Goal: Task Accomplishment & Management: Use online tool/utility

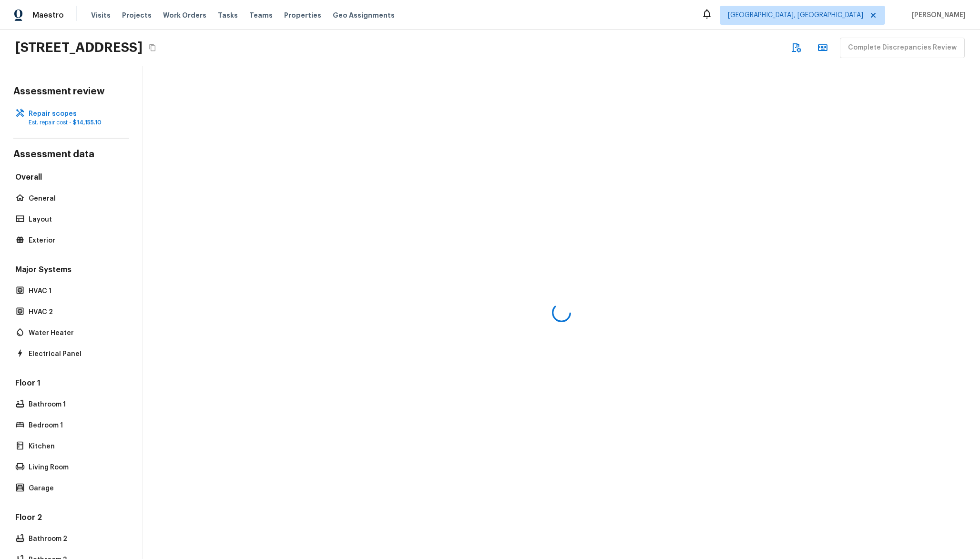
scroll to position [7, 0]
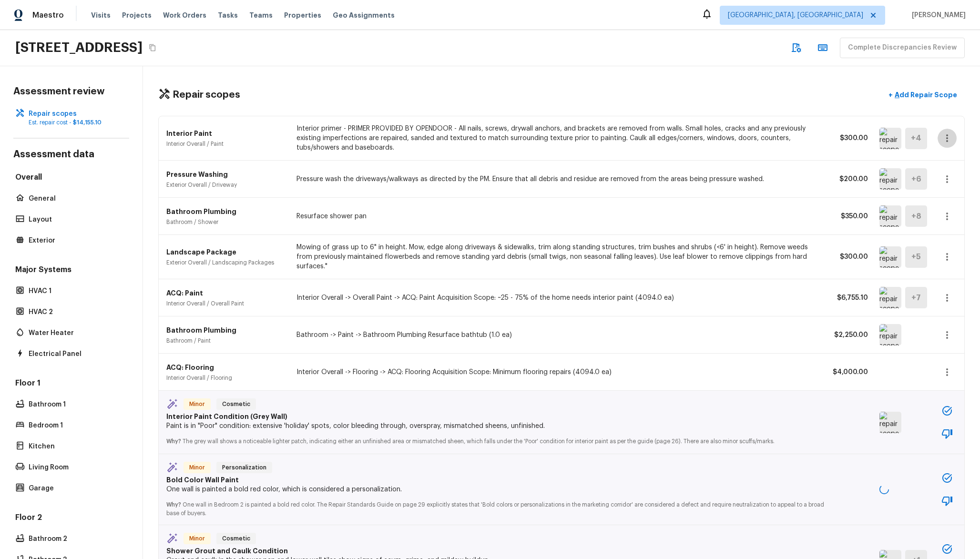
click at [941, 133] on icon "button" at bounding box center [946, 138] width 11 height 11
click at [875, 130] on div at bounding box center [490, 279] width 980 height 559
click at [879, 130] on img at bounding box center [890, 138] width 22 height 21
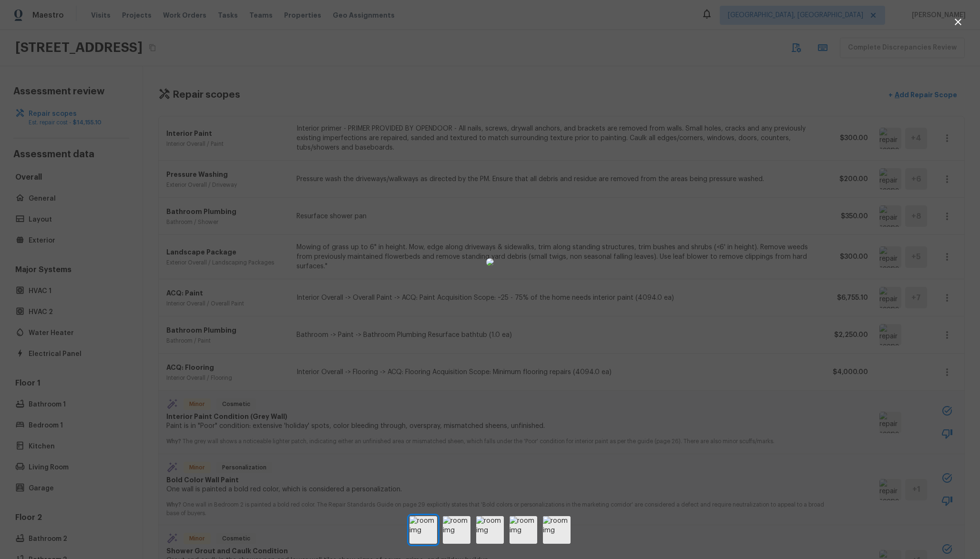
click at [811, 205] on div at bounding box center [490, 261] width 980 height 493
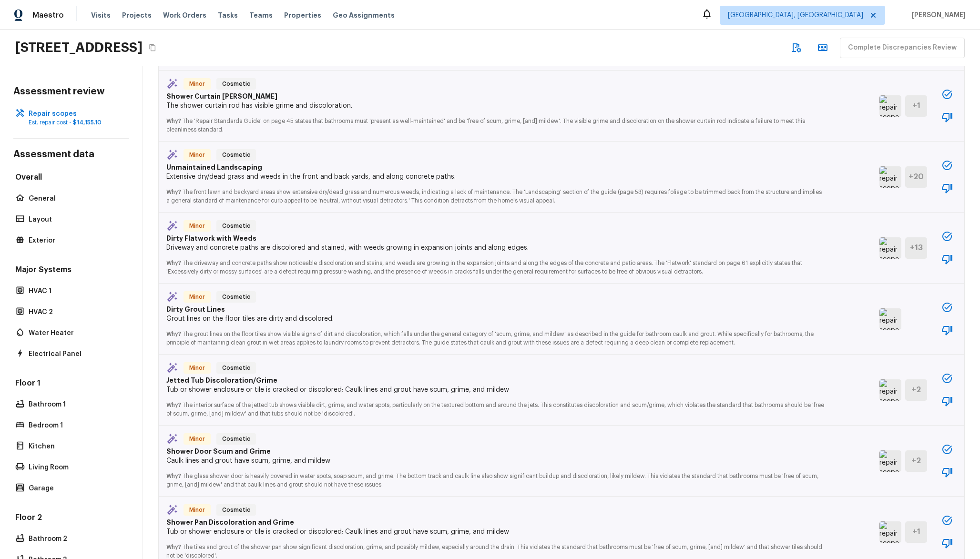
scroll to position [1130, 0]
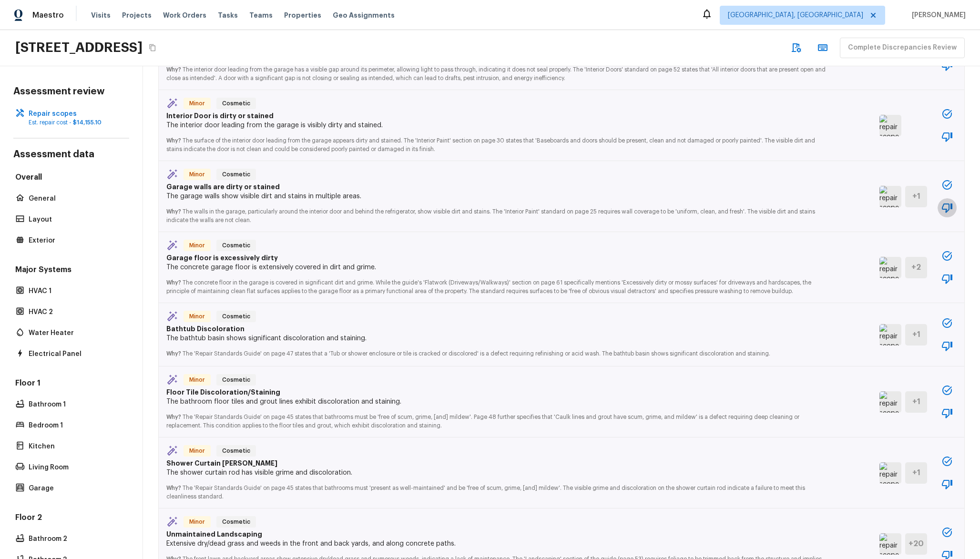
click at [942, 204] on icon "button" at bounding box center [947, 209] width 10 height 10
click at [938, 127] on button "button" at bounding box center [947, 136] width 19 height 19
click at [941, 108] on icon "button" at bounding box center [946, 113] width 11 height 11
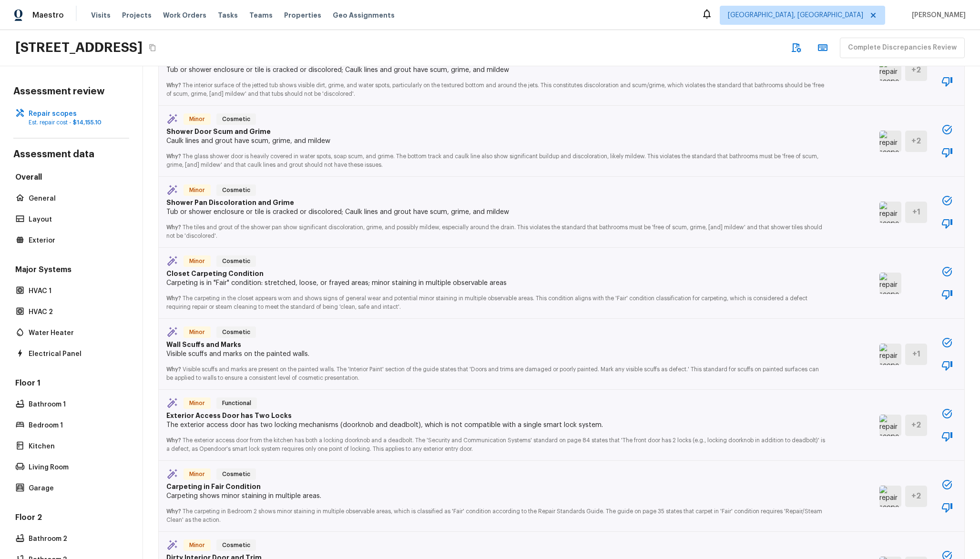
scroll to position [1818, 0]
click at [516, 332] on div "Minor Cosmetic" at bounding box center [496, 332] width 660 height 13
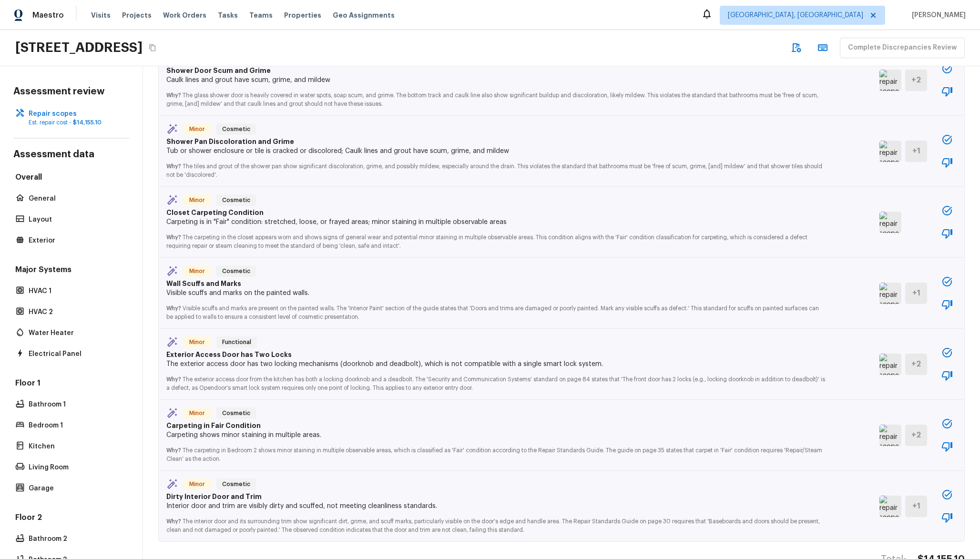
scroll to position [1911, 0]
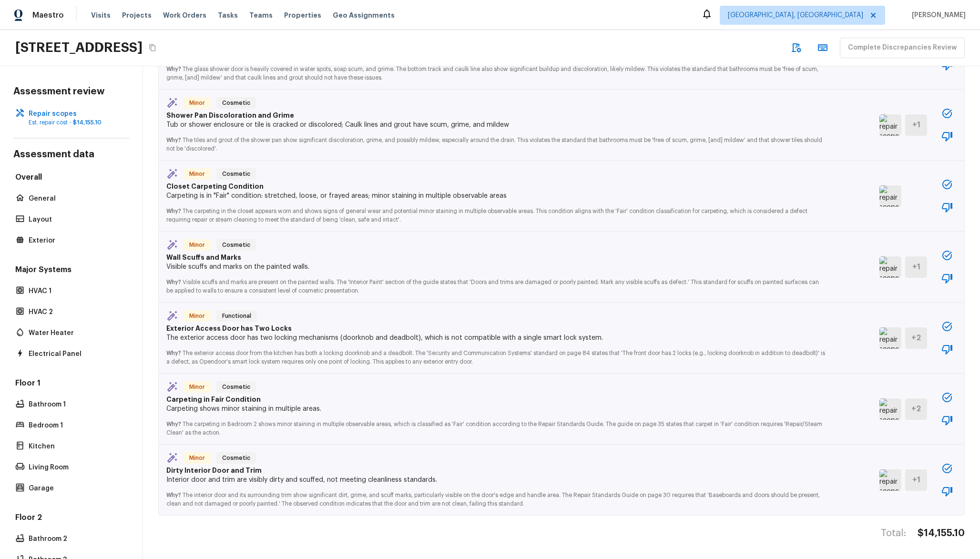
click at [176, 311] on icon at bounding box center [172, 316] width 10 height 10
click at [879, 330] on img at bounding box center [890, 337] width 22 height 21
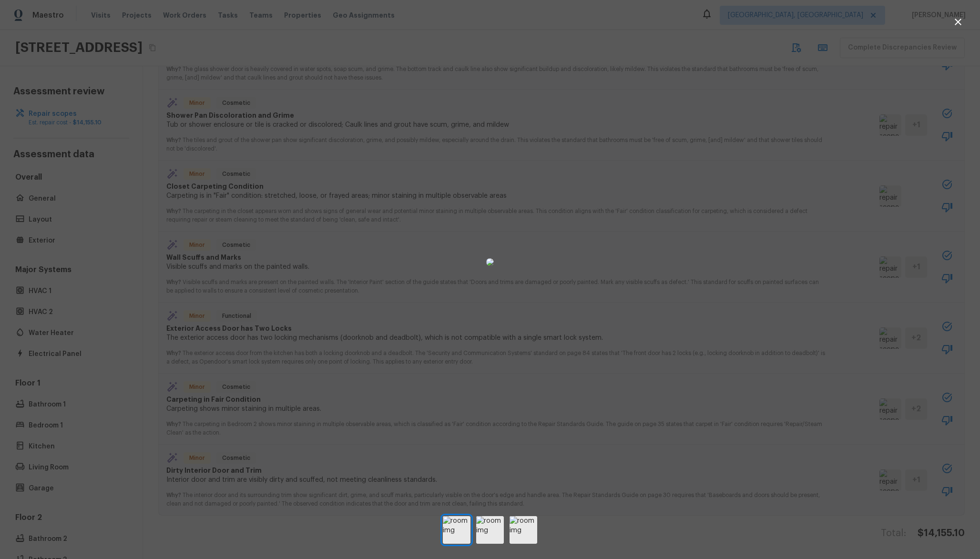
click at [910, 302] on div at bounding box center [490, 261] width 980 height 493
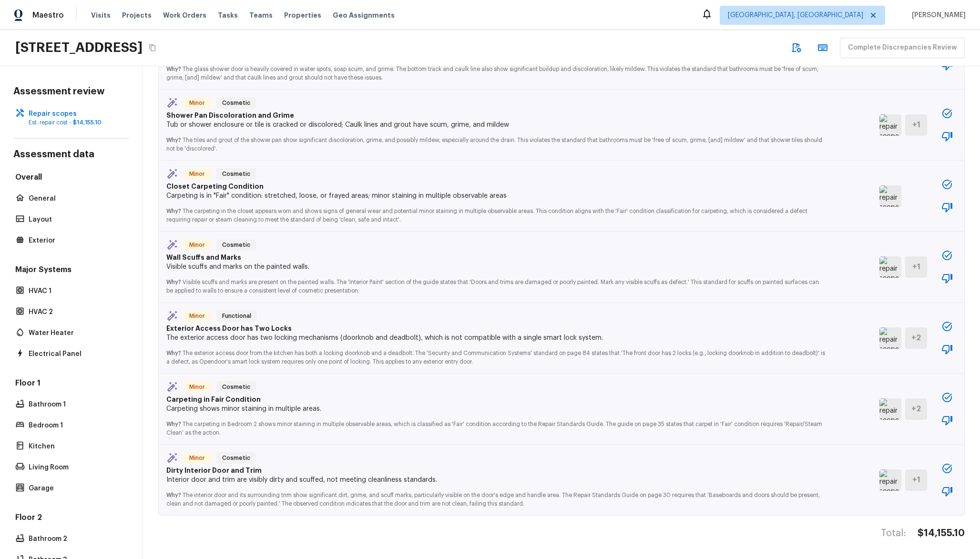
click at [879, 258] on img at bounding box center [890, 266] width 22 height 21
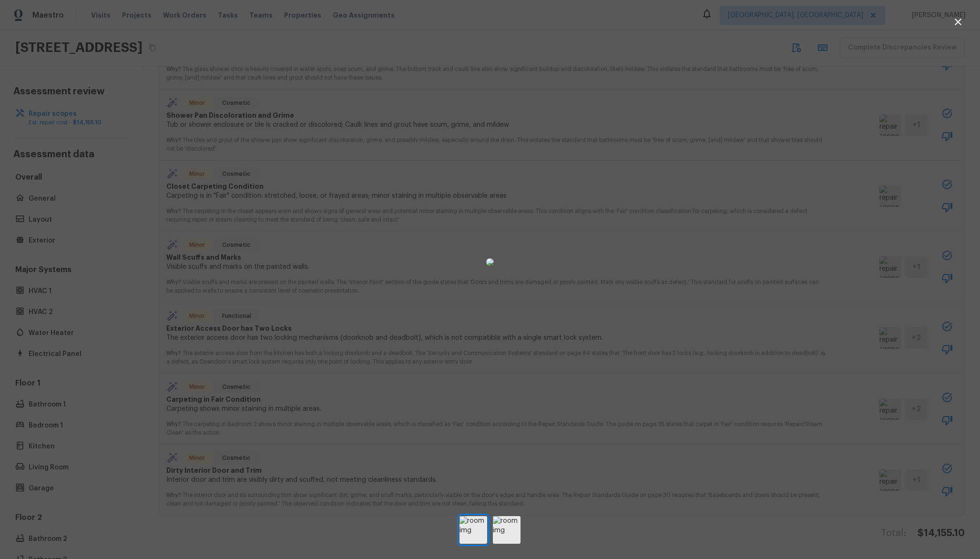
click at [875, 258] on div at bounding box center [490, 261] width 980 height 493
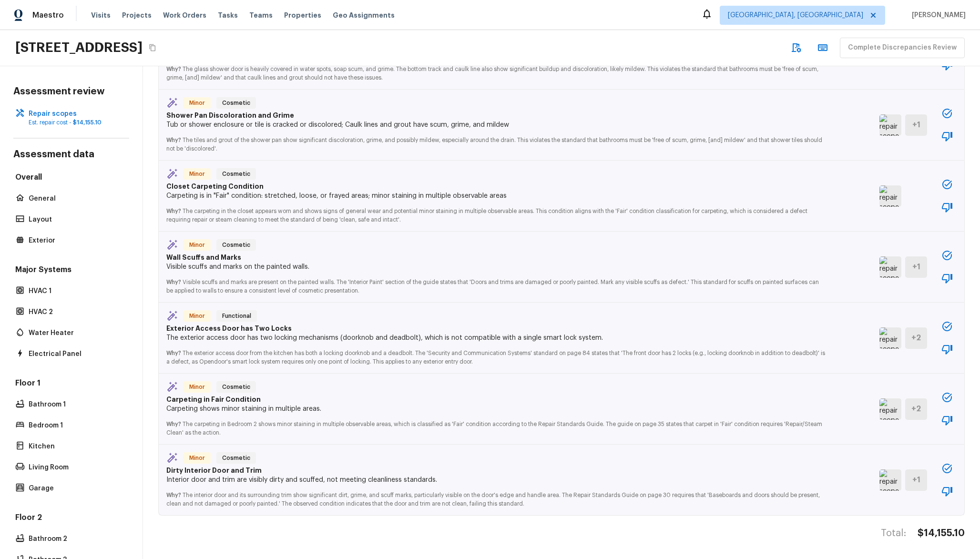
click at [879, 256] on img at bounding box center [890, 266] width 22 height 21
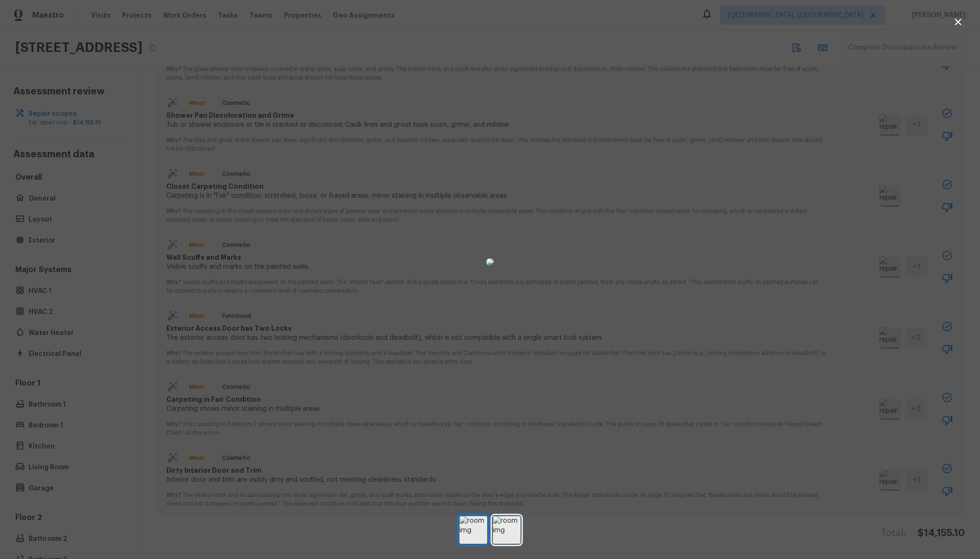
click at [500, 540] on img at bounding box center [507, 530] width 28 height 28
click at [499, 537] on img at bounding box center [507, 530] width 28 height 28
click at [482, 532] on img at bounding box center [474, 530] width 28 height 28
click at [276, 207] on div at bounding box center [490, 261] width 980 height 493
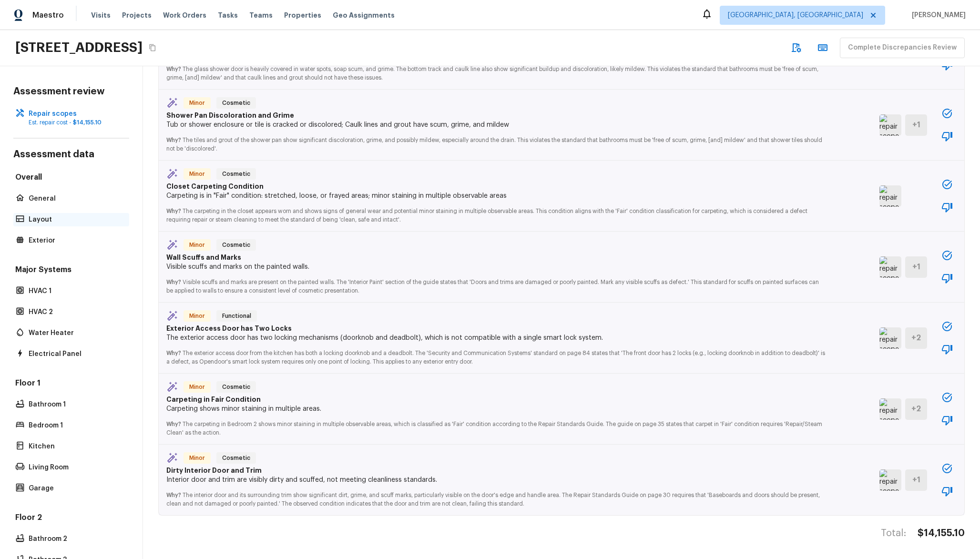
click at [879, 256] on img at bounding box center [890, 266] width 22 height 21
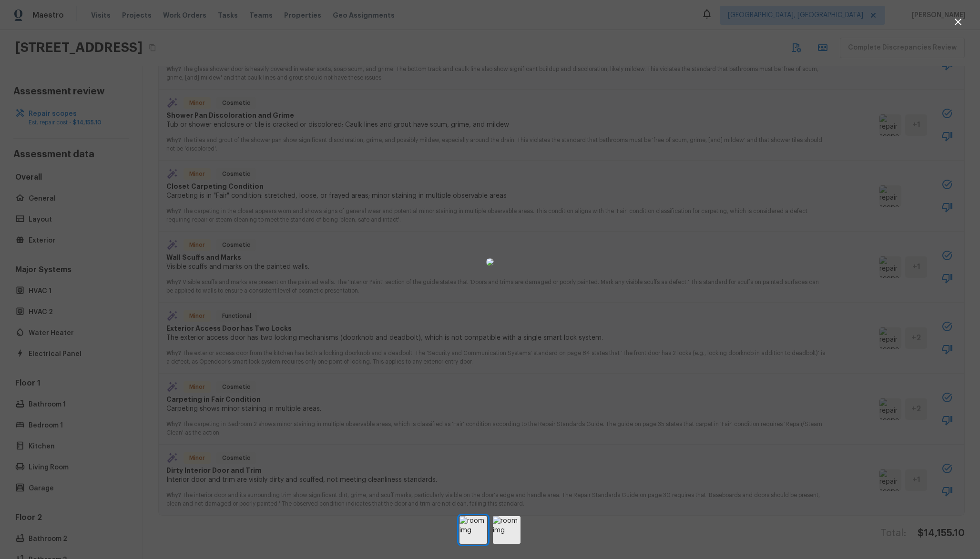
click at [675, 239] on div at bounding box center [490, 261] width 980 height 493
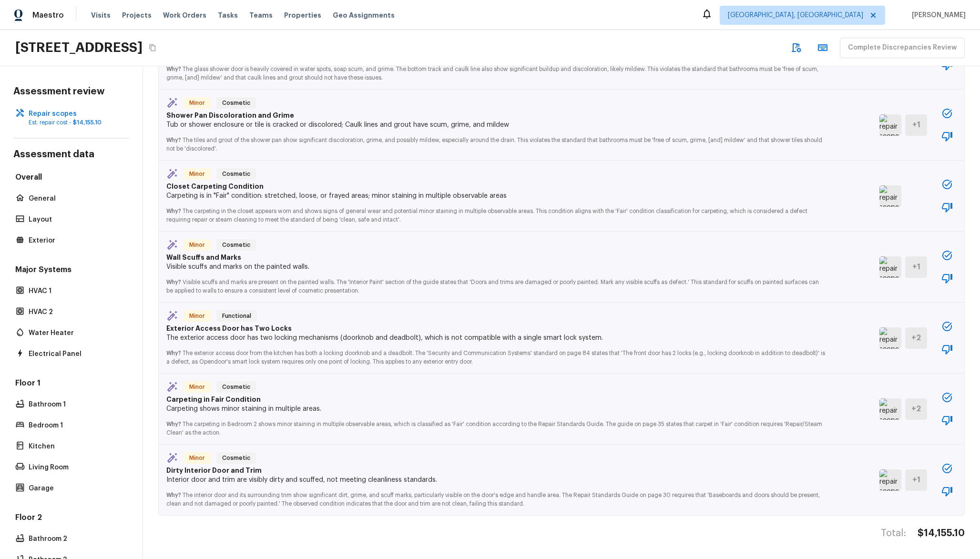
click at [880, 185] on img at bounding box center [890, 195] width 22 height 21
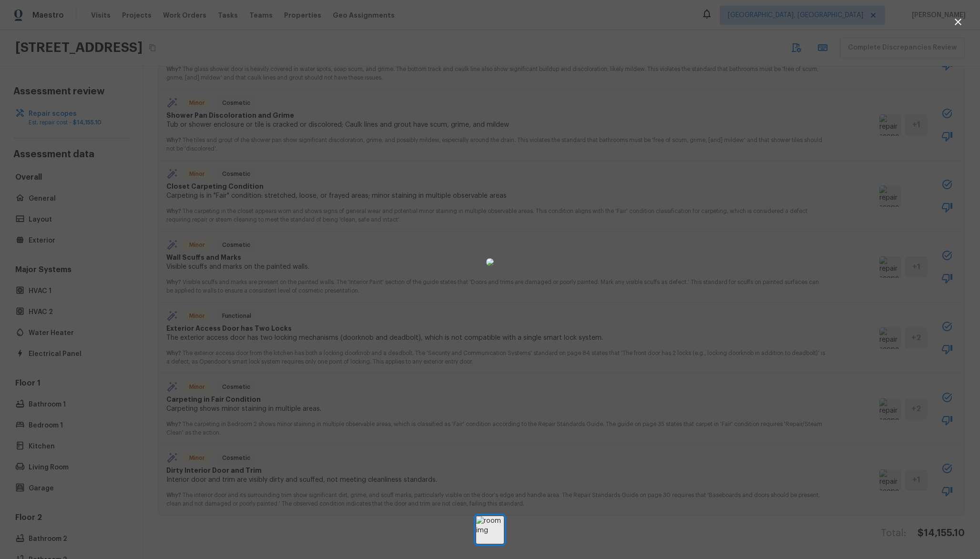
click at [708, 182] on div at bounding box center [490, 261] width 980 height 493
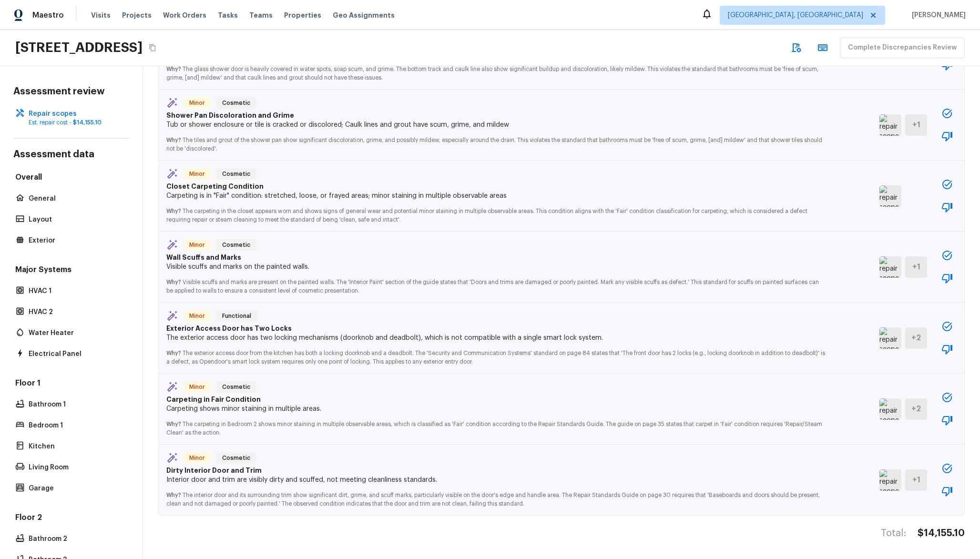
click at [879, 185] on img at bounding box center [890, 195] width 22 height 21
click at [879, 114] on img at bounding box center [890, 124] width 22 height 21
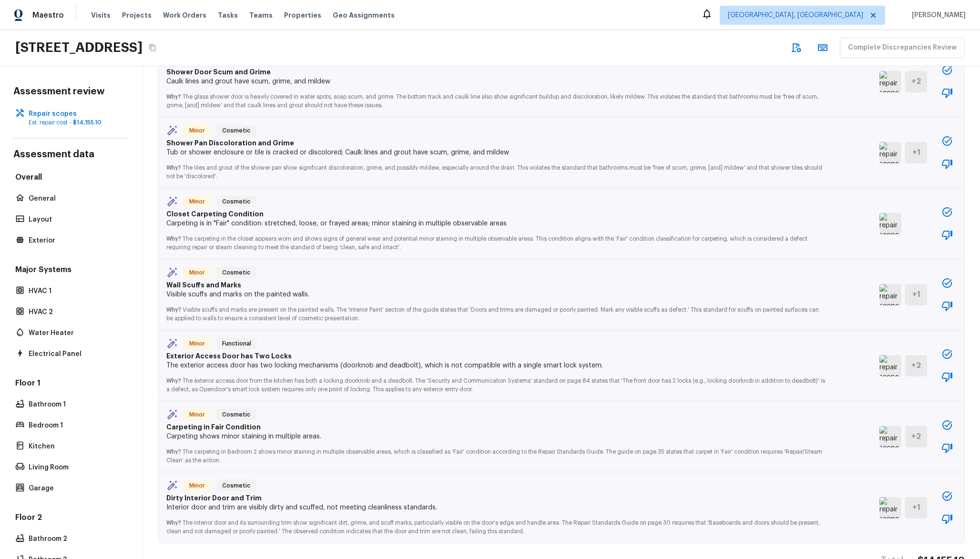
scroll to position [1835, 0]
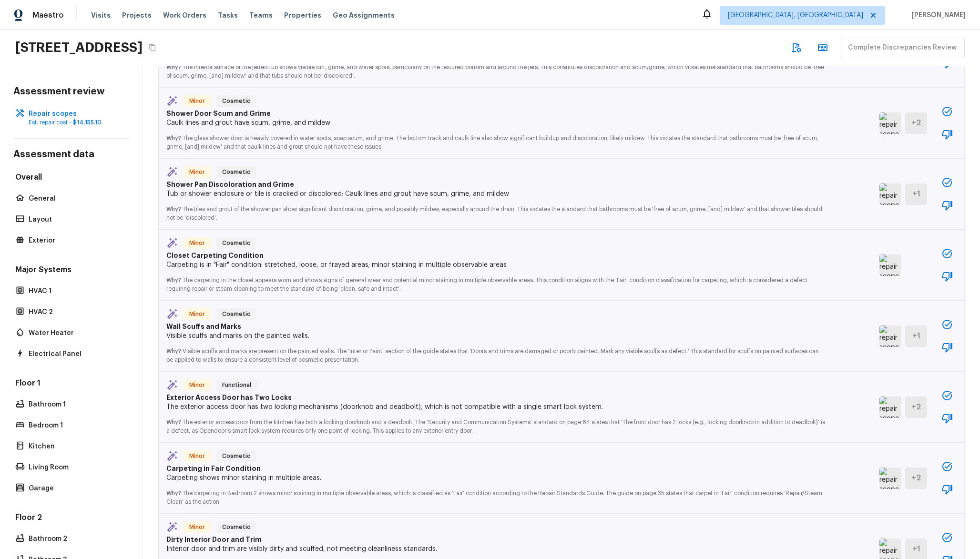
click at [879, 114] on img at bounding box center [890, 122] width 22 height 21
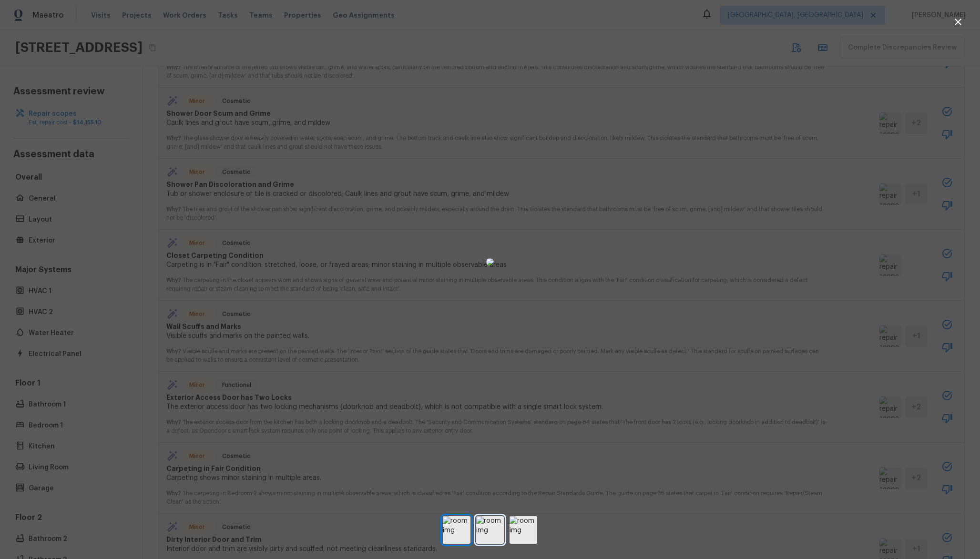
click at [486, 533] on img at bounding box center [490, 530] width 28 height 28
click at [526, 528] on img at bounding box center [524, 530] width 28 height 28
click at [495, 533] on img at bounding box center [490, 530] width 28 height 28
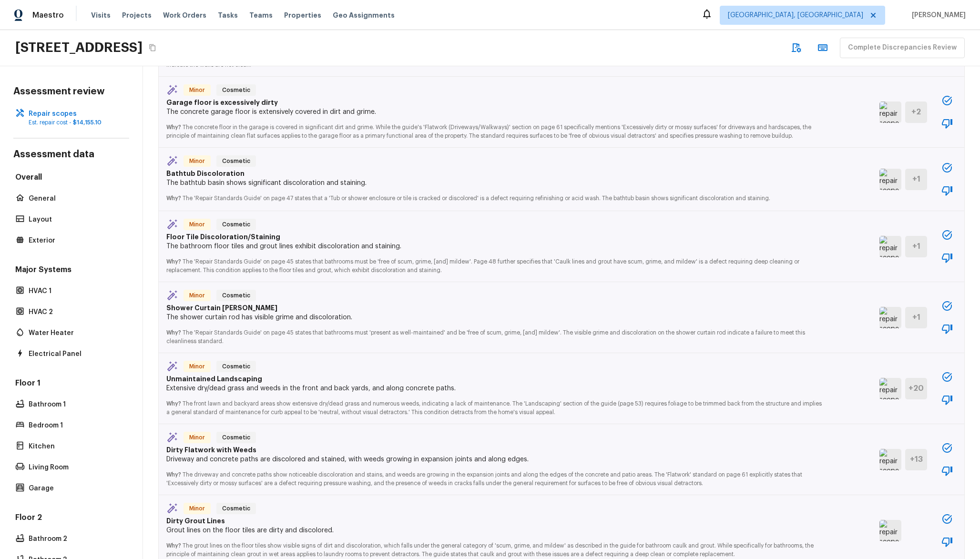
scroll to position [1569, 0]
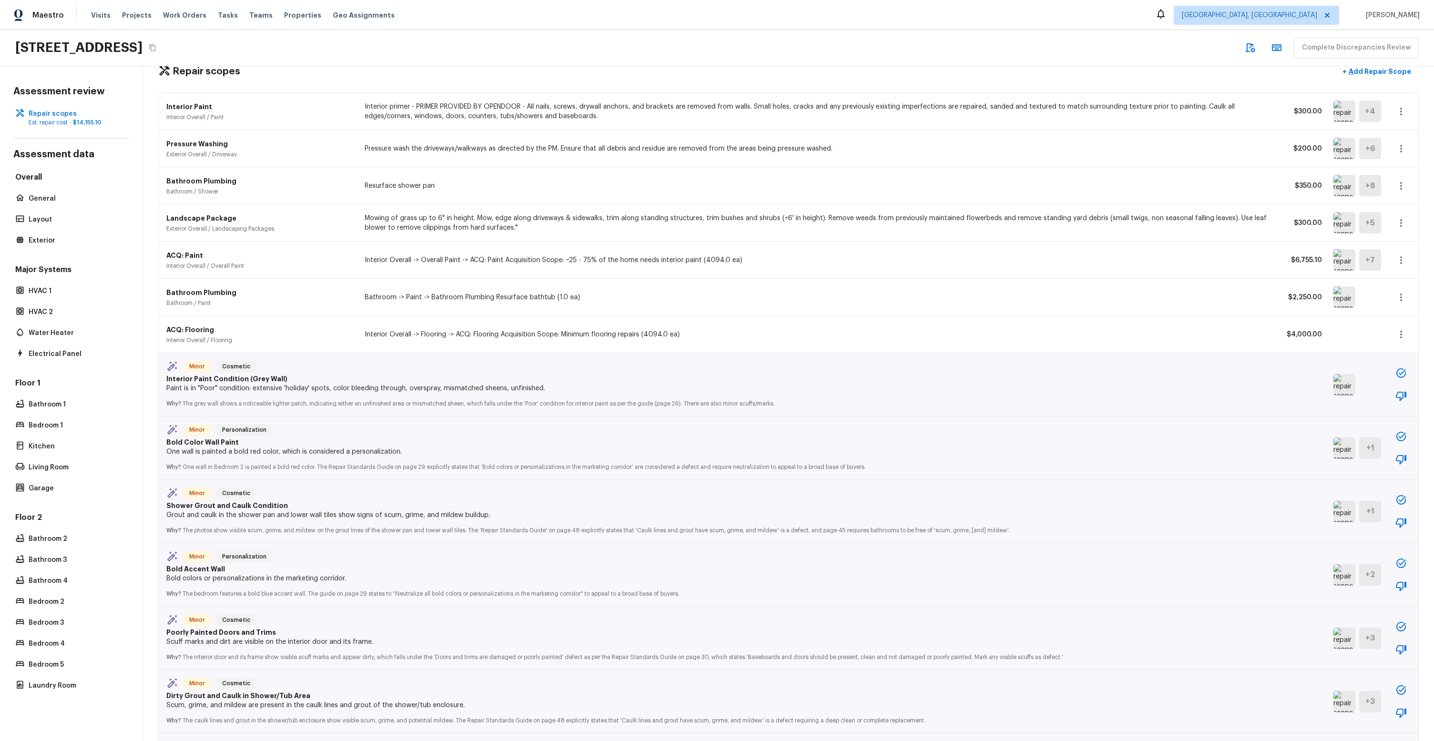
scroll to position [34, 0]
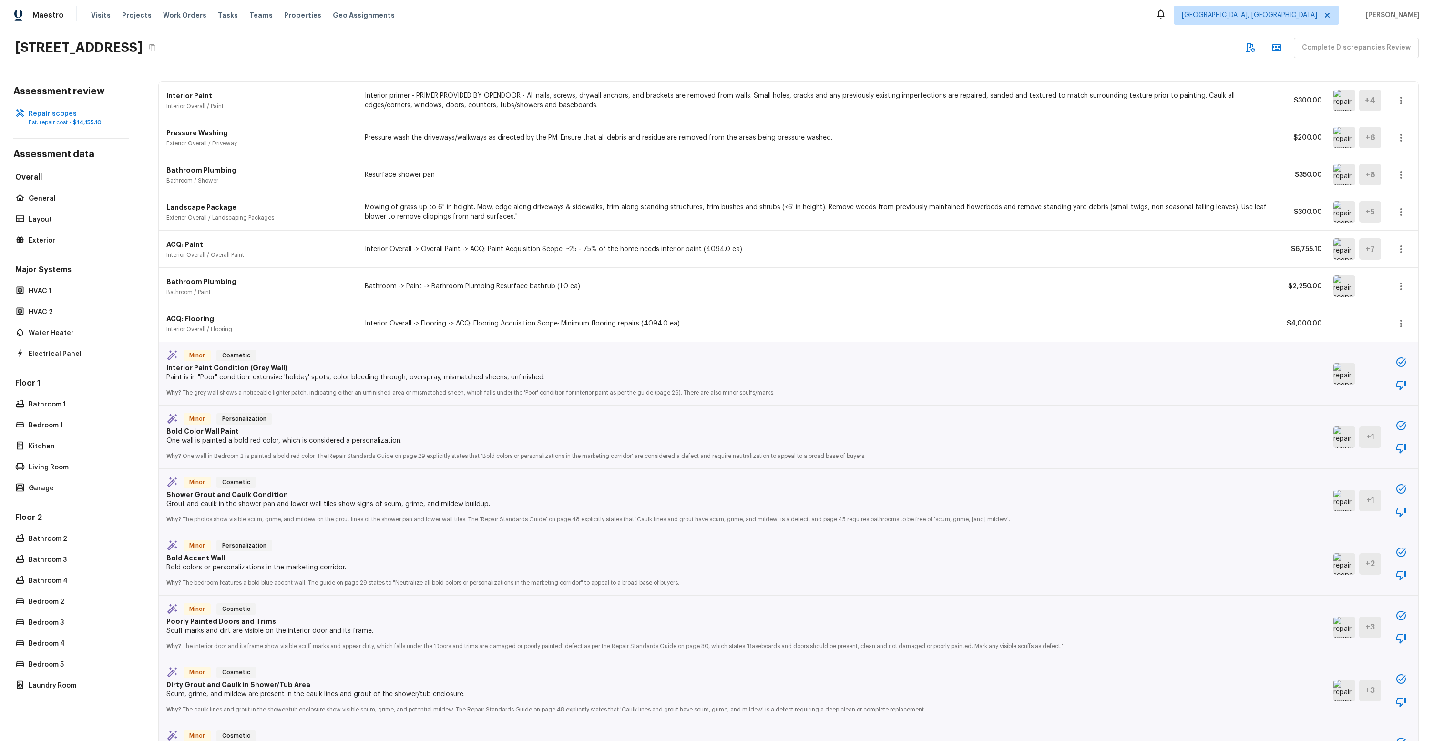
click at [980, 374] on img at bounding box center [1344, 373] width 22 height 21
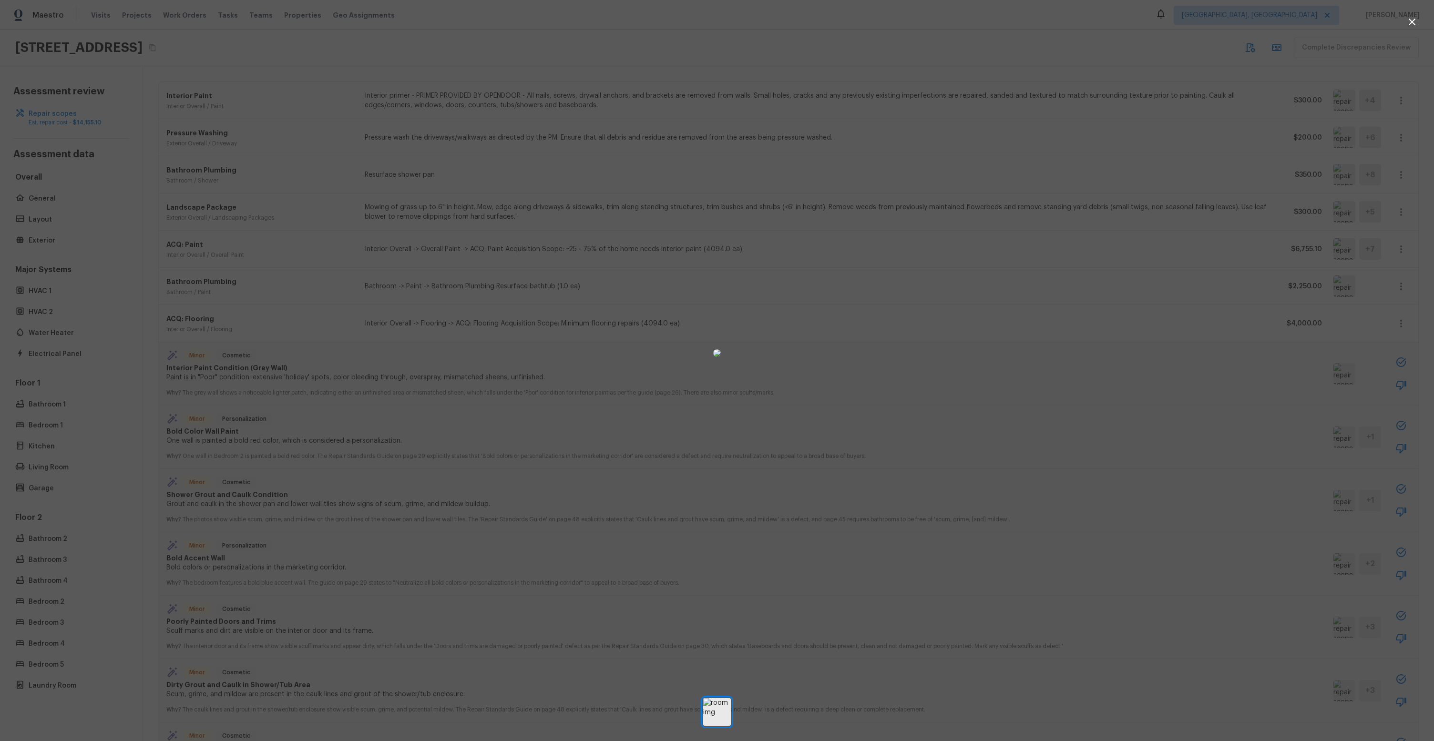
click at [980, 360] on div at bounding box center [717, 352] width 1434 height 675
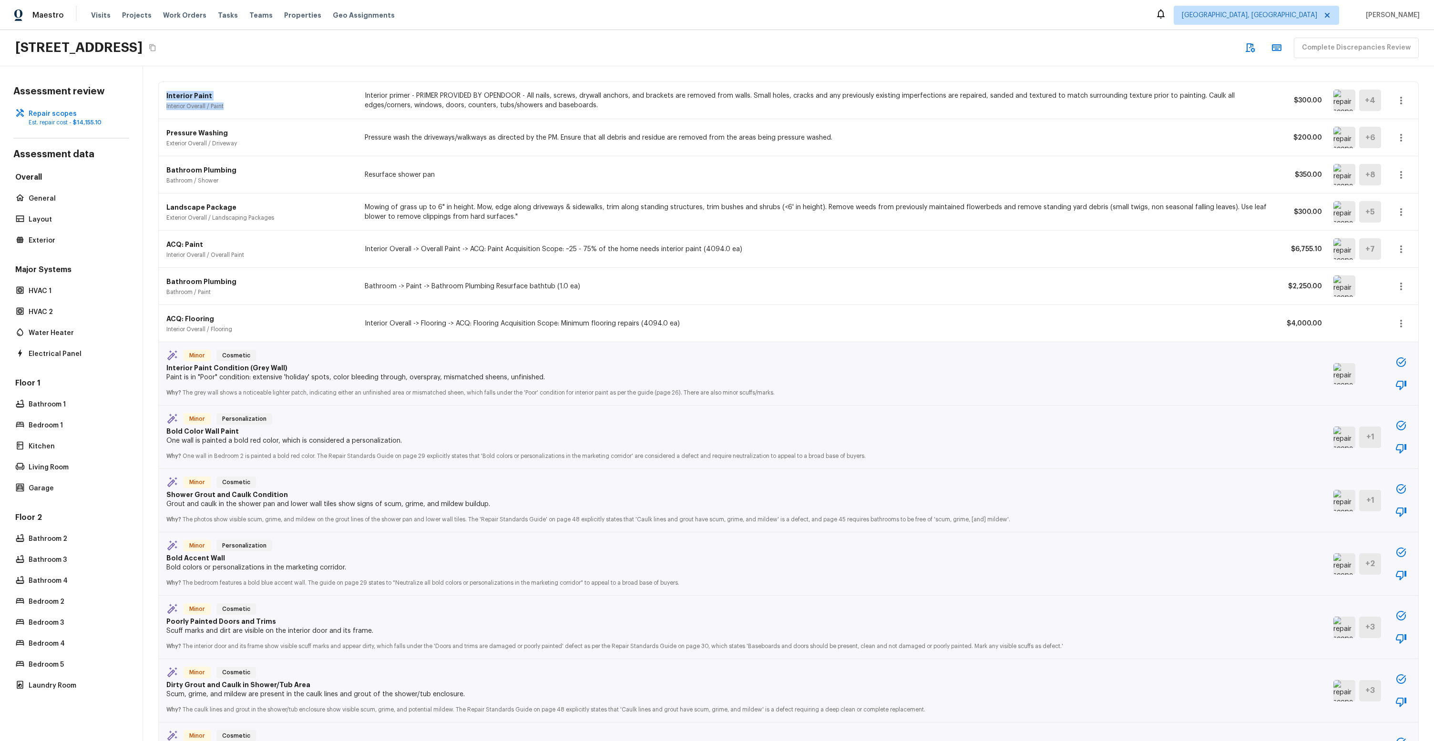
drag, startPoint x: 160, startPoint y: 93, endPoint x: 237, endPoint y: 109, distance: 78.8
click at [242, 109] on div "Interior Paint Interior Overall / Paint Interior primer - PRIMER PROVIDED BY OP…" at bounding box center [788, 100] width 1259 height 37
drag, startPoint x: 155, startPoint y: 353, endPoint x: 255, endPoint y: 371, distance: 101.3
click at [255, 371] on div "Repair scopes + Add Repair Scope Interior Paint Interior Overall / Paint Interi…" at bounding box center [788, 369] width 1291 height 675
click at [980, 443] on img at bounding box center [1344, 437] width 22 height 21
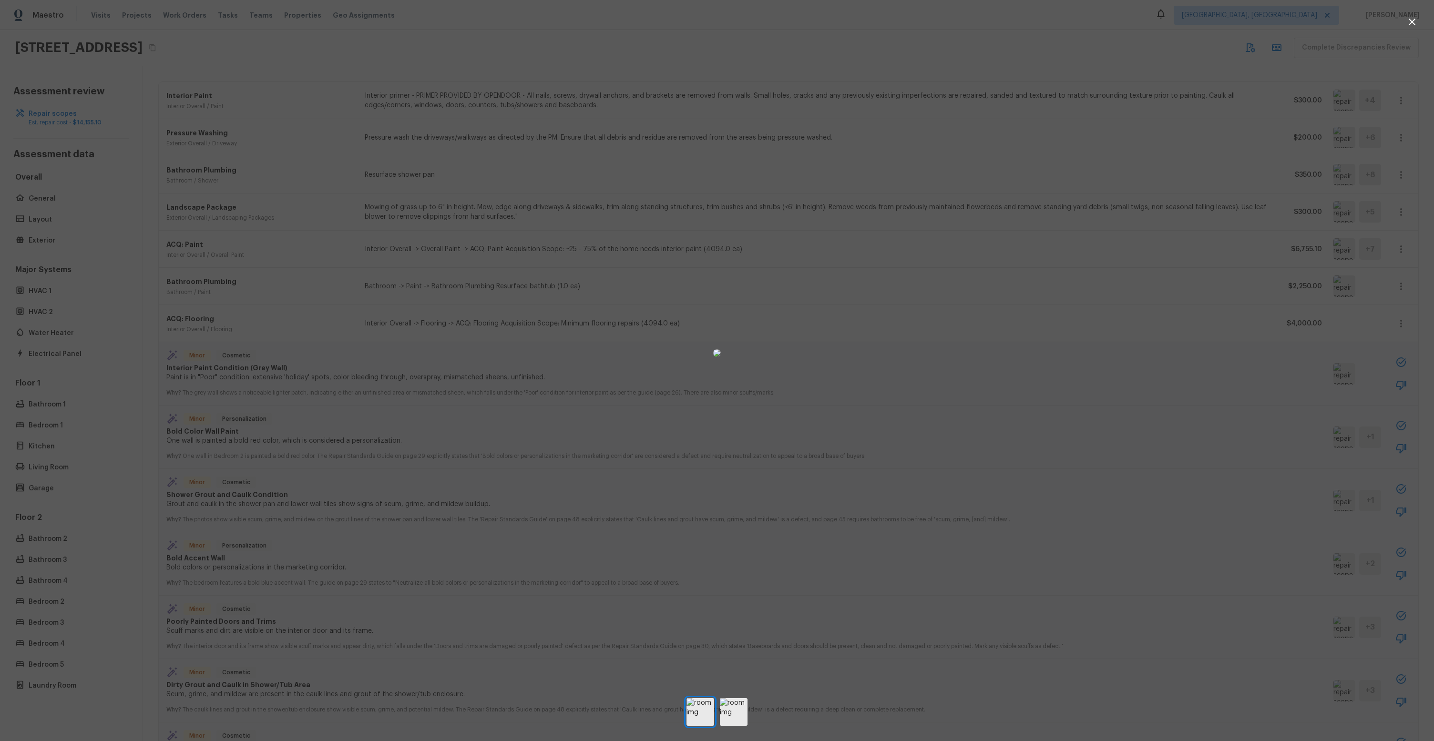
click at [980, 346] on div at bounding box center [717, 352] width 1434 height 675
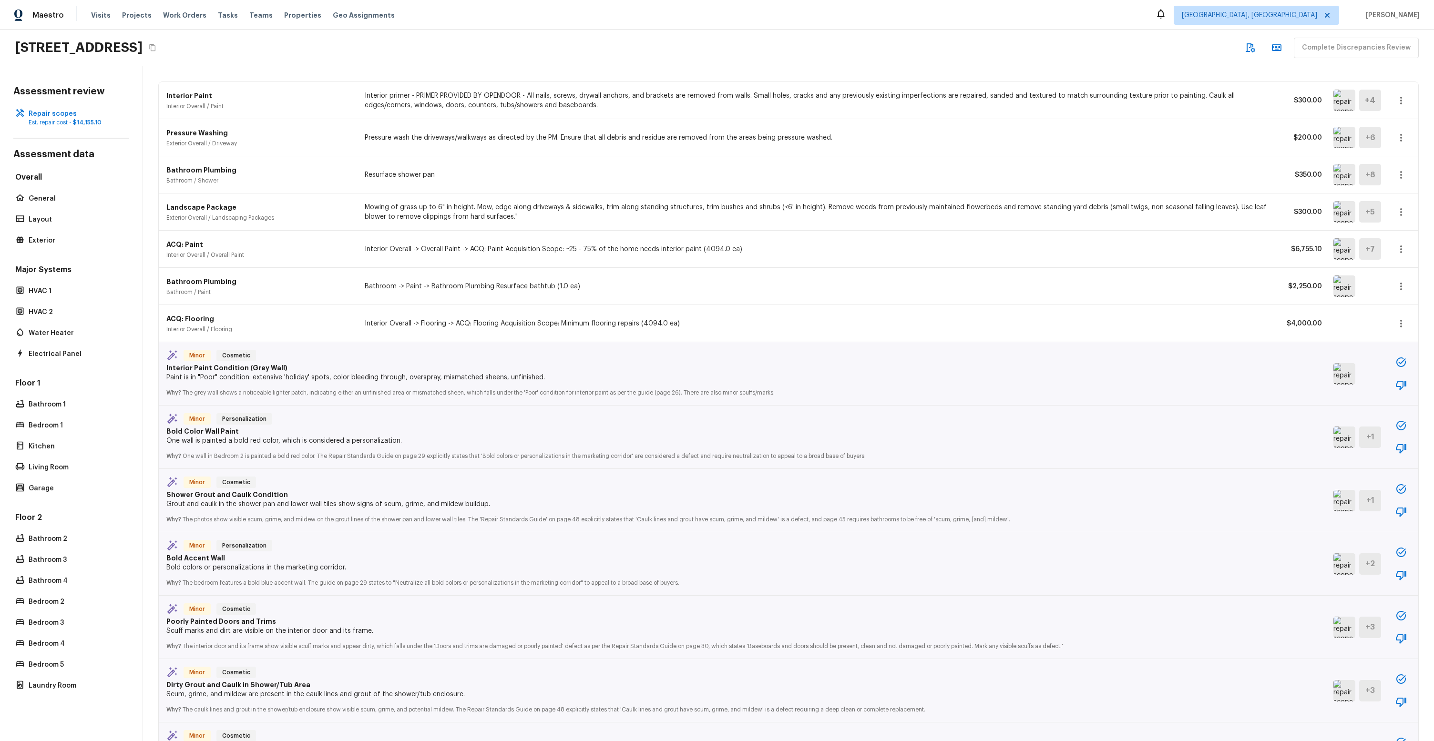
click at [245, 417] on span "Personalization" at bounding box center [244, 419] width 52 height 10
click at [980, 503] on img at bounding box center [1344, 500] width 22 height 21
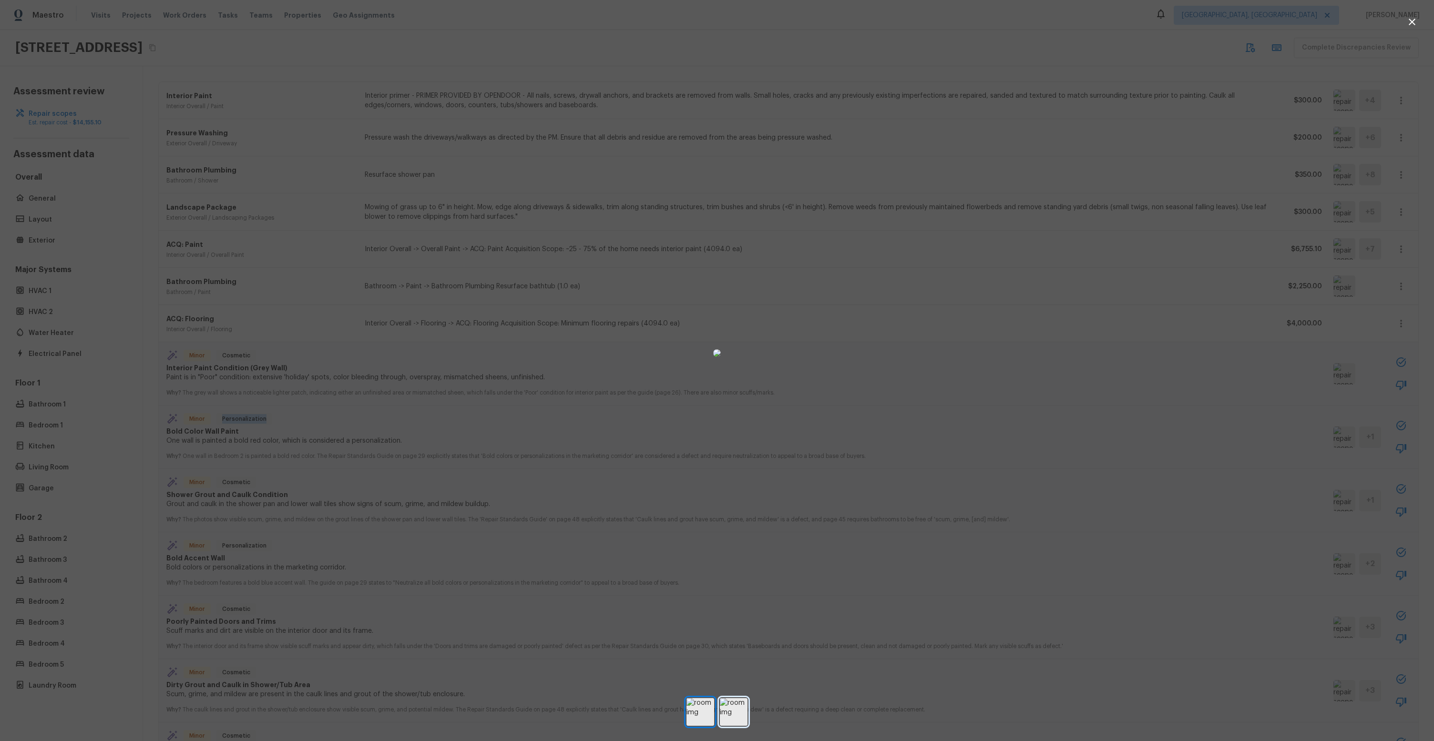
click at [726, 559] on img at bounding box center [734, 712] width 28 height 28
click at [980, 479] on div at bounding box center [717, 352] width 1434 height 675
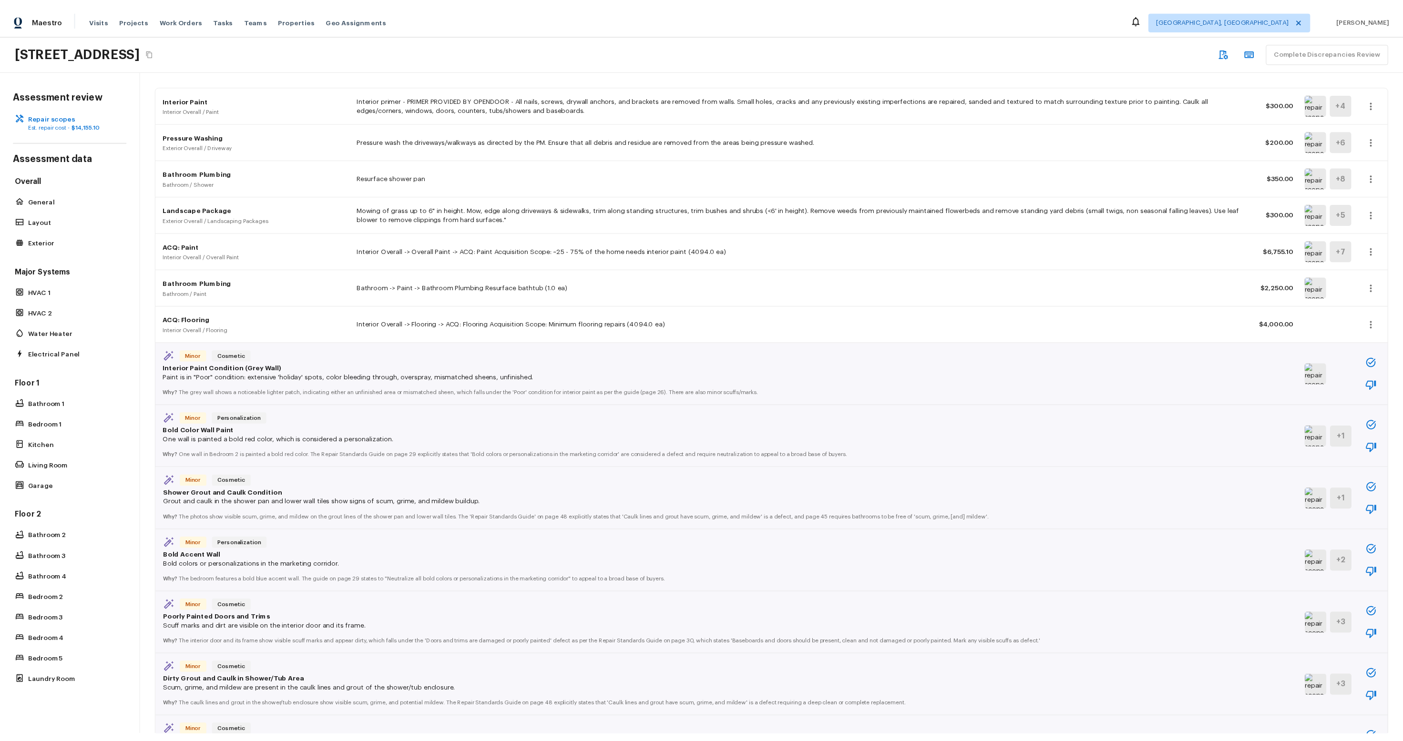
scroll to position [76, 0]
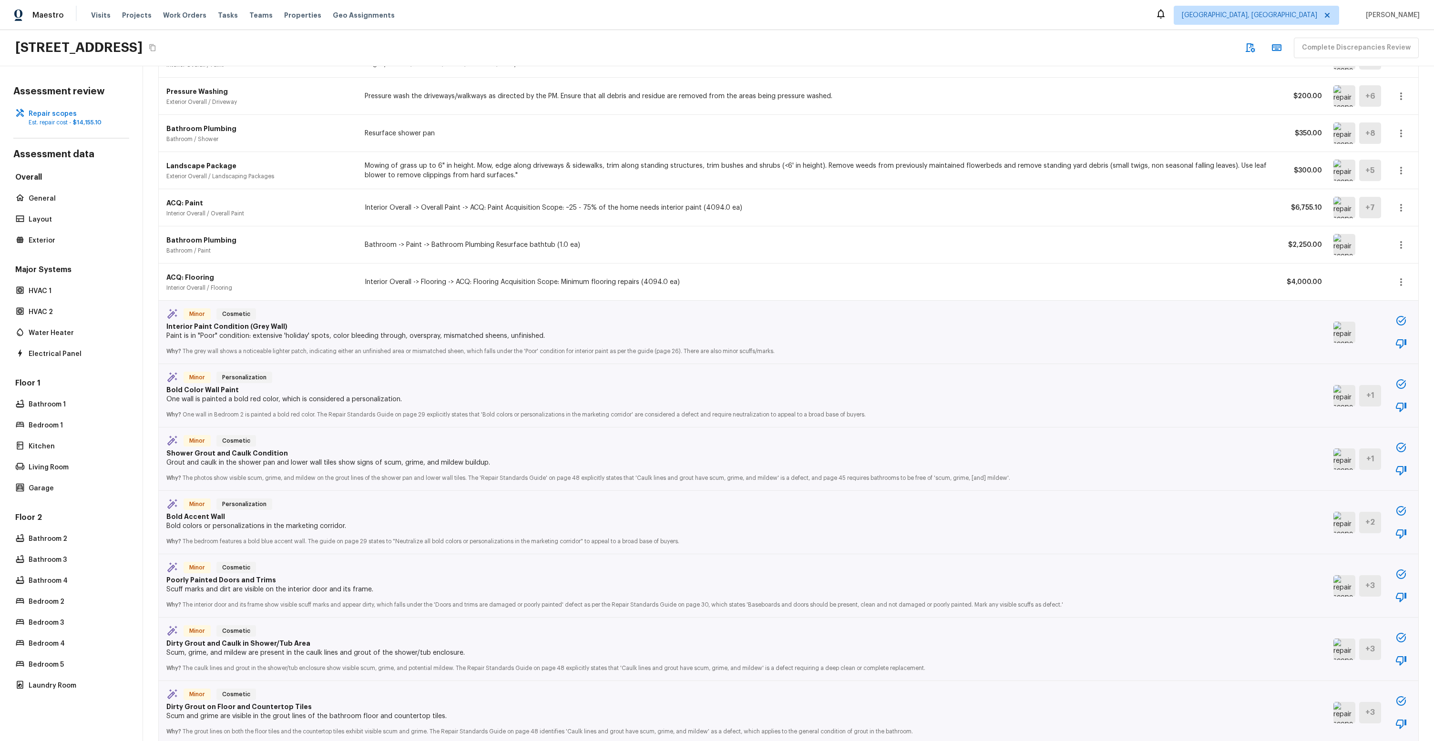
click at [980, 524] on img at bounding box center [1344, 522] width 22 height 21
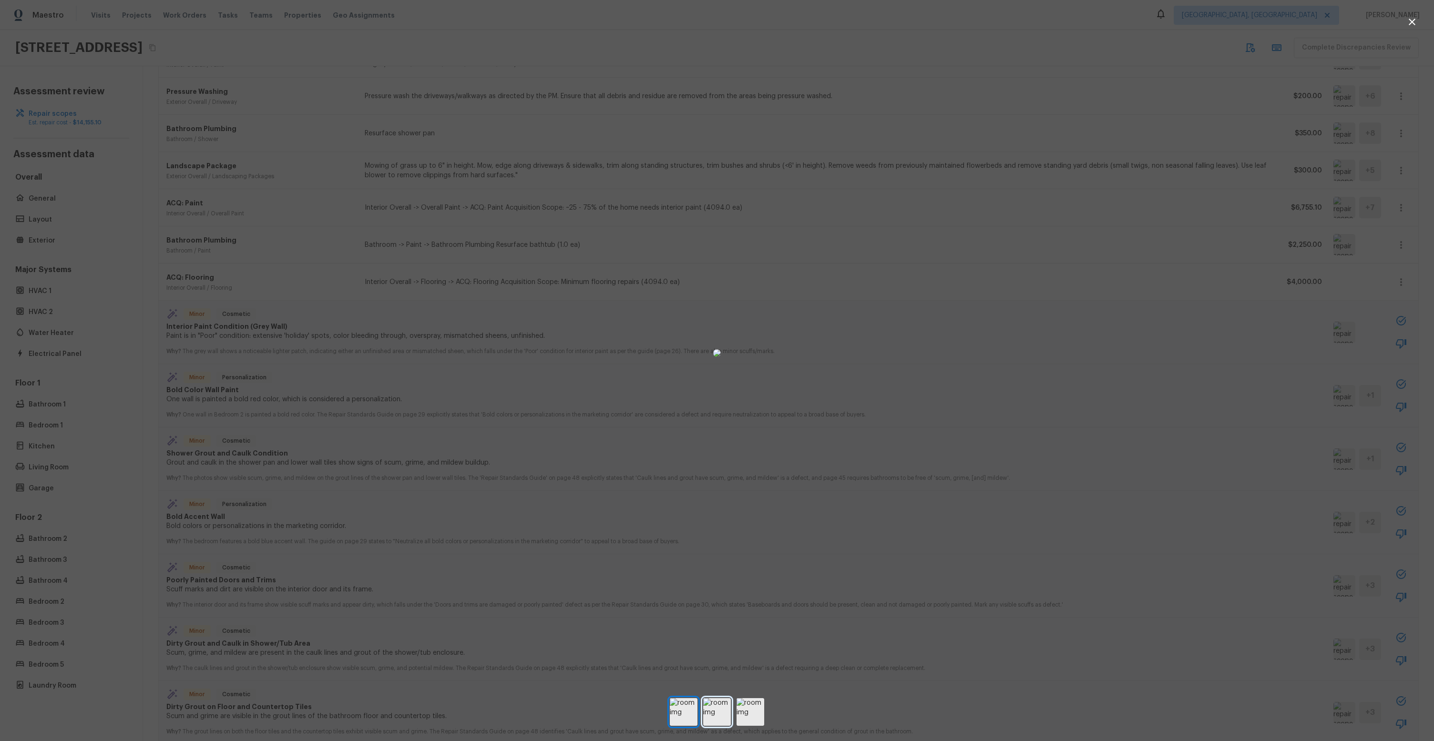
click at [717, 559] on img at bounding box center [717, 712] width 28 height 28
click at [765, 559] on div at bounding box center [717, 712] width 1434 height 28
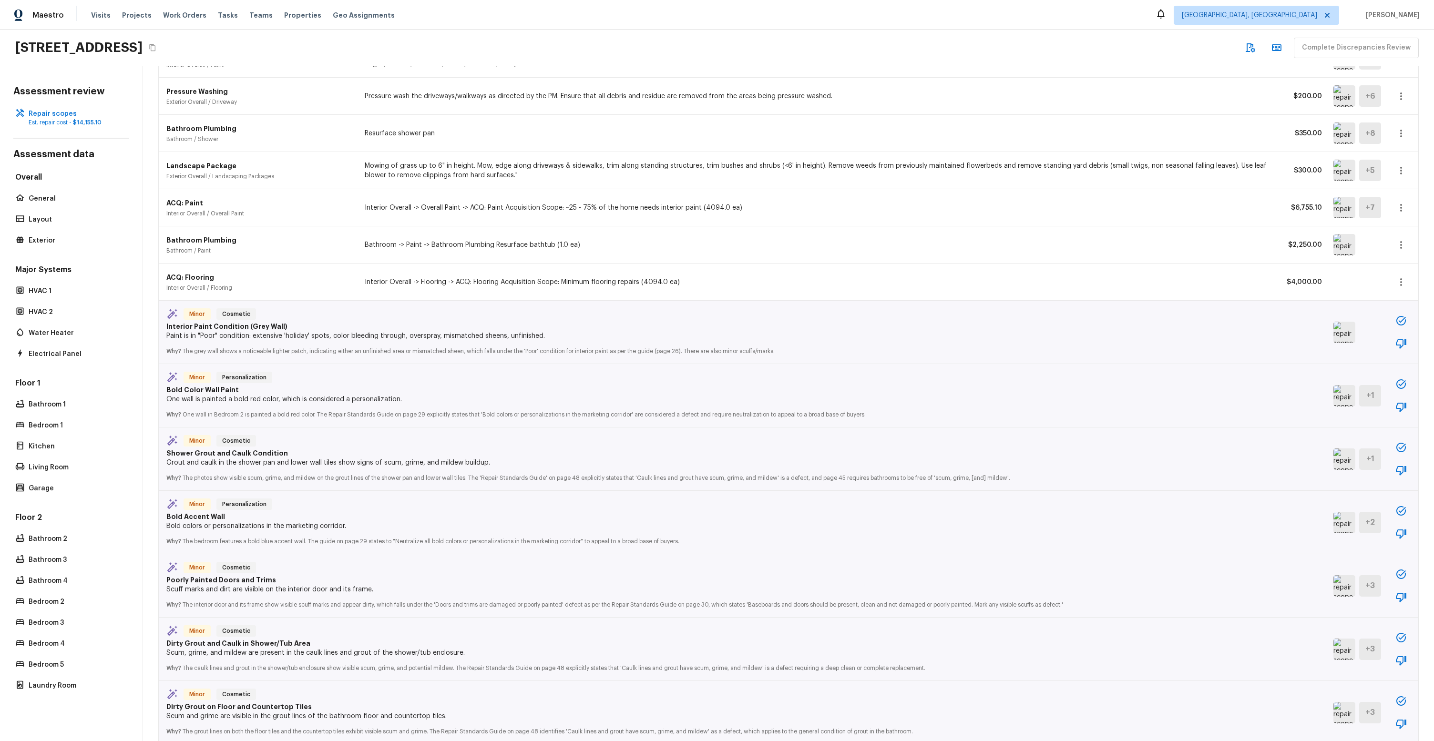
click at [720, 559] on p "Scum and grime are visible in the grout lines of the bathroom floor and counter…" at bounding box center [722, 717] width 1113 height 10
click at [980, 517] on img at bounding box center [1344, 522] width 22 height 21
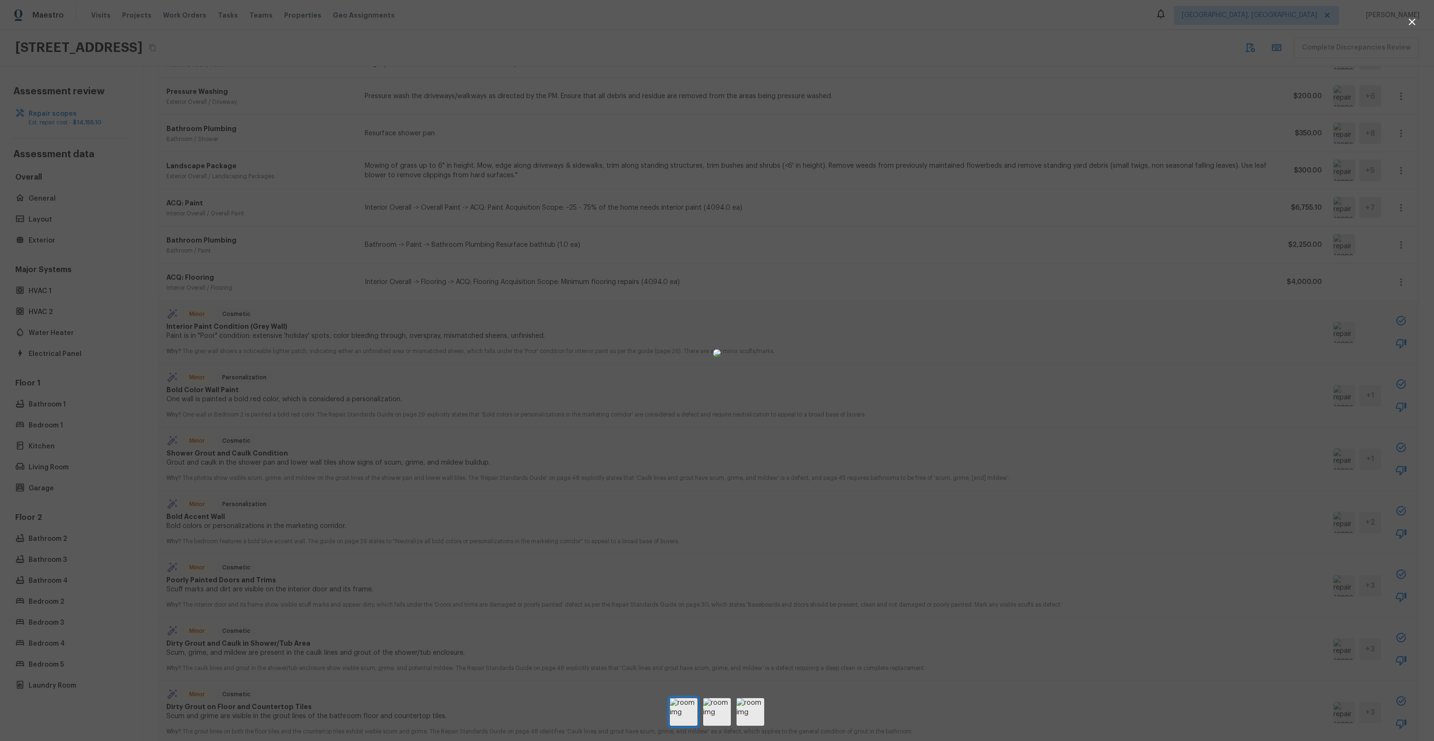
click at [980, 463] on div at bounding box center [717, 352] width 1434 height 675
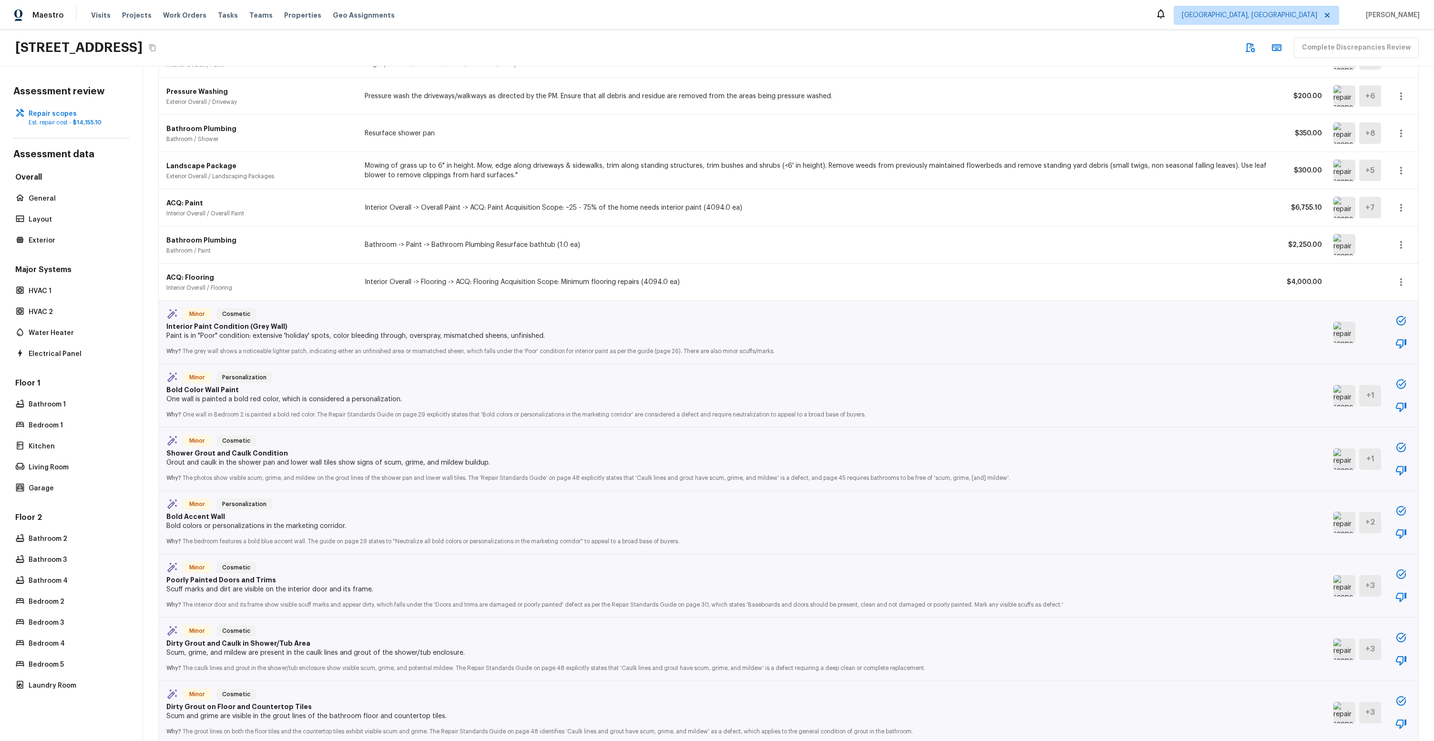
click at [980, 465] on img at bounding box center [1344, 459] width 22 height 21
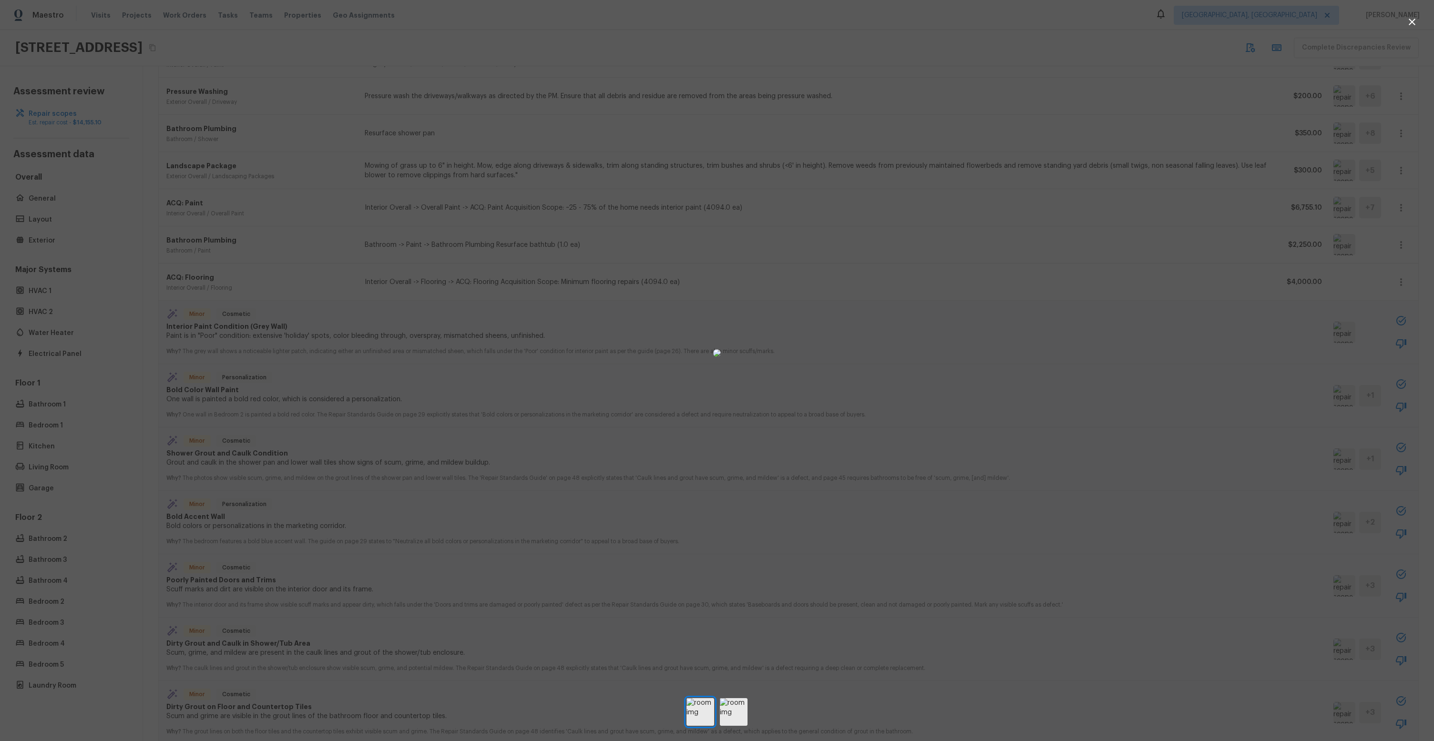
click at [980, 490] on div at bounding box center [717, 352] width 1434 height 675
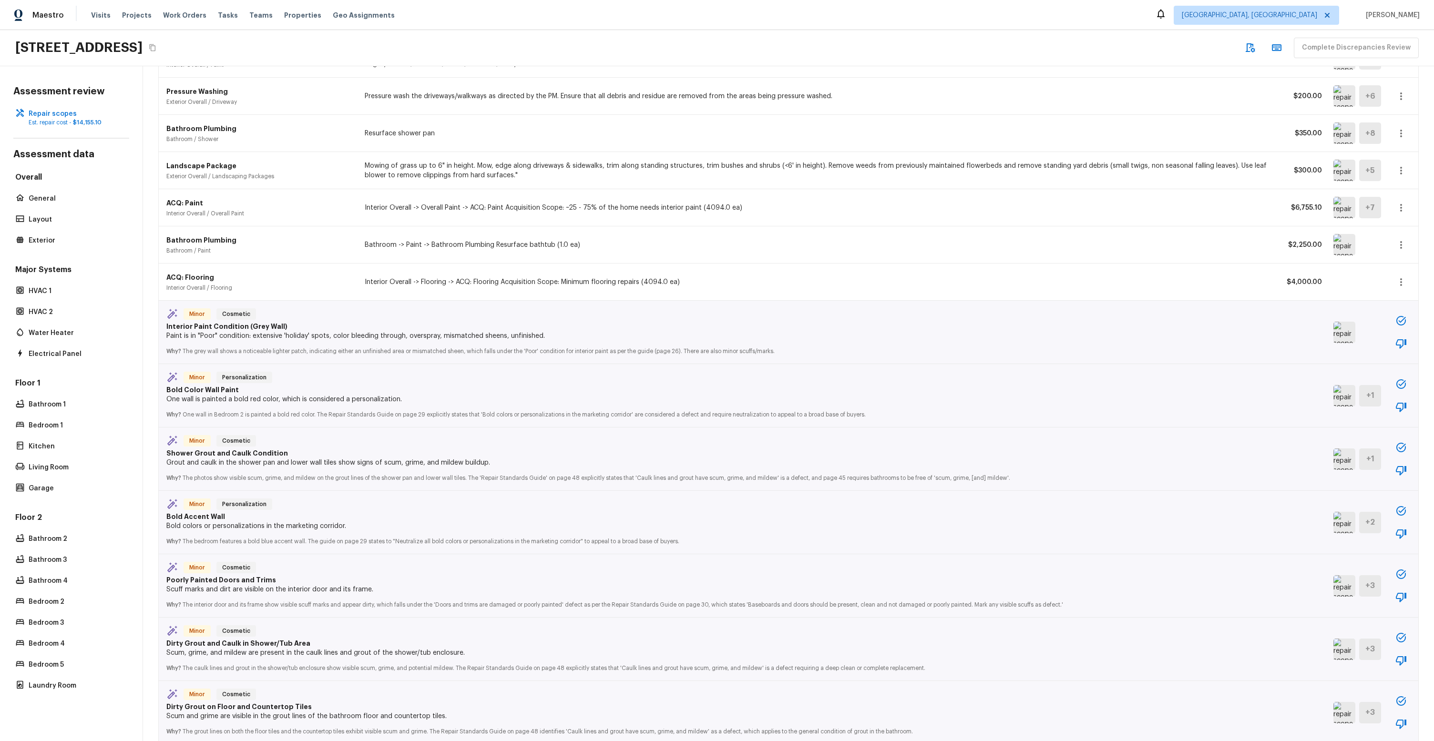
click at [980, 526] on img at bounding box center [1344, 522] width 22 height 21
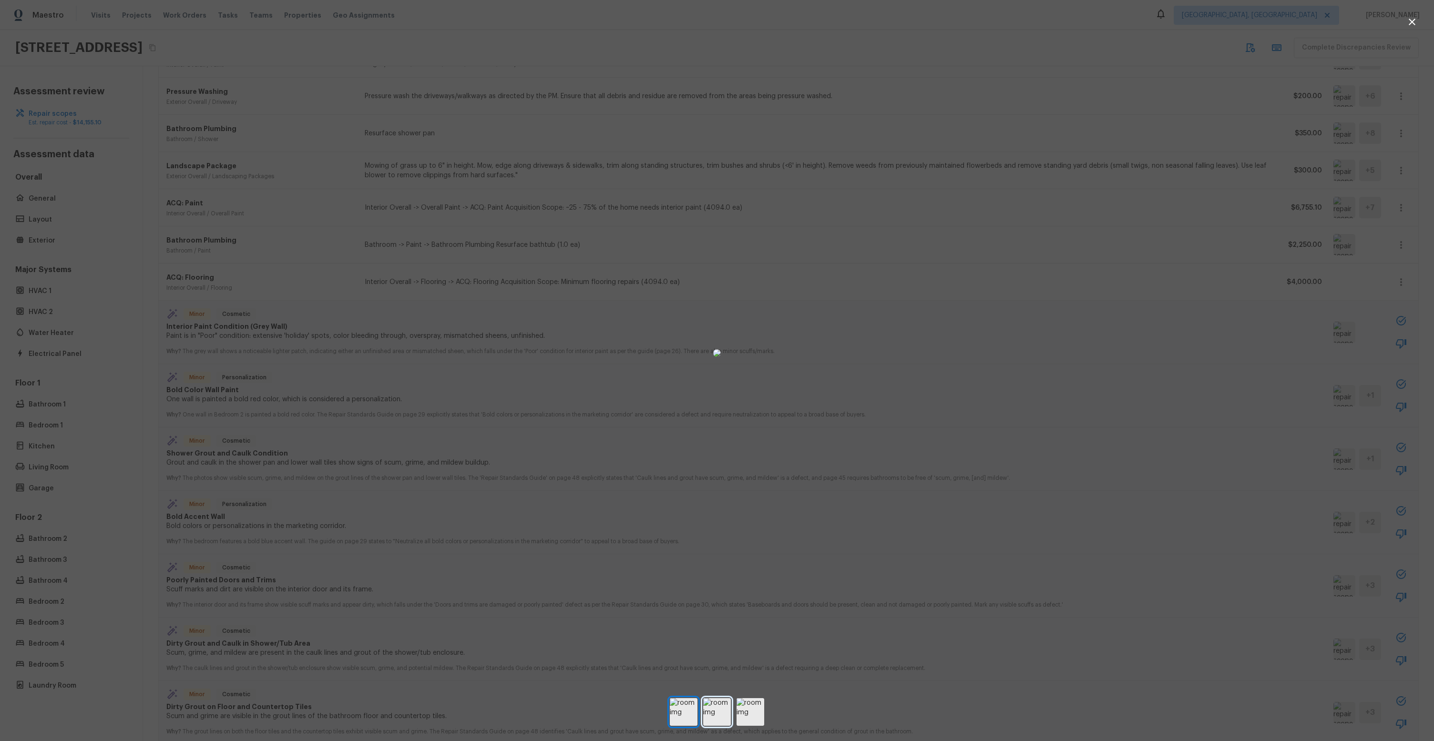
click at [722, 559] on img at bounding box center [717, 712] width 28 height 28
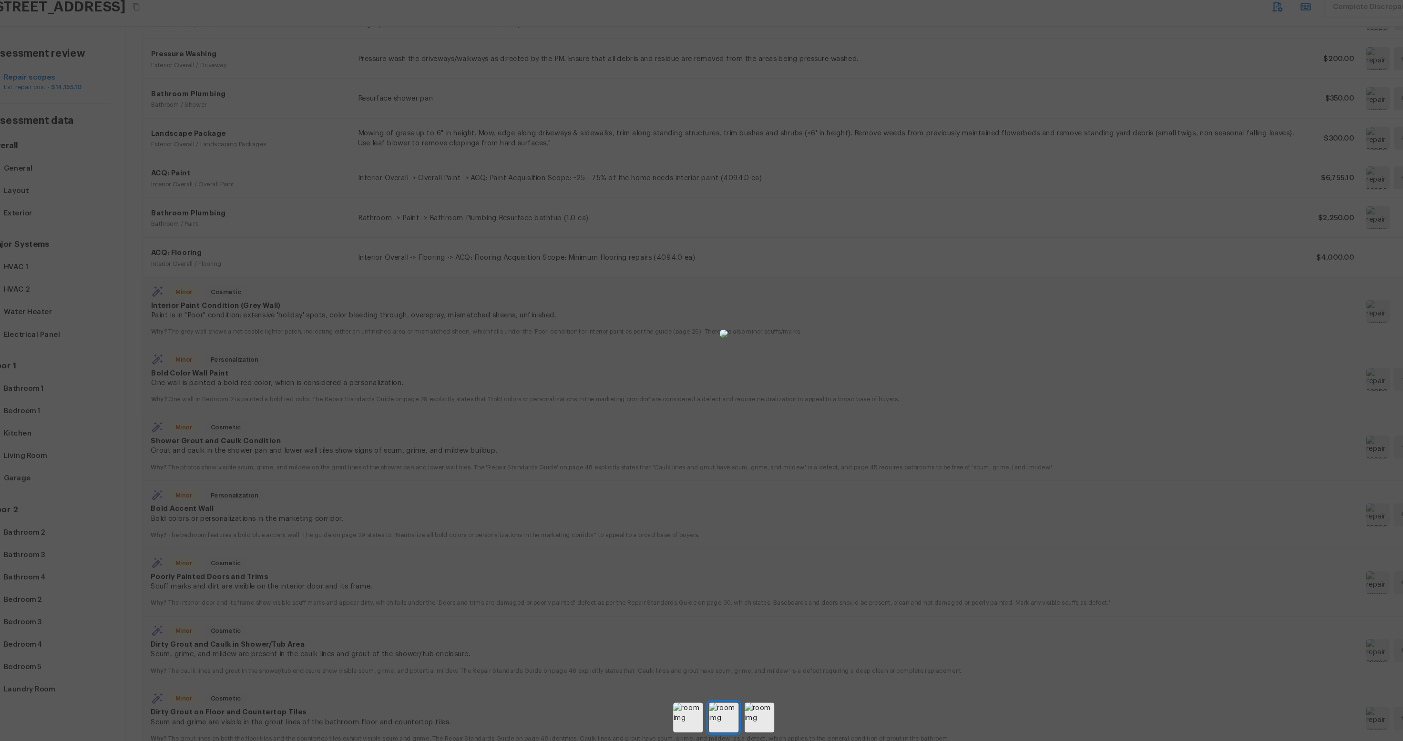
click at [980, 393] on div at bounding box center [701, 352] width 1403 height 675
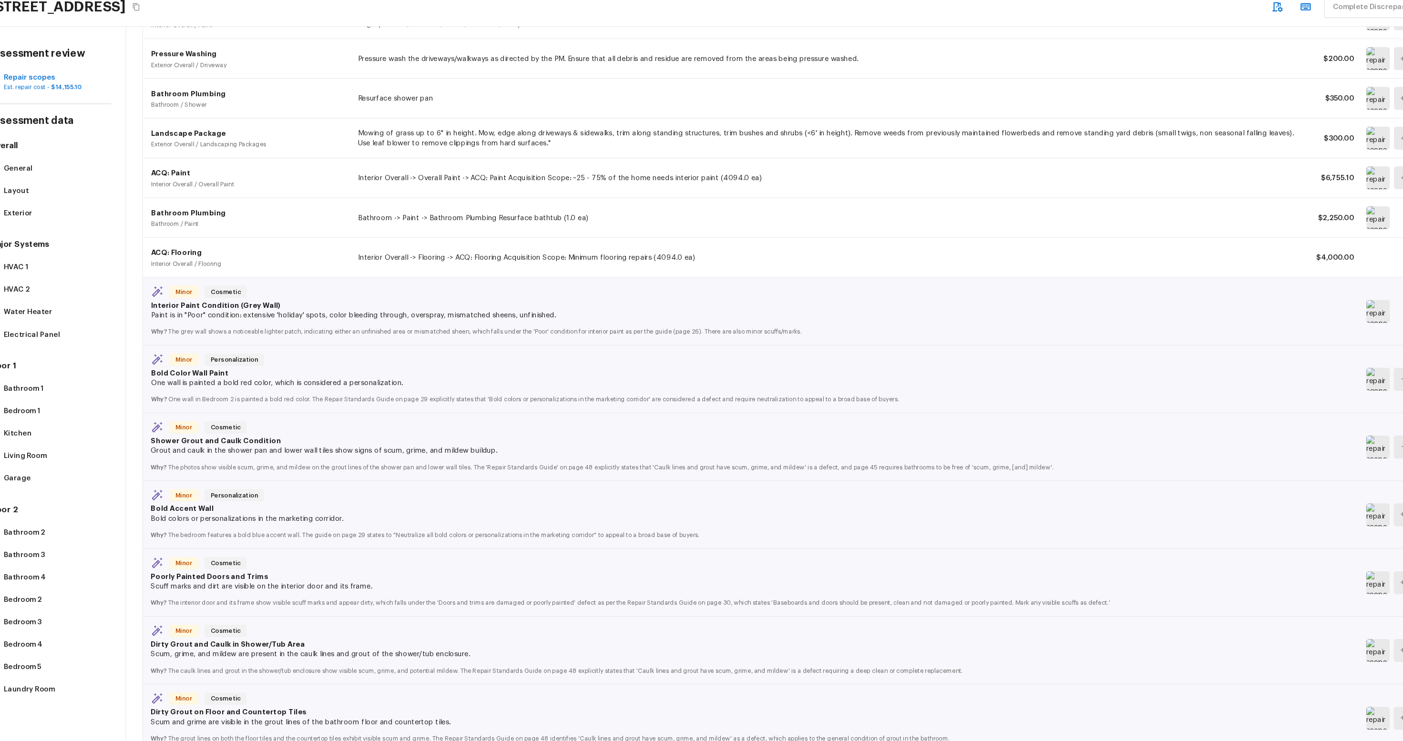
scroll to position [90, 0]
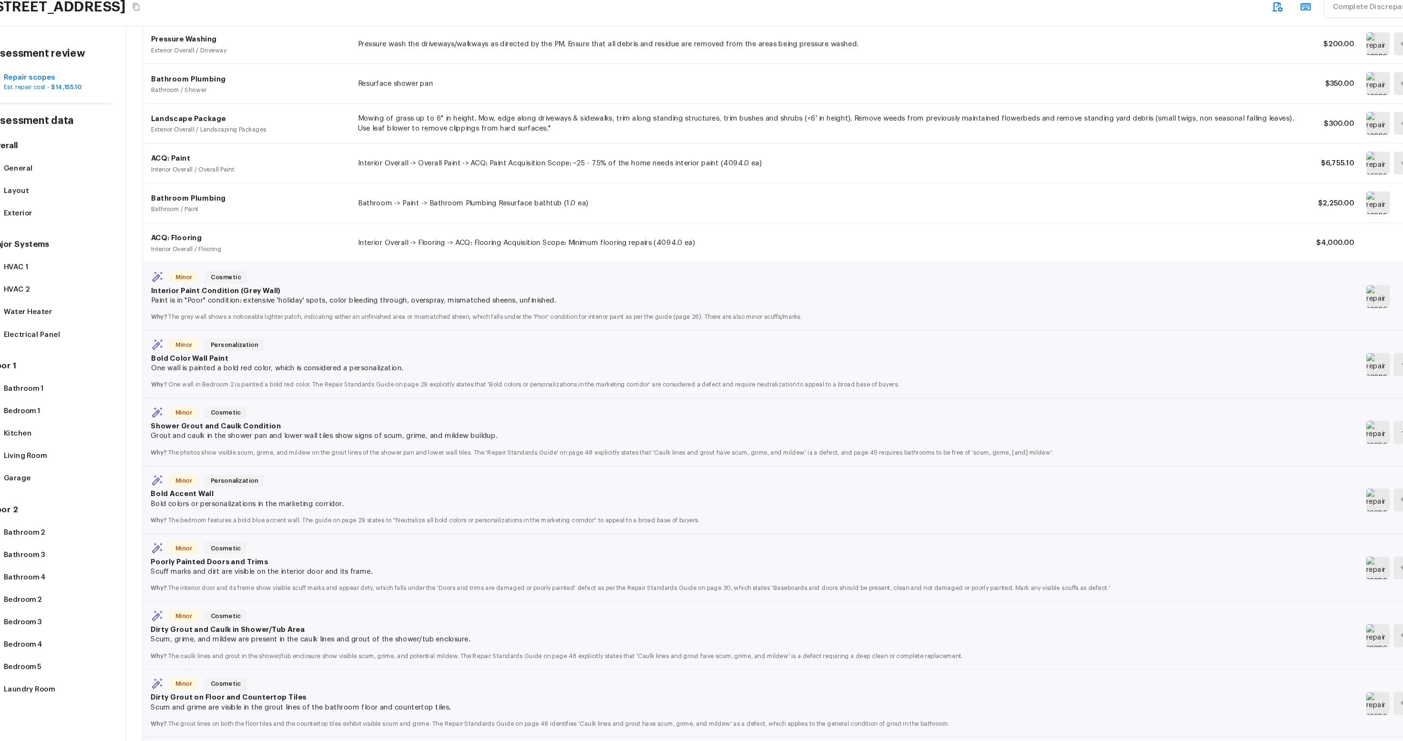
click at [980, 559] on img at bounding box center [1313, 572] width 22 height 21
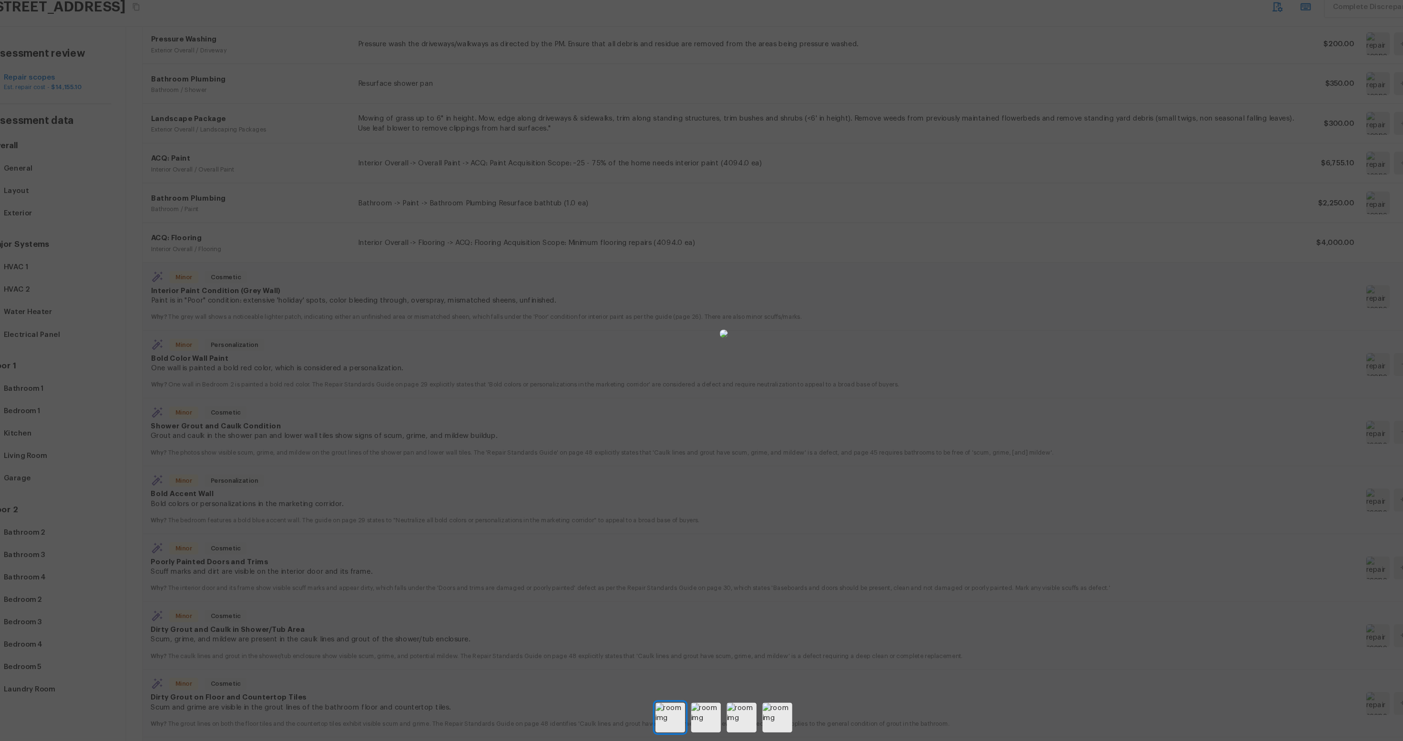
click at [693, 559] on div at bounding box center [701, 370] width 1403 height 741
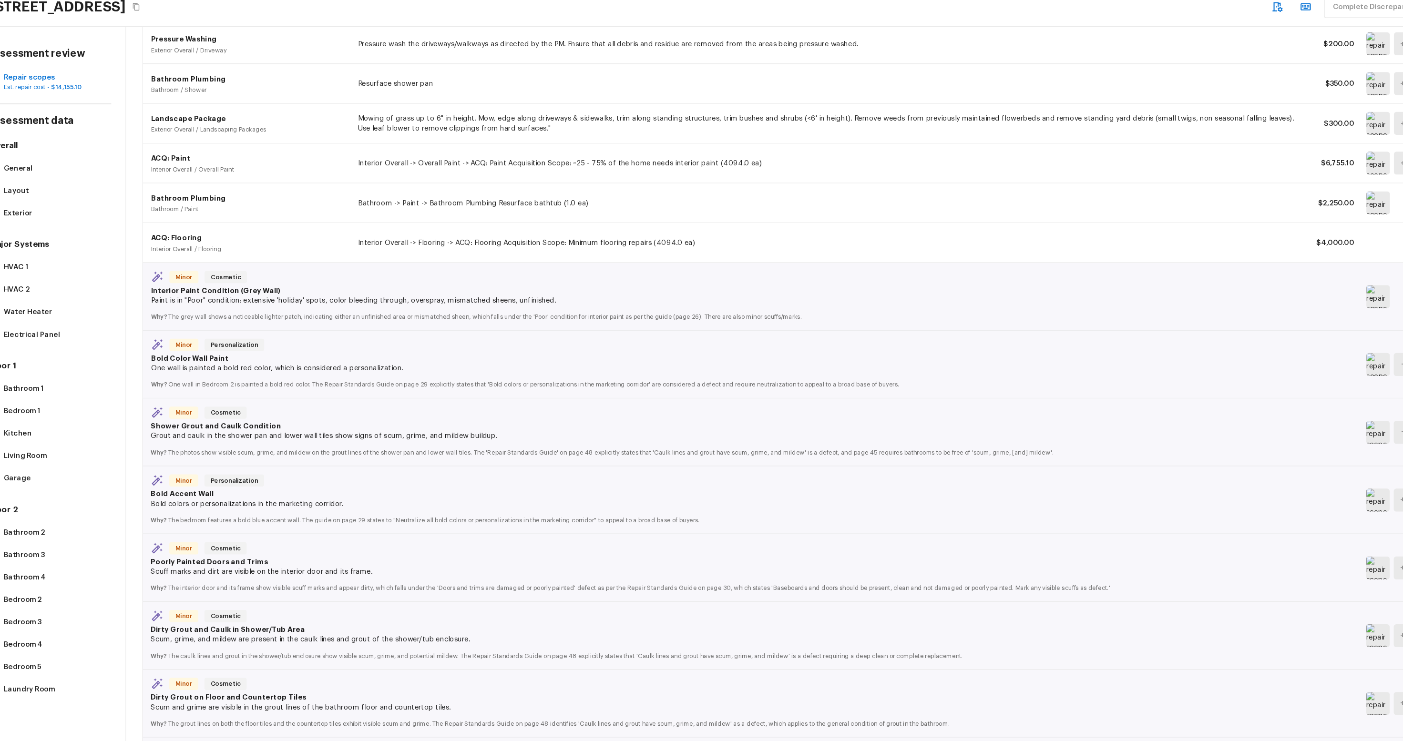
click at [980, 559] on img at bounding box center [1313, 572] width 22 height 21
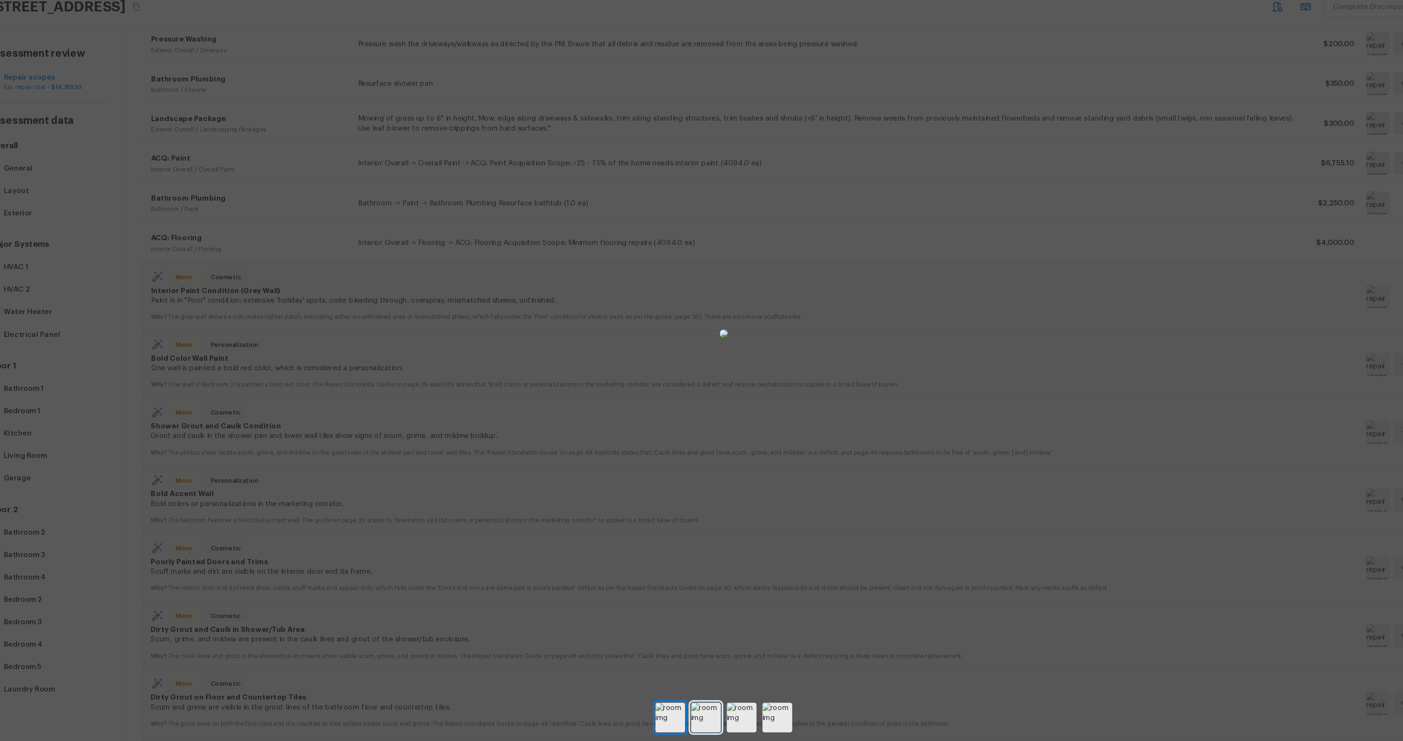
click at [687, 559] on img at bounding box center [685, 712] width 28 height 28
click at [724, 559] on img at bounding box center [719, 712] width 28 height 28
click at [748, 559] on img at bounding box center [752, 712] width 28 height 28
click at [674, 559] on img at bounding box center [685, 712] width 28 height 28
click at [717, 559] on img at bounding box center [719, 712] width 28 height 28
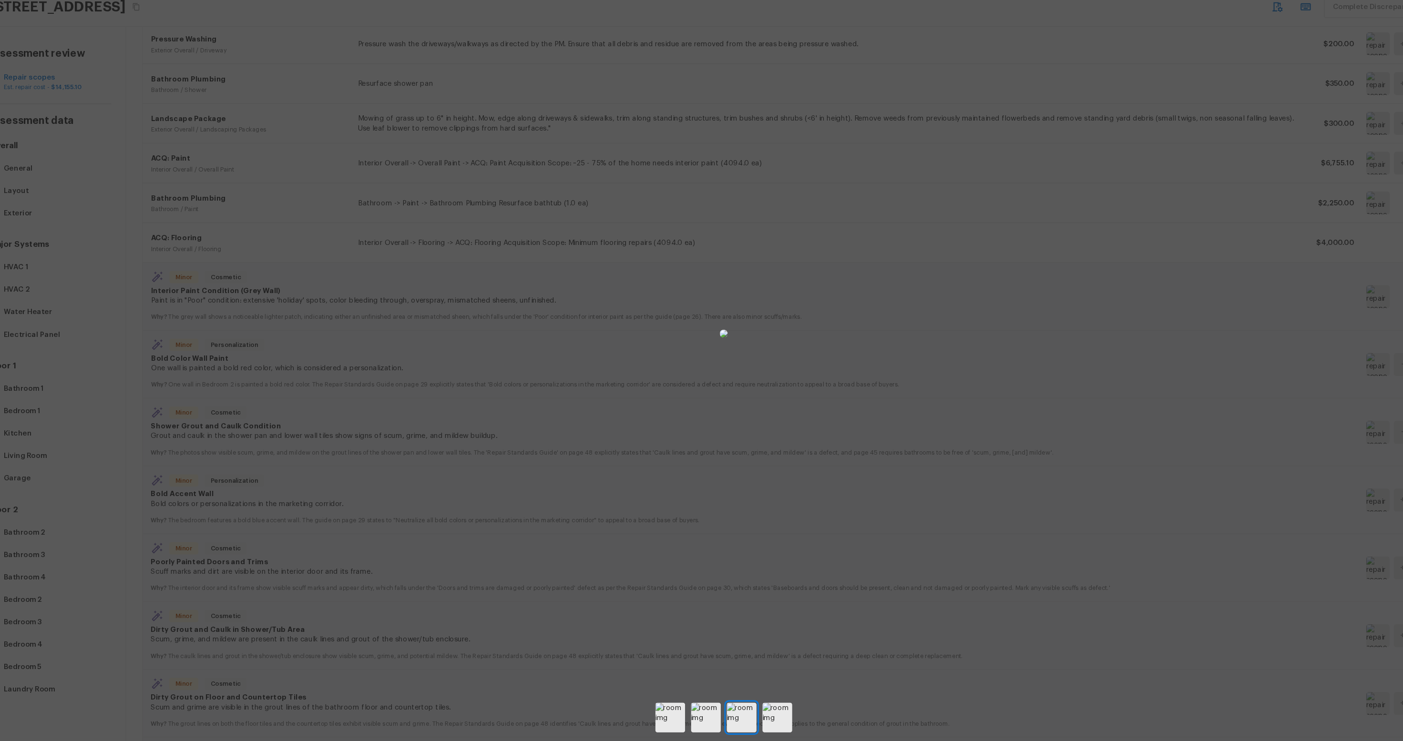
click at [265, 484] on div at bounding box center [701, 352] width 1403 height 675
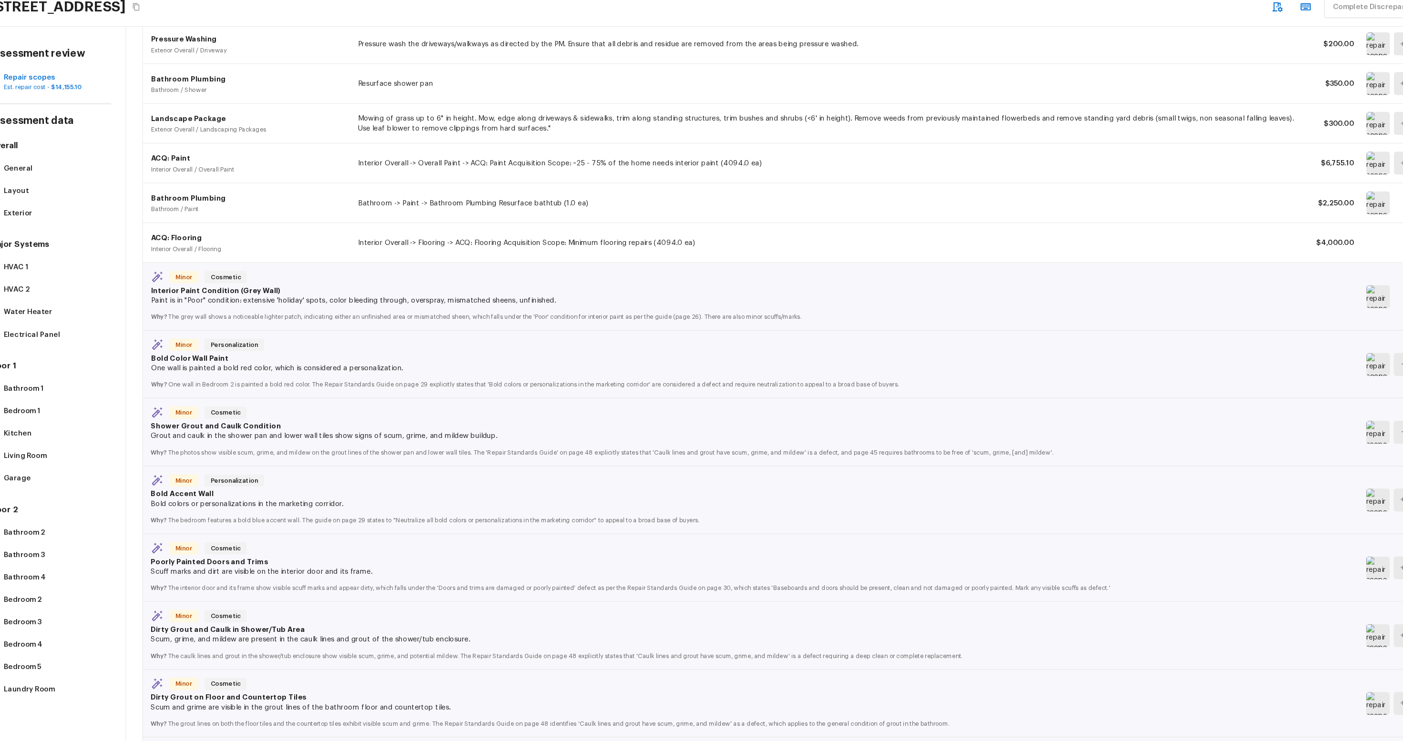
scroll to position [124, 0]
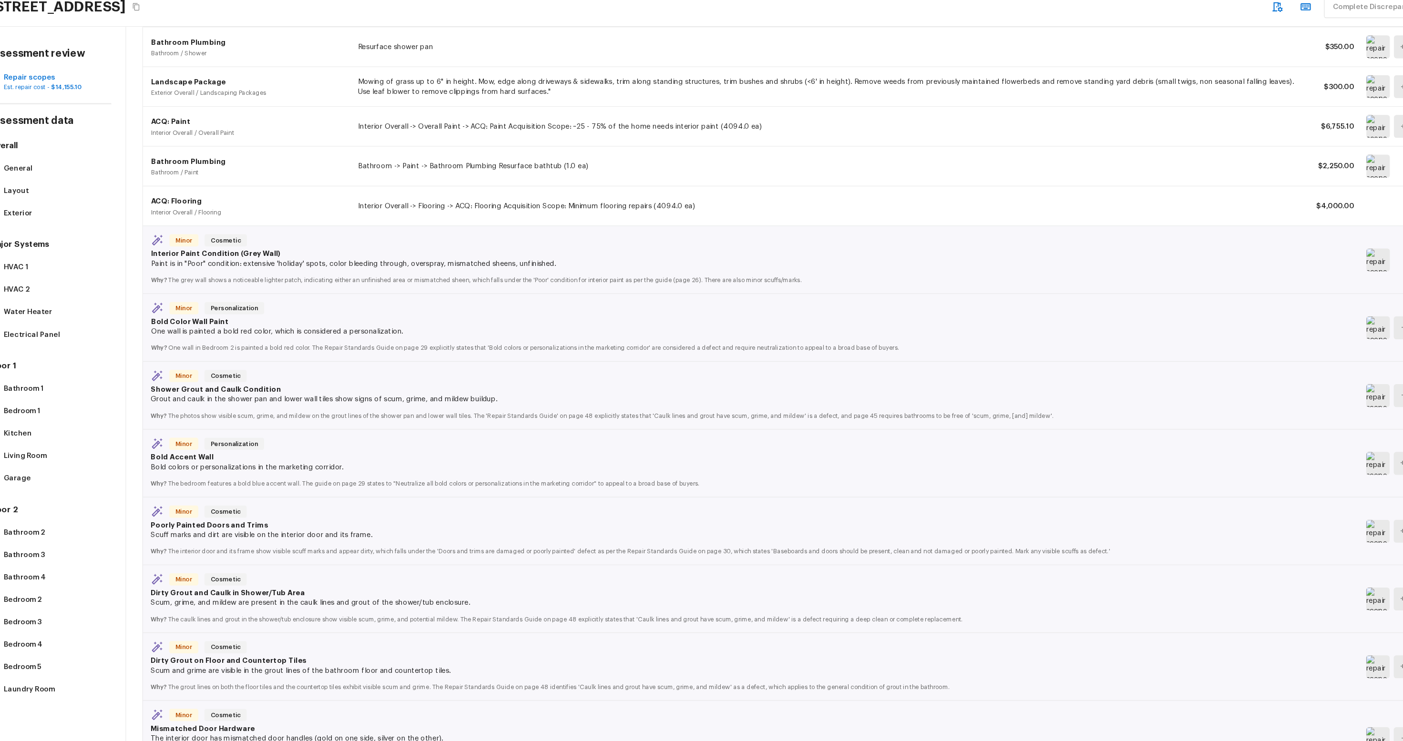
click at [980, 559] on img at bounding box center [1313, 601] width 22 height 21
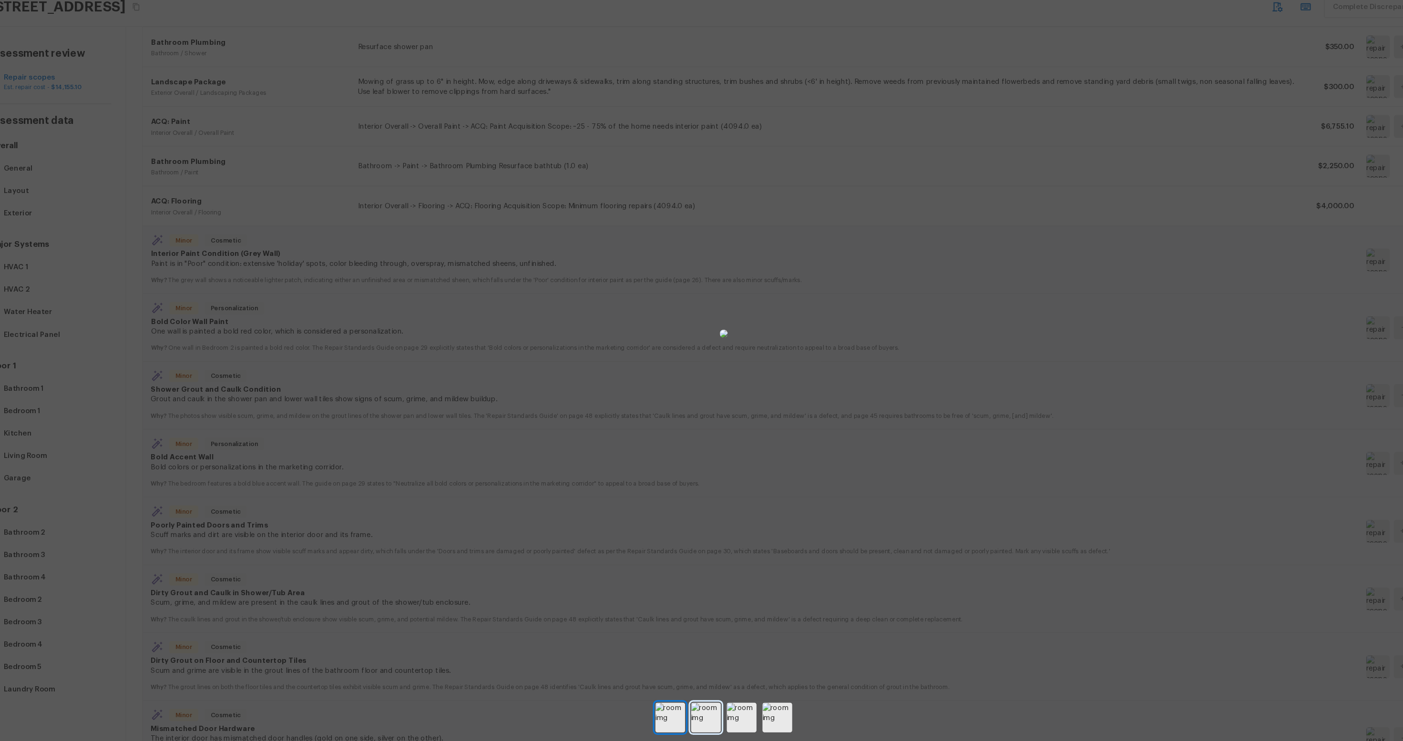
click at [694, 559] on img at bounding box center [685, 712] width 28 height 28
click at [726, 559] on img at bounding box center [719, 712] width 28 height 28
click at [746, 559] on img at bounding box center [752, 712] width 28 height 28
click at [308, 559] on div at bounding box center [701, 352] width 1403 height 675
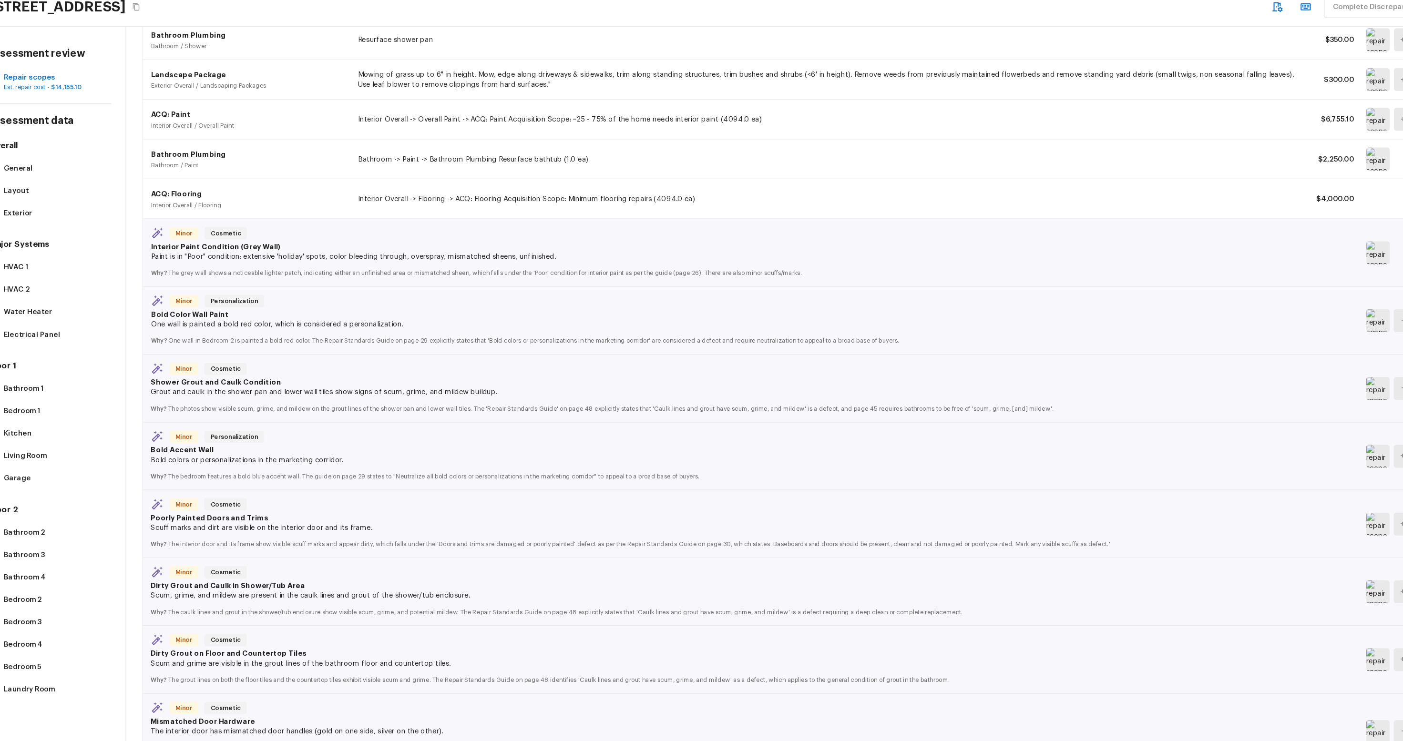
scroll to position [186, 0]
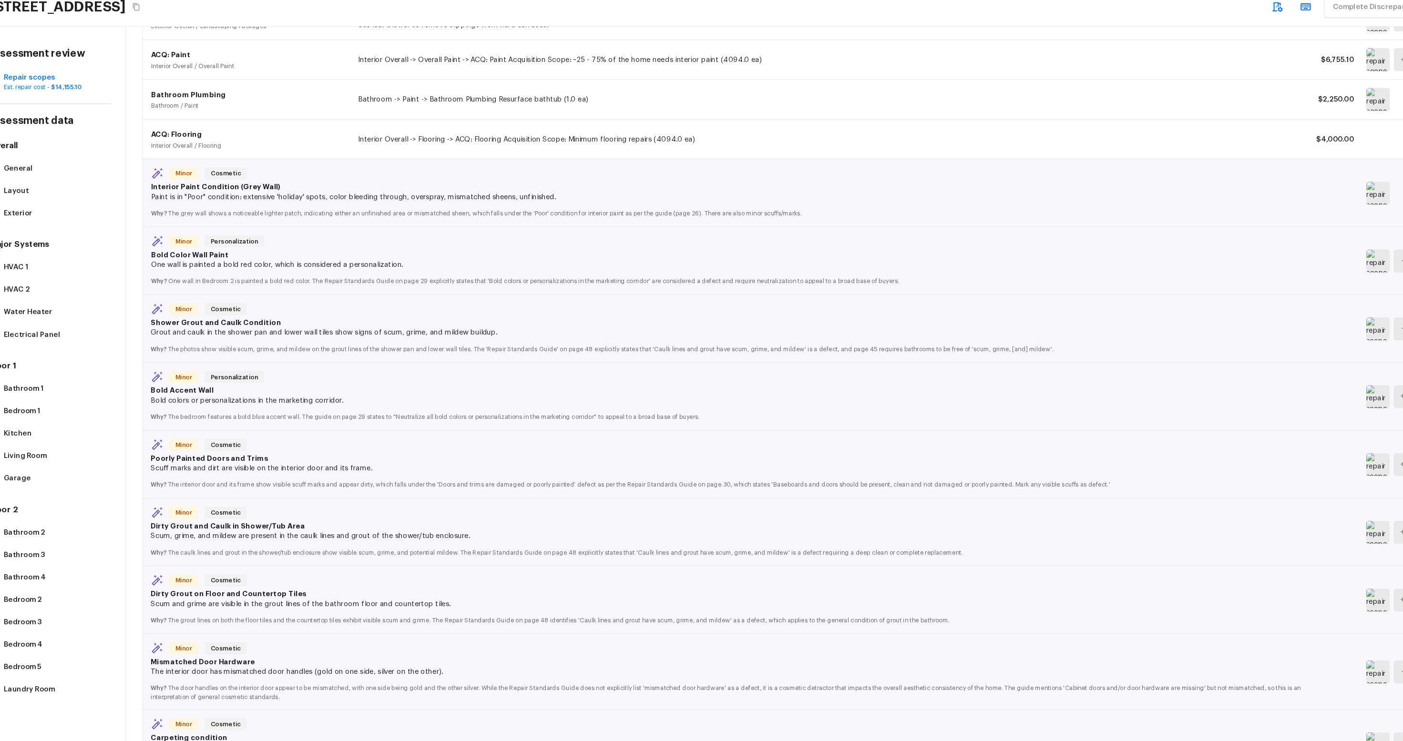
click at [980, 559] on img at bounding box center [1313, 602] width 22 height 21
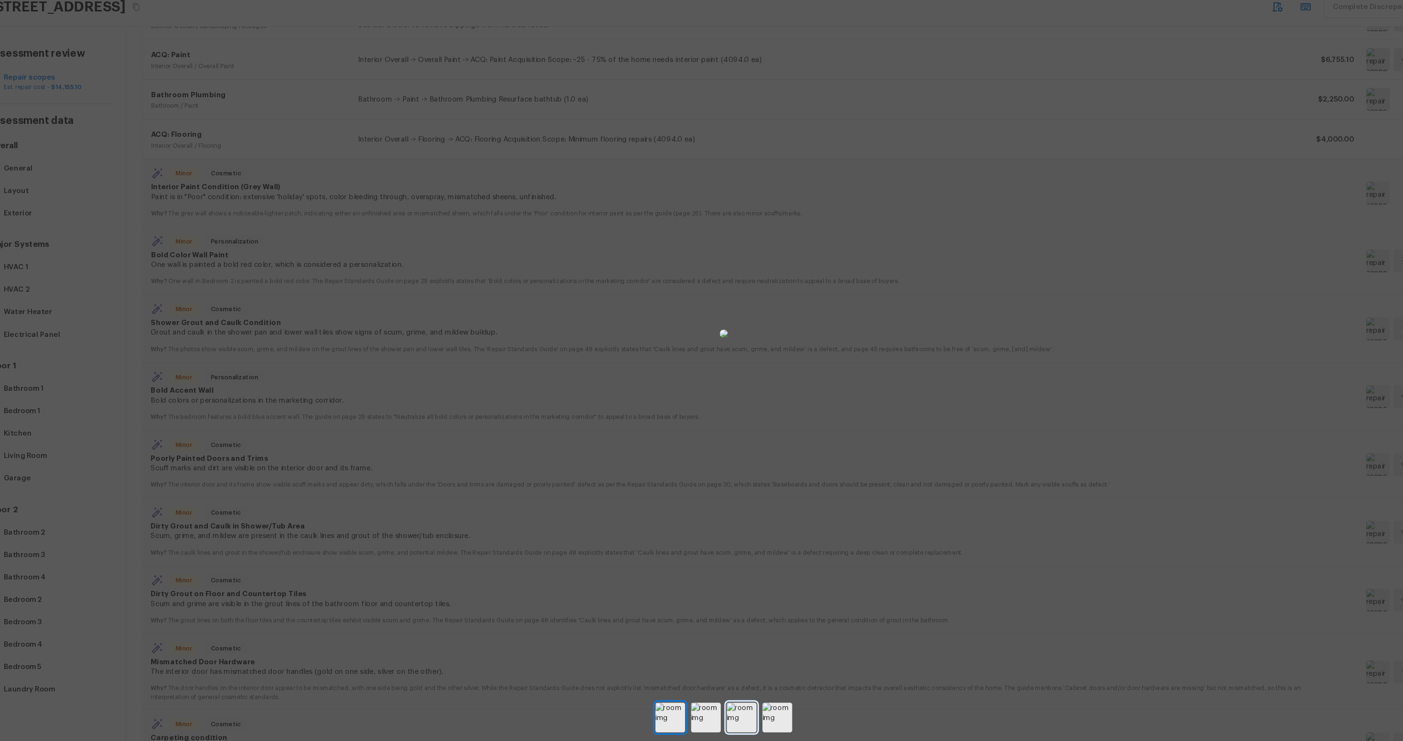
click at [708, 559] on img at bounding box center [719, 712] width 28 height 28
click at [690, 559] on img at bounding box center [685, 712] width 28 height 28
click at [754, 559] on img at bounding box center [752, 712] width 28 height 28
click at [726, 559] on img at bounding box center [719, 712] width 28 height 28
click at [754, 559] on img at bounding box center [752, 712] width 28 height 28
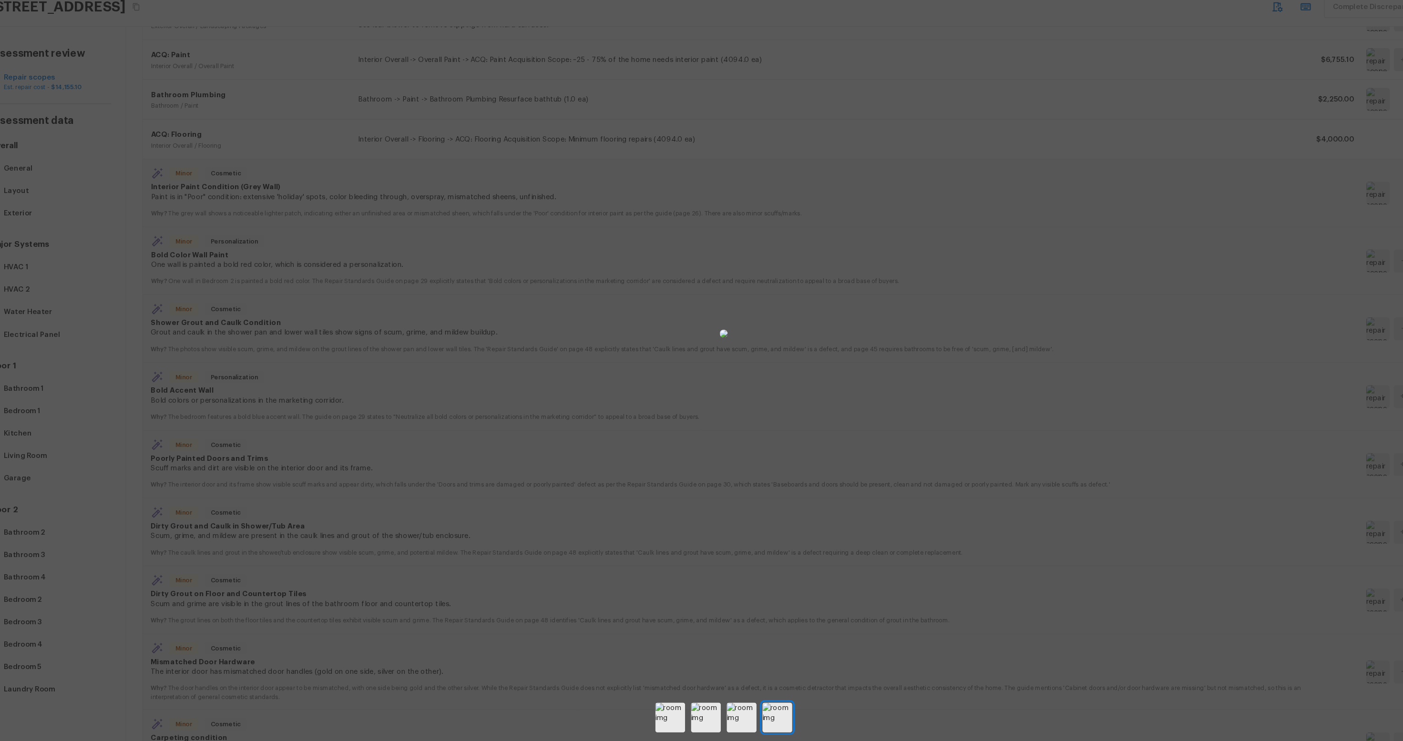
click at [572, 559] on div at bounding box center [701, 352] width 1403 height 675
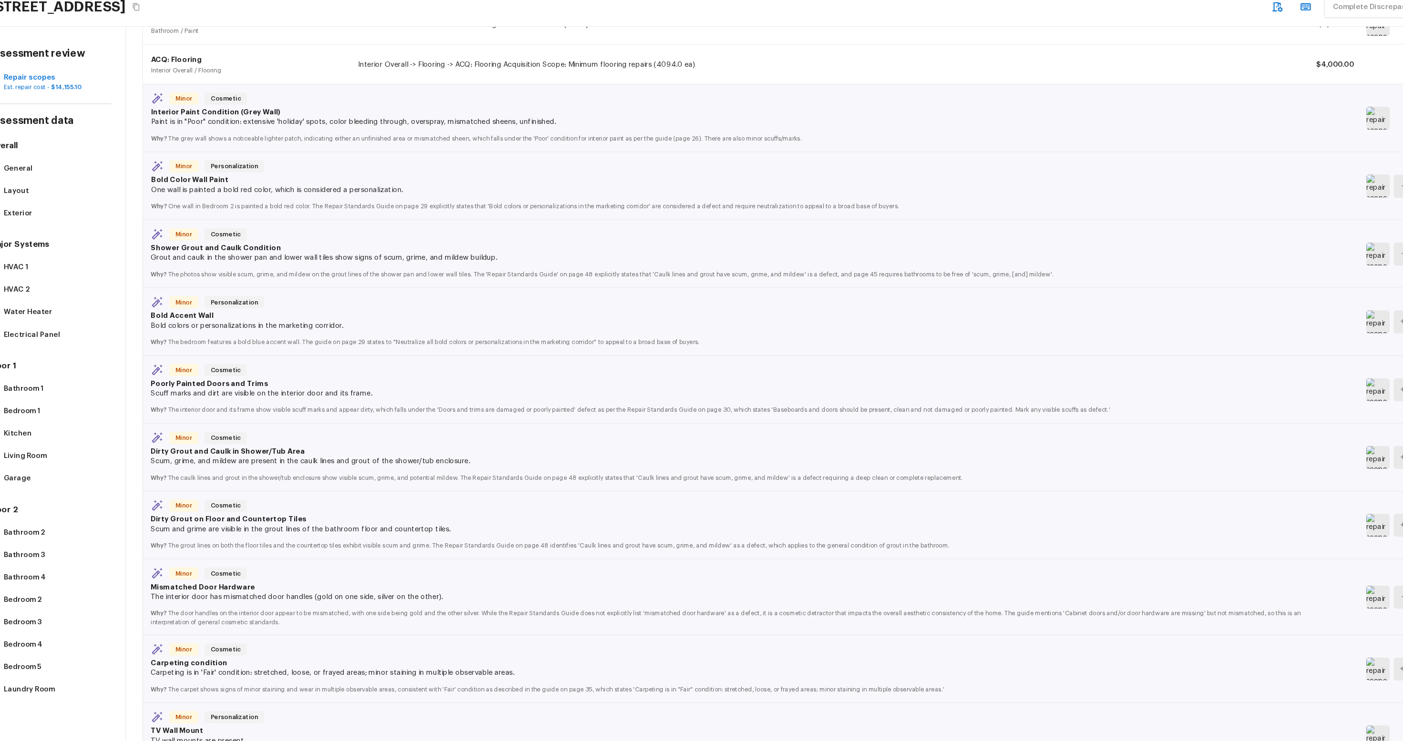
scroll to position [269, 0]
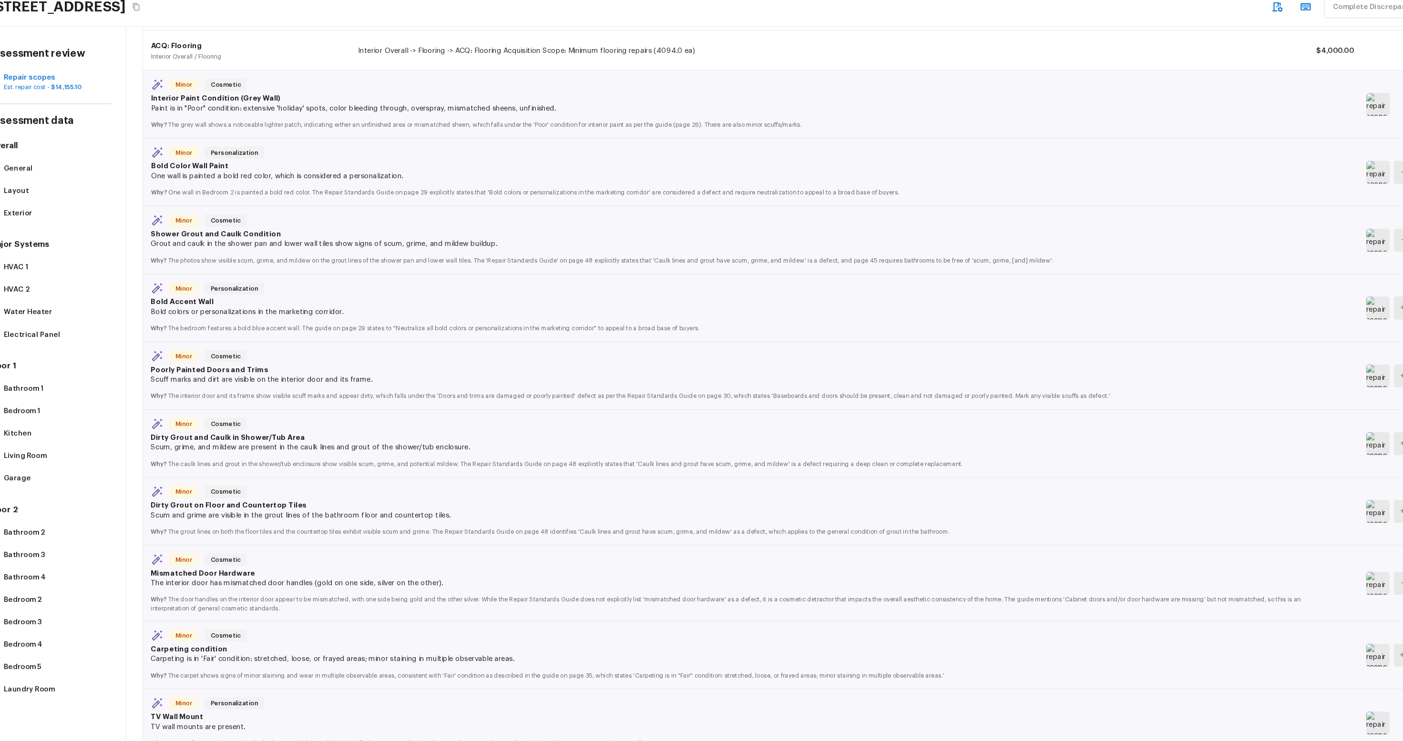
click at [980, 559] on img at bounding box center [1313, 586] width 22 height 21
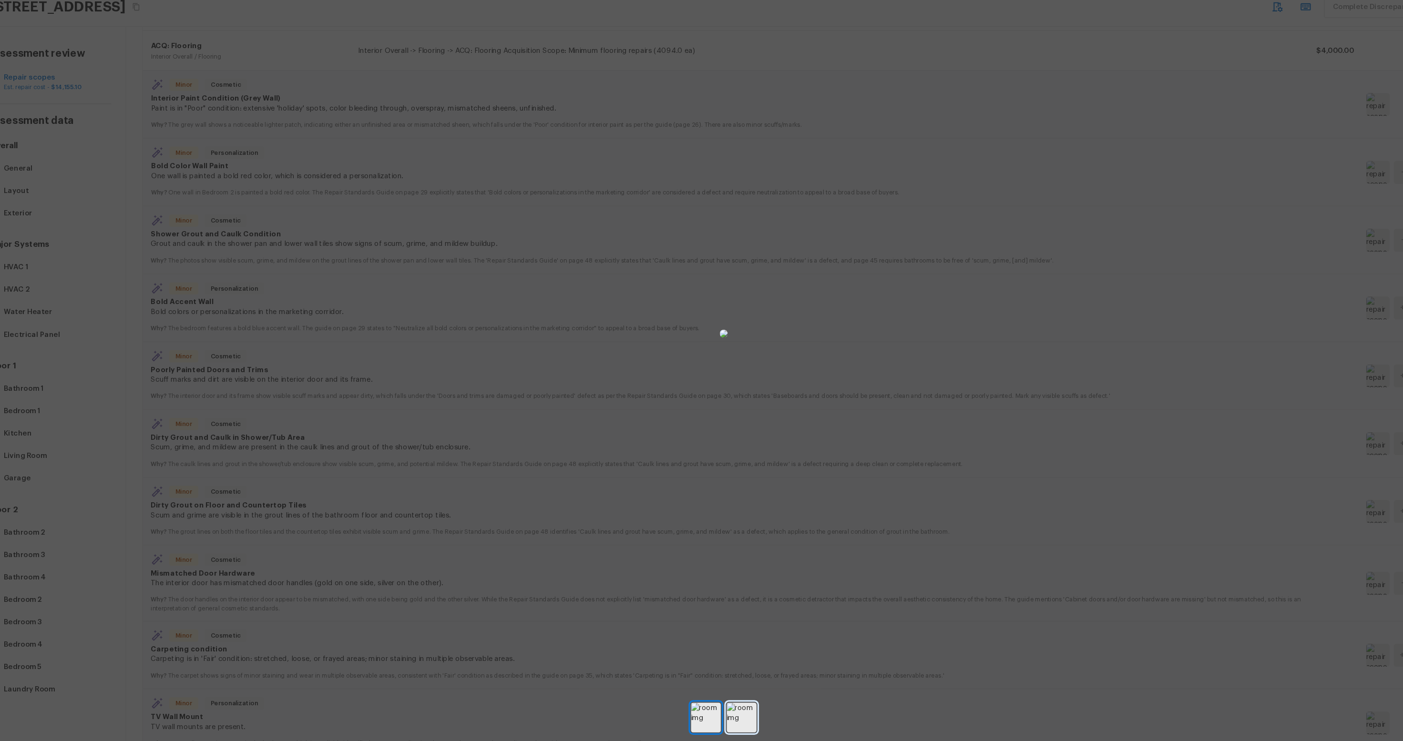
click at [718, 559] on img at bounding box center [719, 712] width 28 height 28
click at [685, 559] on img at bounding box center [685, 712] width 28 height 28
click at [726, 559] on img at bounding box center [719, 712] width 28 height 28
click at [696, 559] on img at bounding box center [685, 712] width 28 height 28
click at [980, 409] on div at bounding box center [701, 352] width 1403 height 675
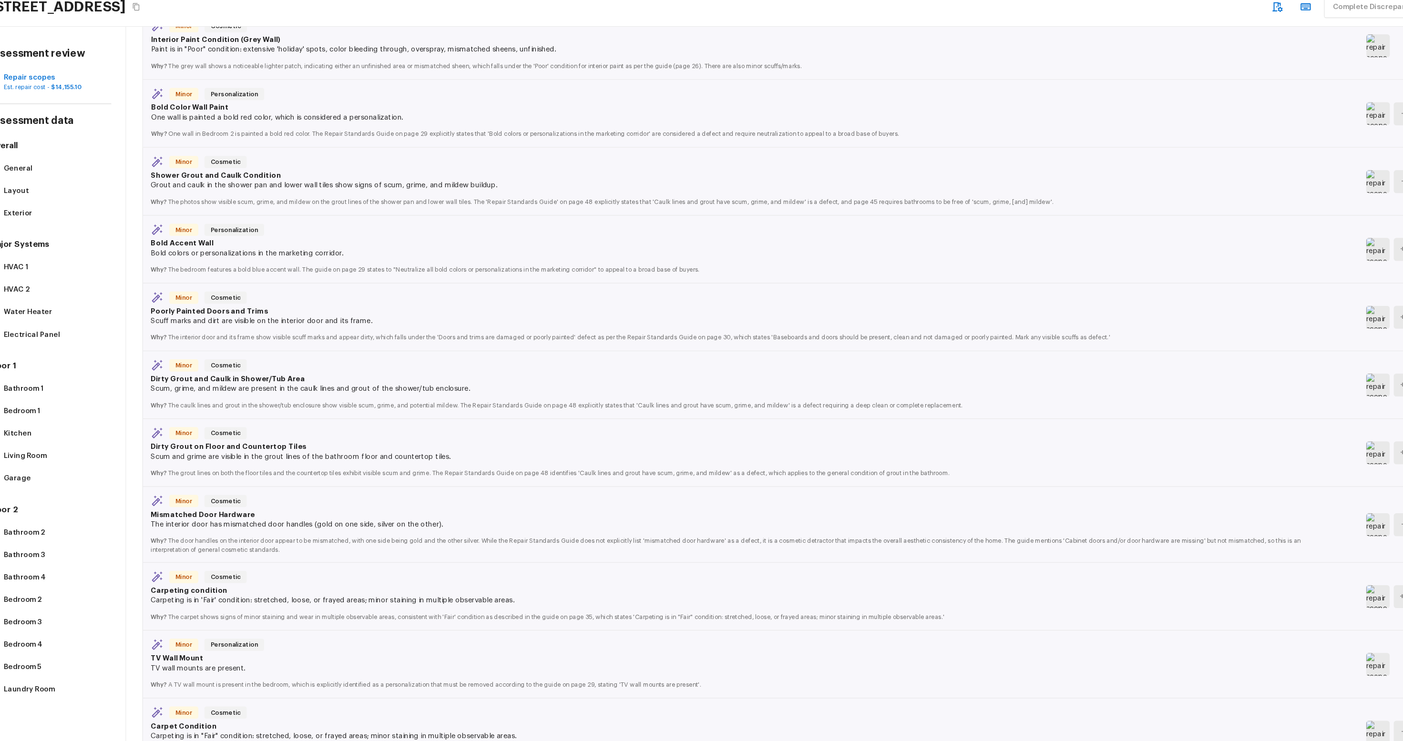
scroll to position [325, 0]
click at [339, 532] on p "The interior door has mismatched door handles (gold on one side, silver on the …" at bounding box center [707, 531] width 1082 height 10
click at [227, 531] on p "The interior door has mismatched door handles (gold on one side, silver on the …" at bounding box center [707, 531] width 1082 height 10
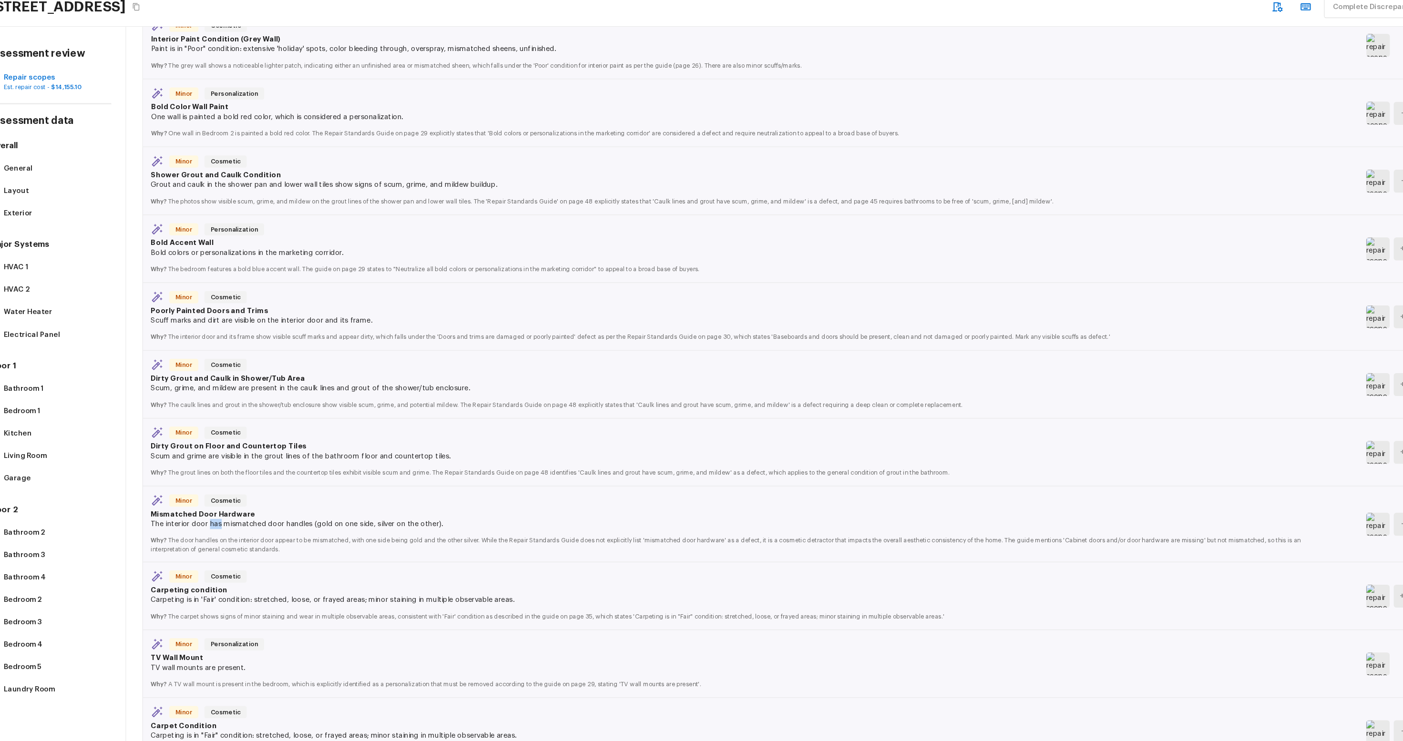
click at [227, 531] on p "The interior door has mismatched door handles (gold on one side, silver on the …" at bounding box center [707, 531] width 1082 height 10
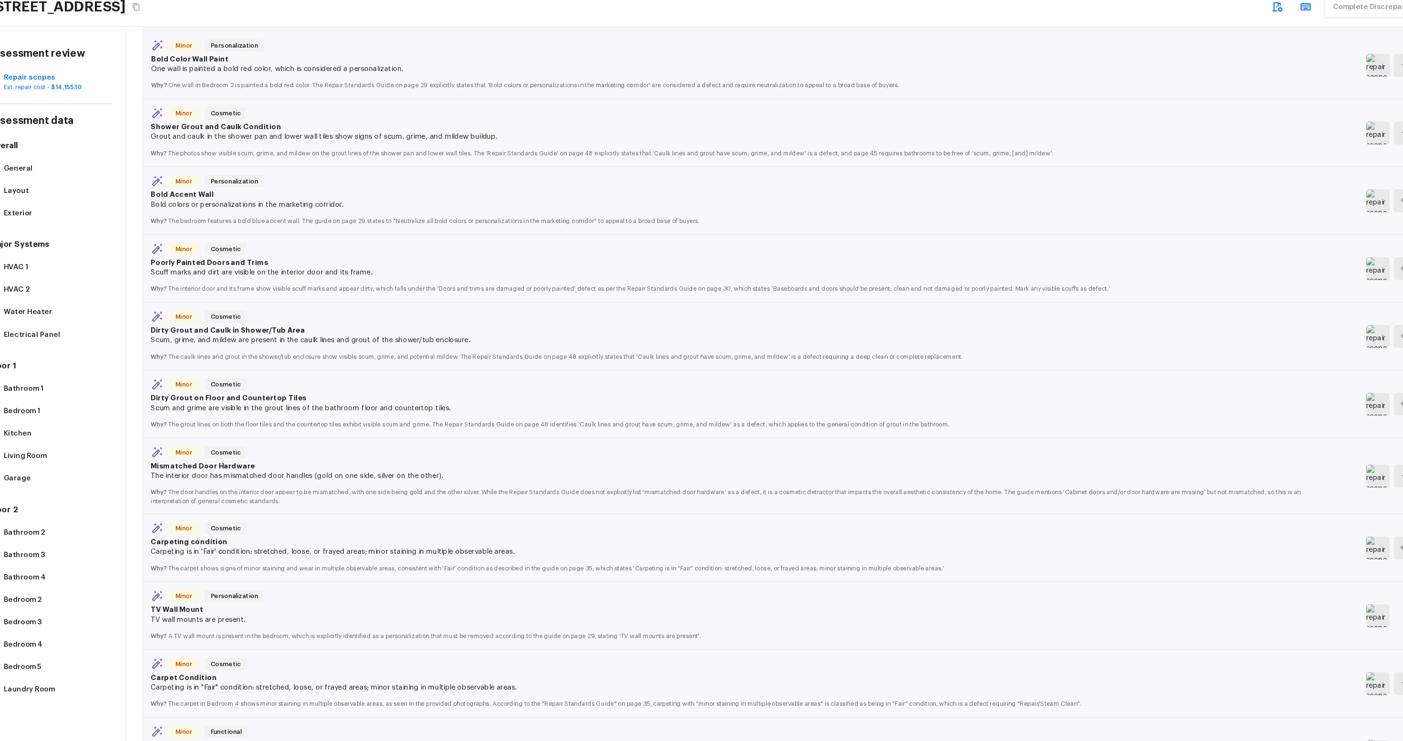
scroll to position [373, 0]
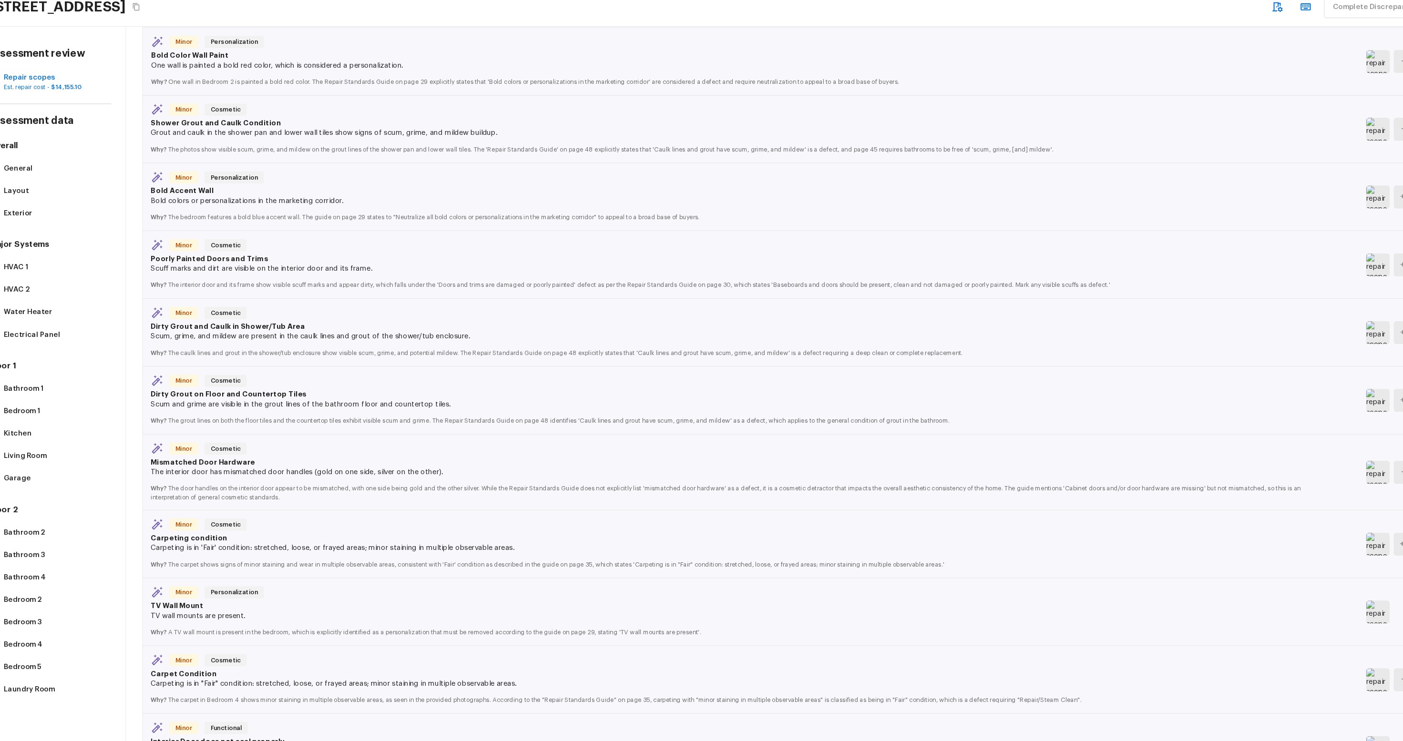
click at [980, 552] on div "+ 4" at bounding box center [1326, 550] width 48 height 21
click at [980, 551] on img at bounding box center [1313, 550] width 22 height 21
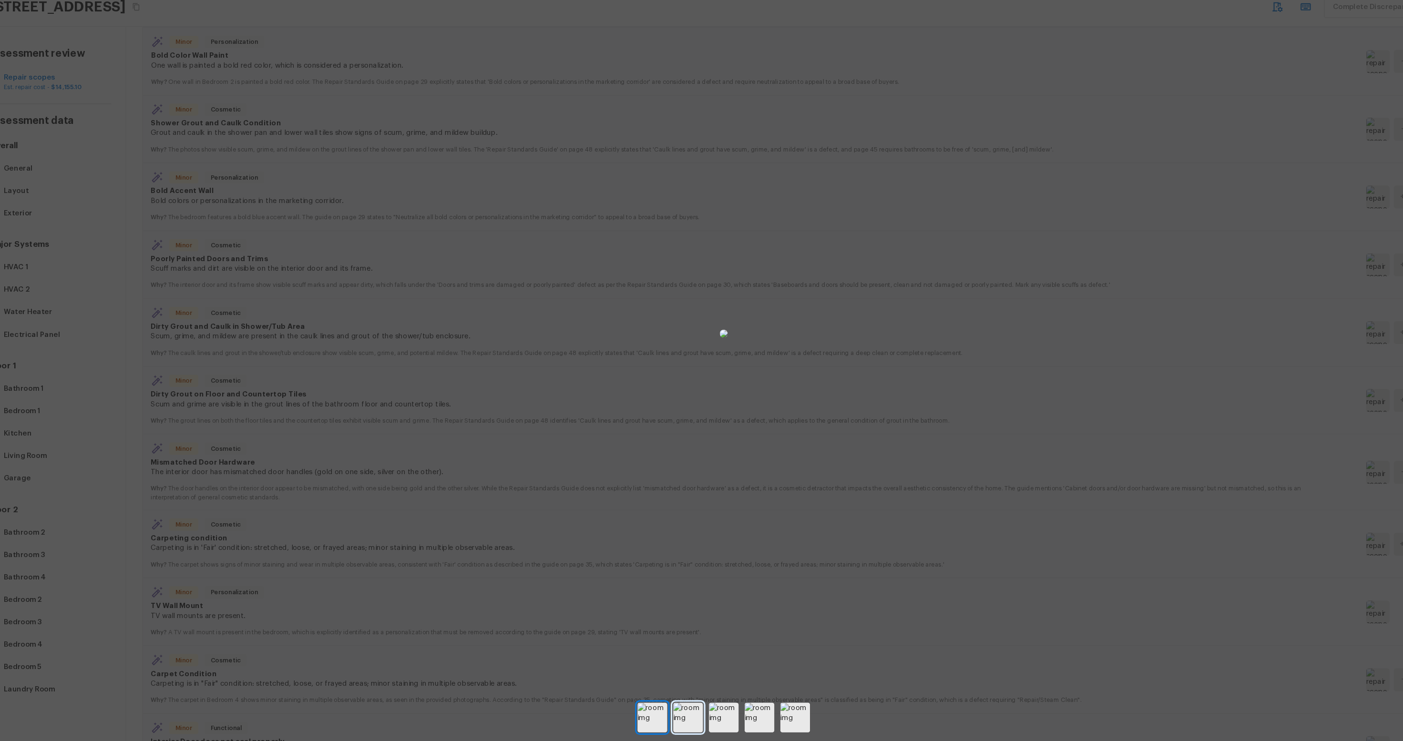
click at [671, 559] on img at bounding box center [668, 712] width 28 height 28
click at [702, 559] on img at bounding box center [702, 712] width 28 height 28
click at [737, 559] on img at bounding box center [735, 712] width 28 height 28
click at [763, 559] on img at bounding box center [769, 712] width 28 height 28
click at [731, 559] on img at bounding box center [735, 712] width 28 height 28
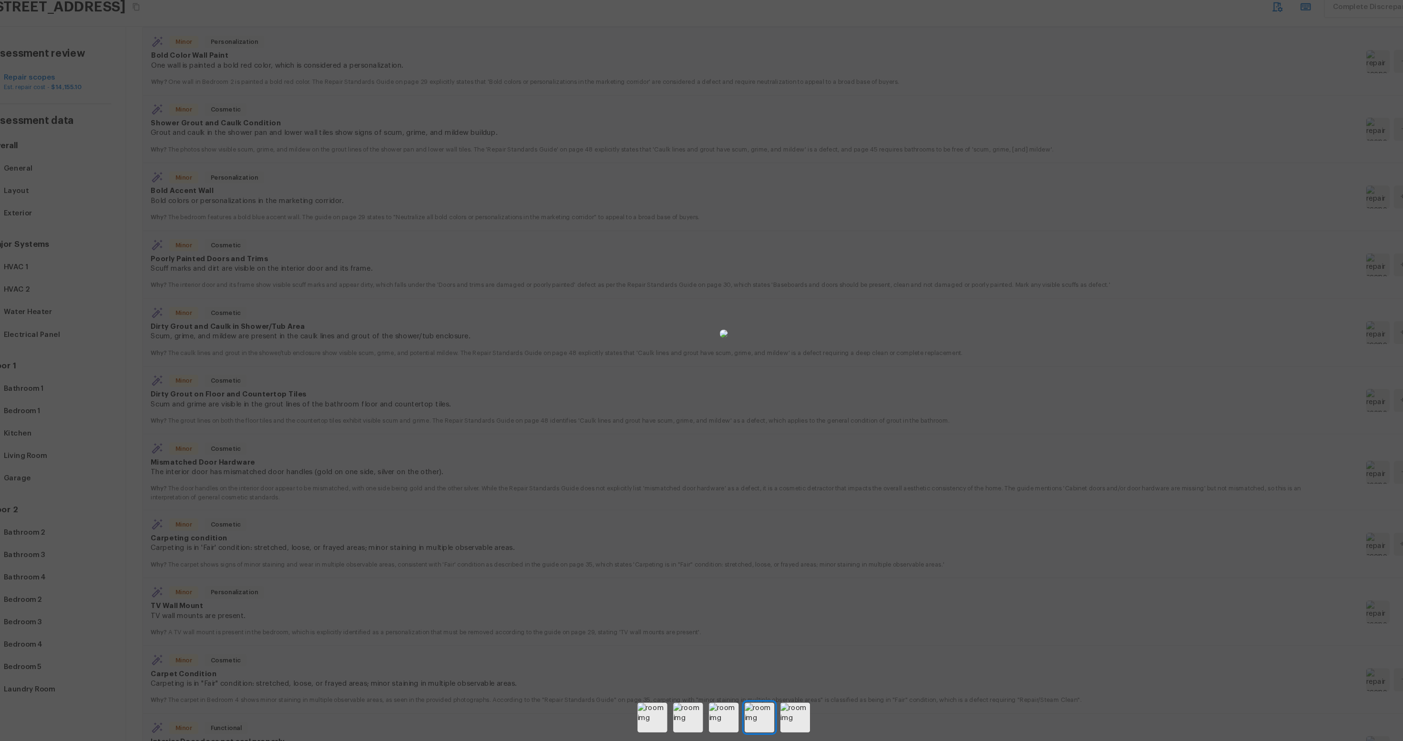
click at [980, 427] on div at bounding box center [701, 352] width 1403 height 675
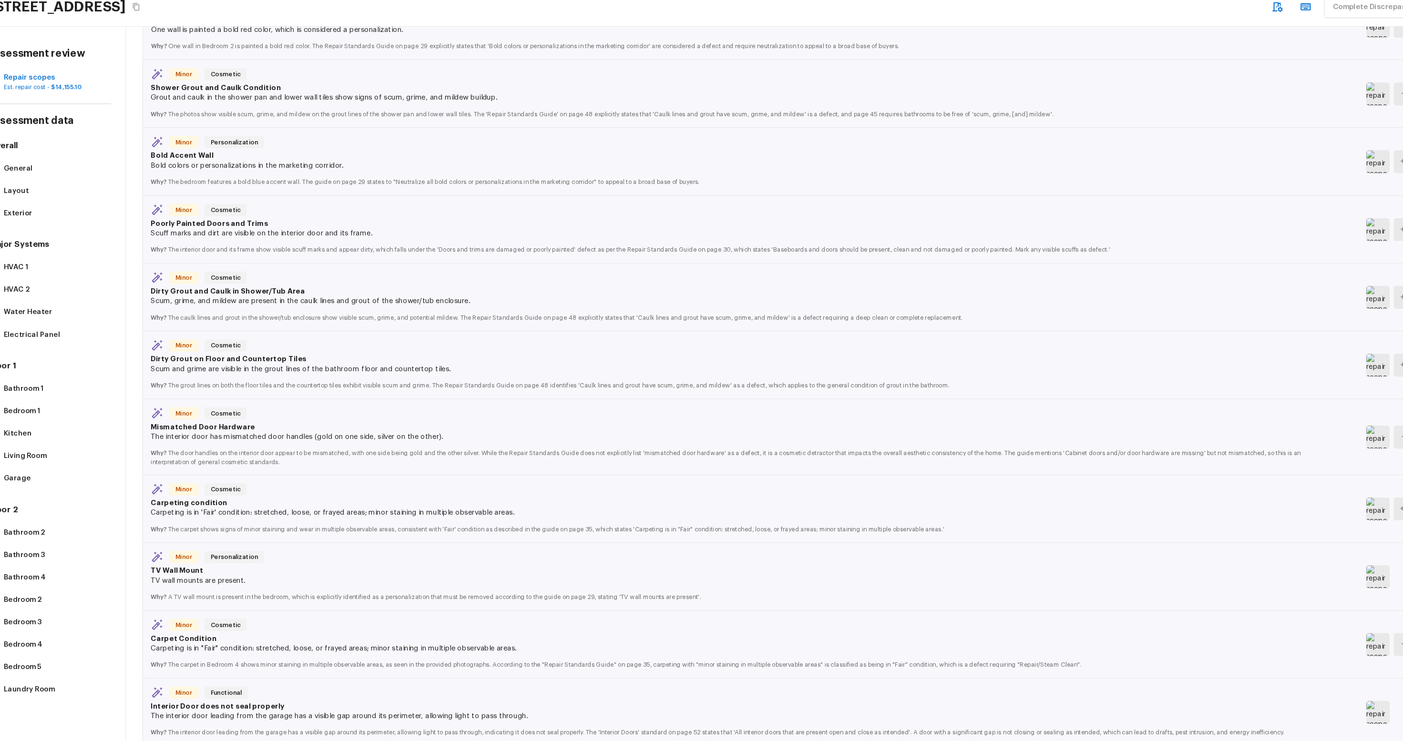
scroll to position [408, 0]
click at [980, 559] on img at bounding box center [1313, 578] width 22 height 21
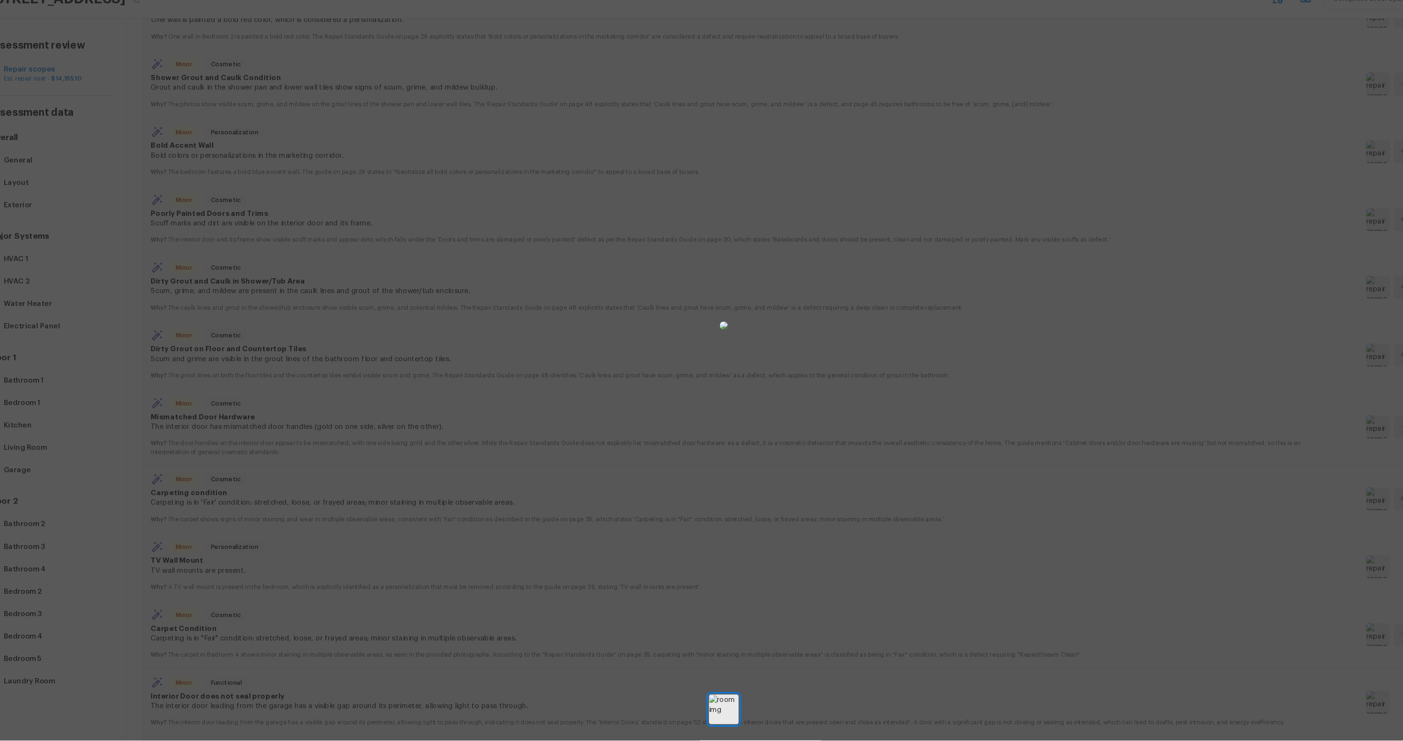
click at [423, 398] on div at bounding box center [701, 352] width 1403 height 675
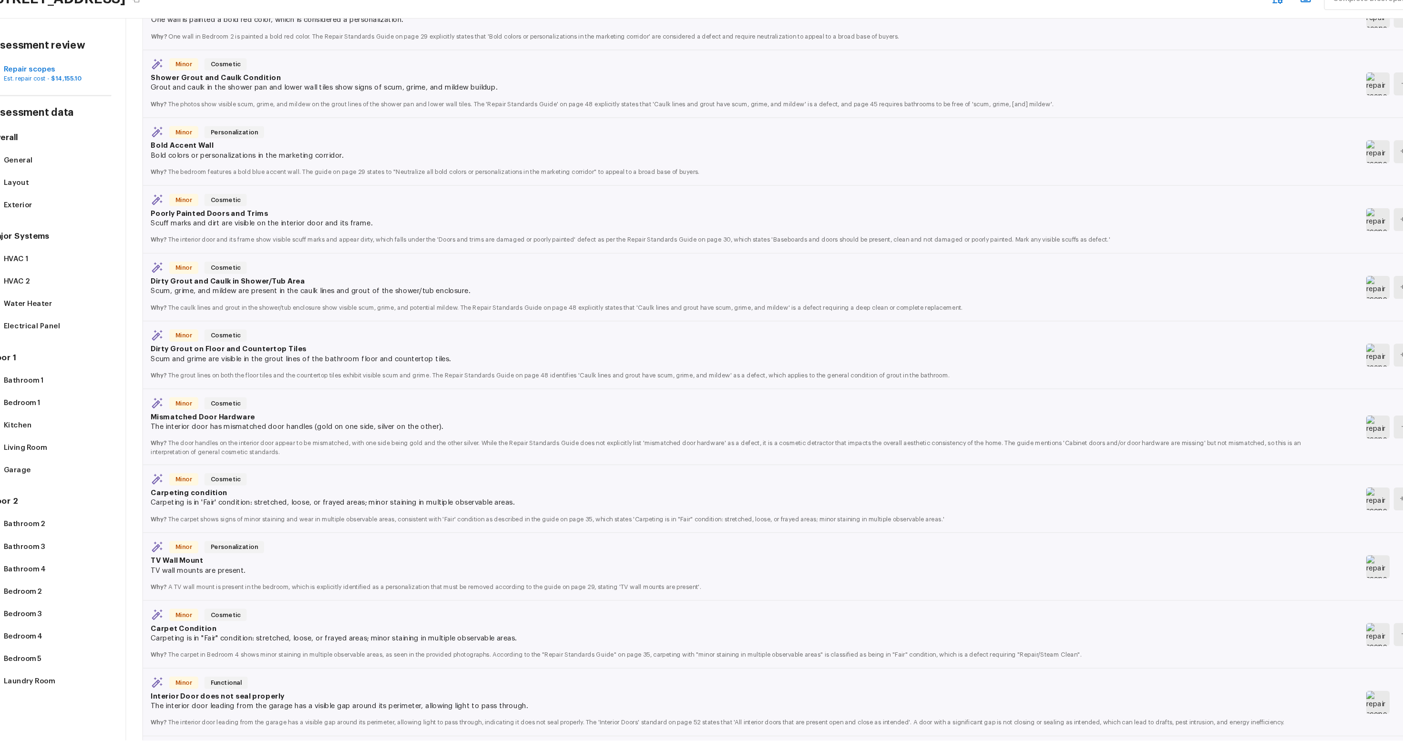
scroll to position [449, 0]
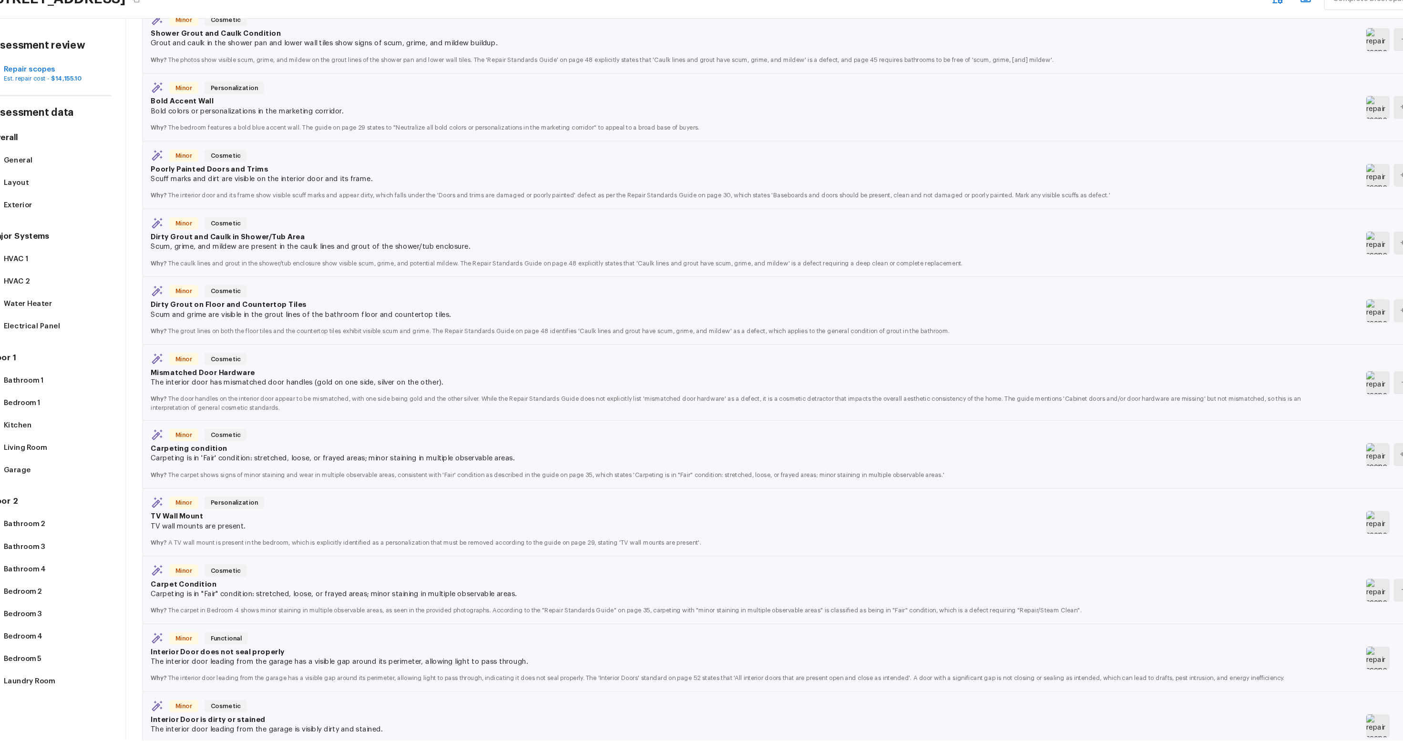
click at [980, 559] on img at bounding box center [1313, 600] width 22 height 21
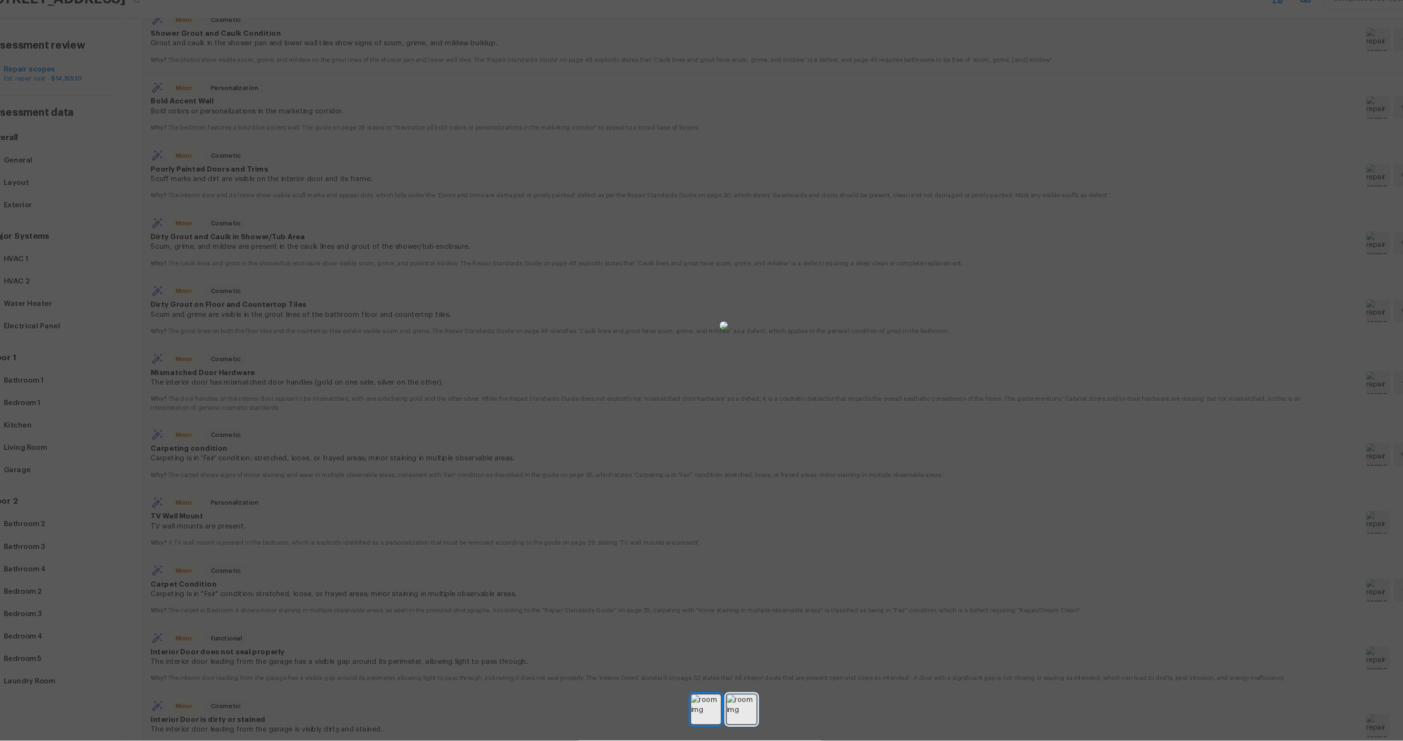
click at [727, 559] on img at bounding box center [719, 712] width 28 height 28
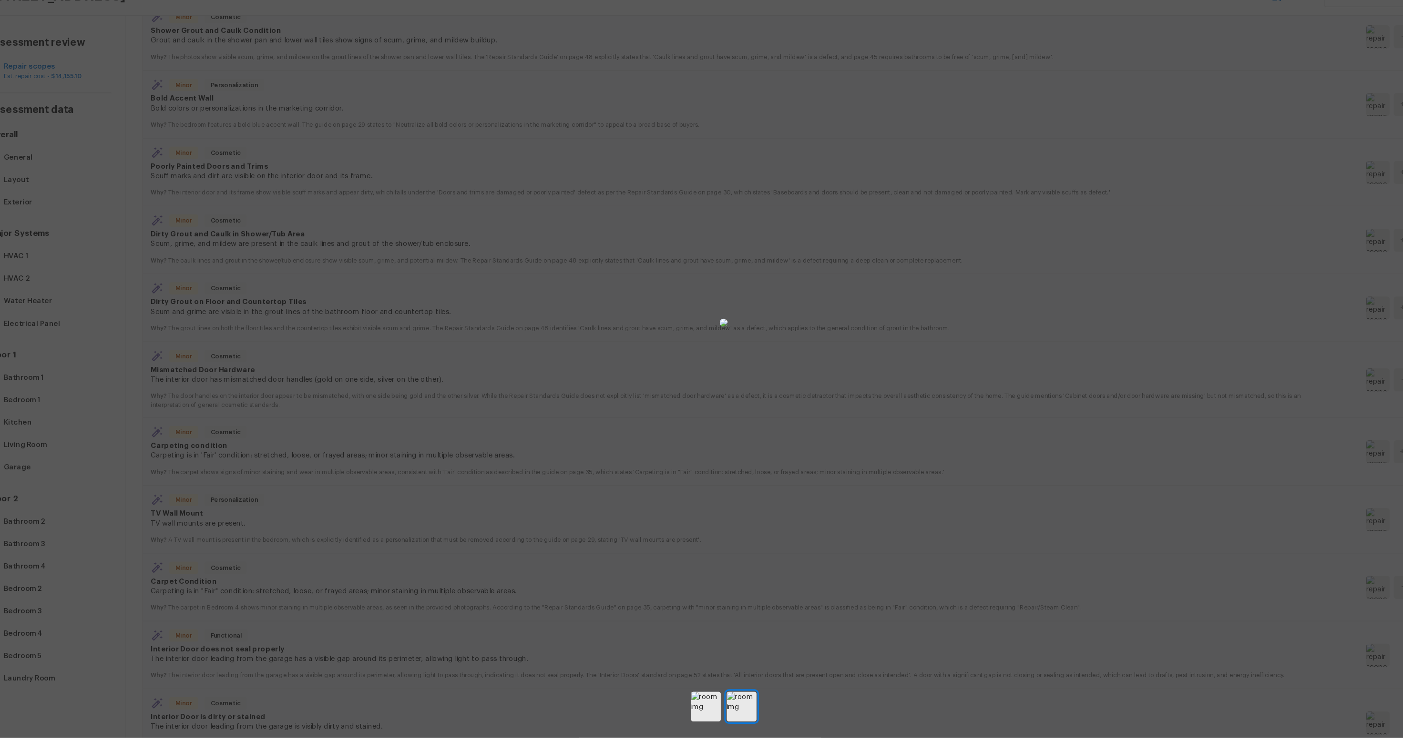
drag, startPoint x: 354, startPoint y: 535, endPoint x: 344, endPoint y: 541, distance: 11.8
click at [344, 541] on div at bounding box center [701, 352] width 1403 height 675
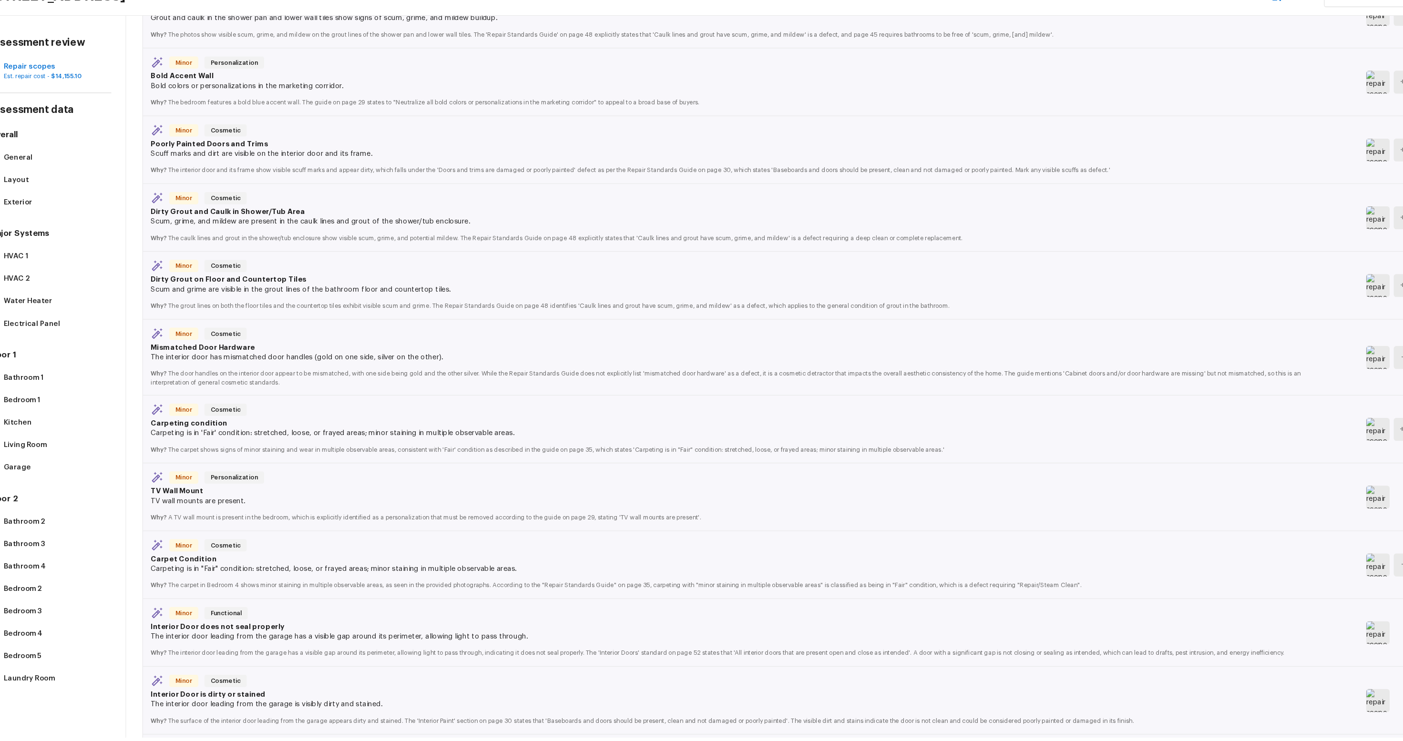
scroll to position [483, 0]
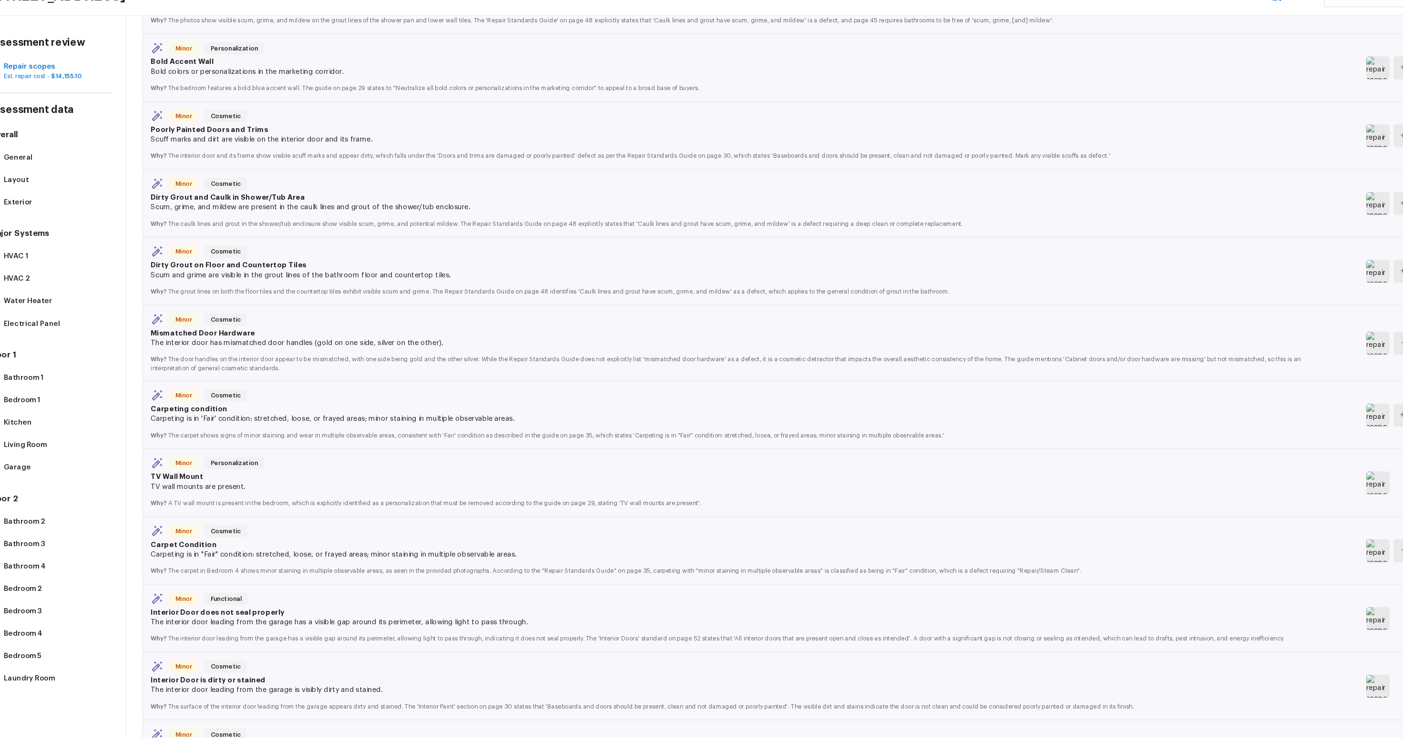
click at [980, 559] on img at bounding box center [1313, 629] width 22 height 21
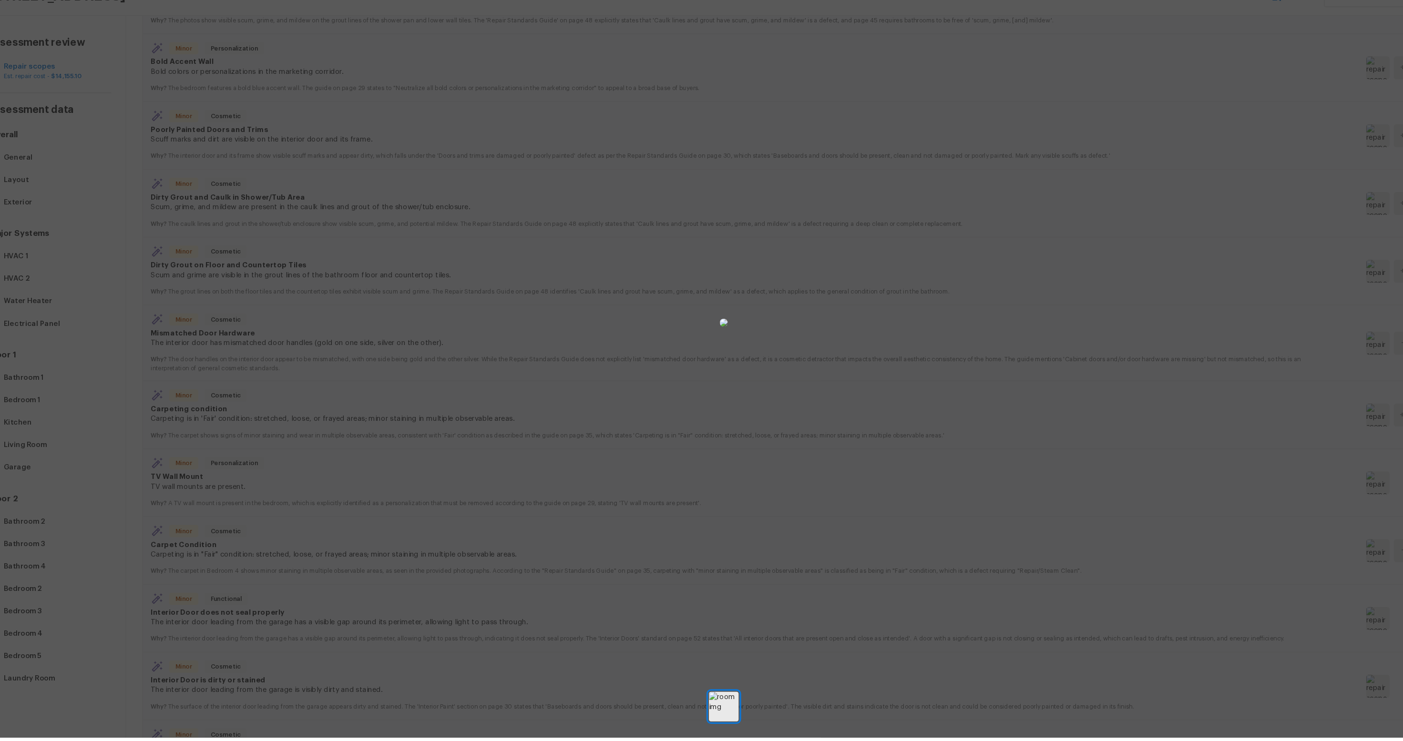
click at [421, 559] on div at bounding box center [701, 352] width 1403 height 675
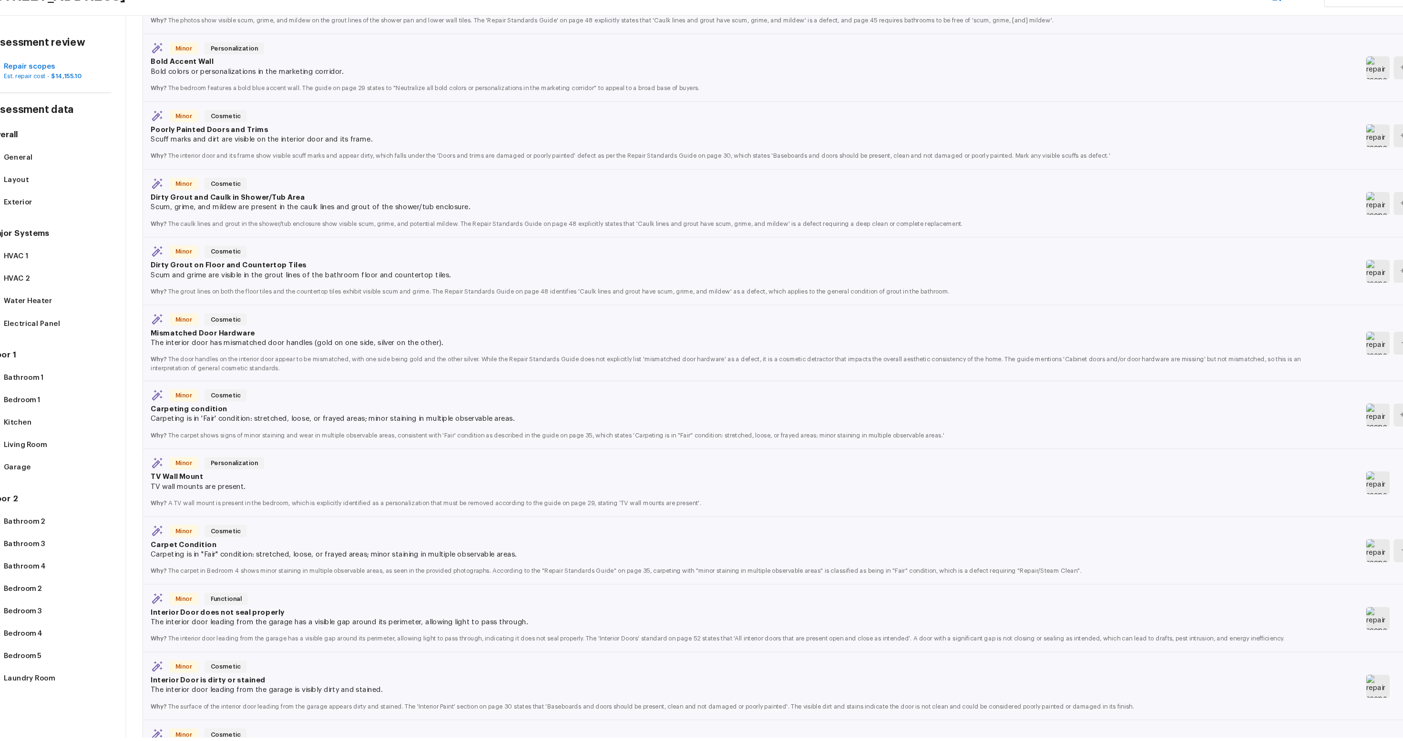
click at [980, 559] on div at bounding box center [1325, 629] width 47 height 21
click at [980, 559] on img at bounding box center [1313, 629] width 22 height 21
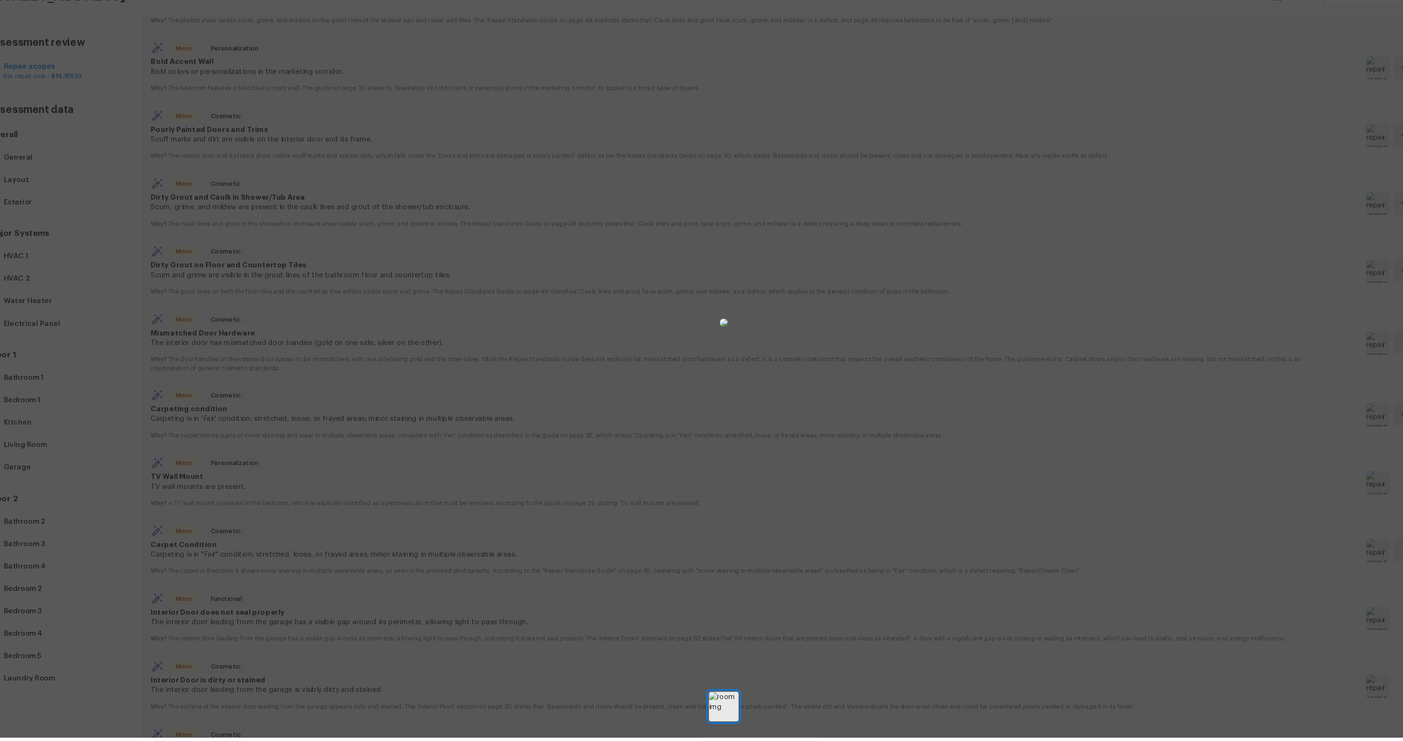
click at [980, 463] on div at bounding box center [701, 352] width 1403 height 675
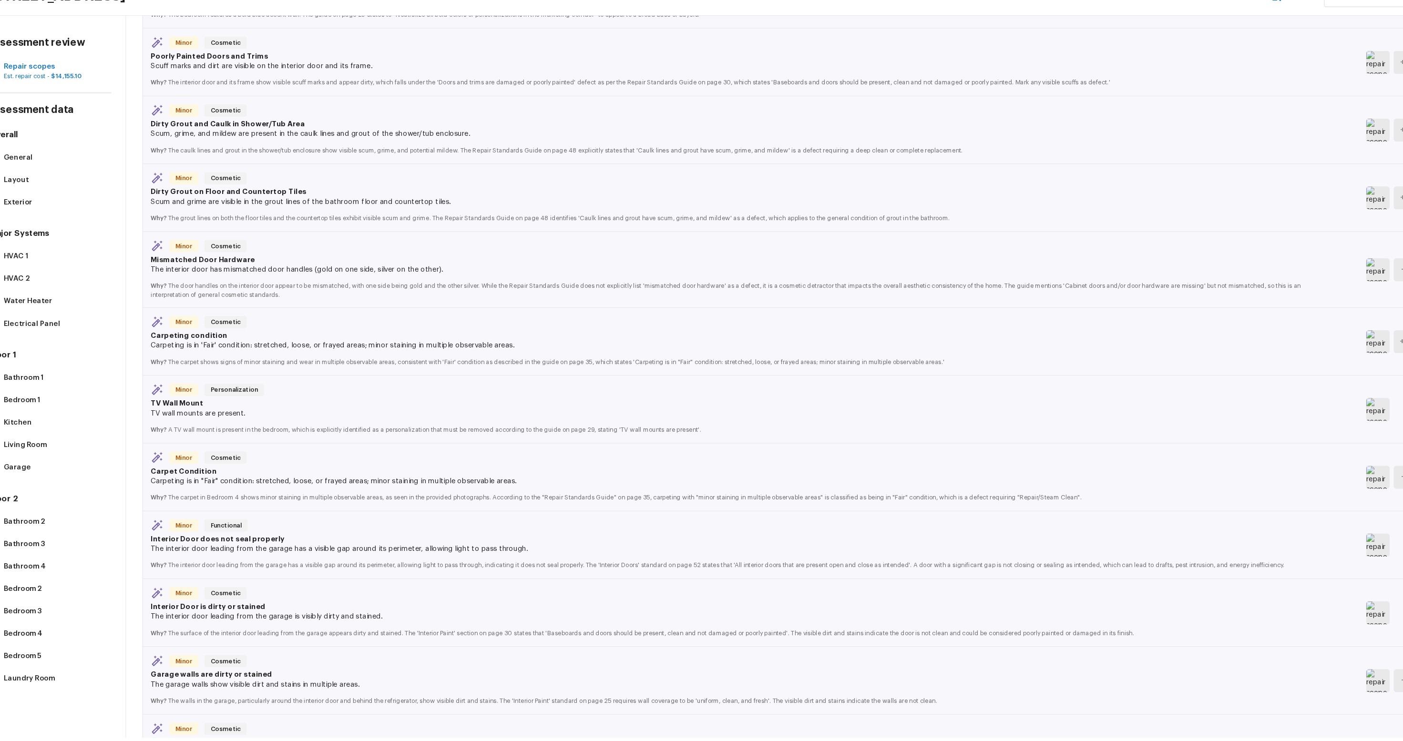
scroll to position [552, 0]
click at [980, 559] on img at bounding box center [1313, 623] width 22 height 21
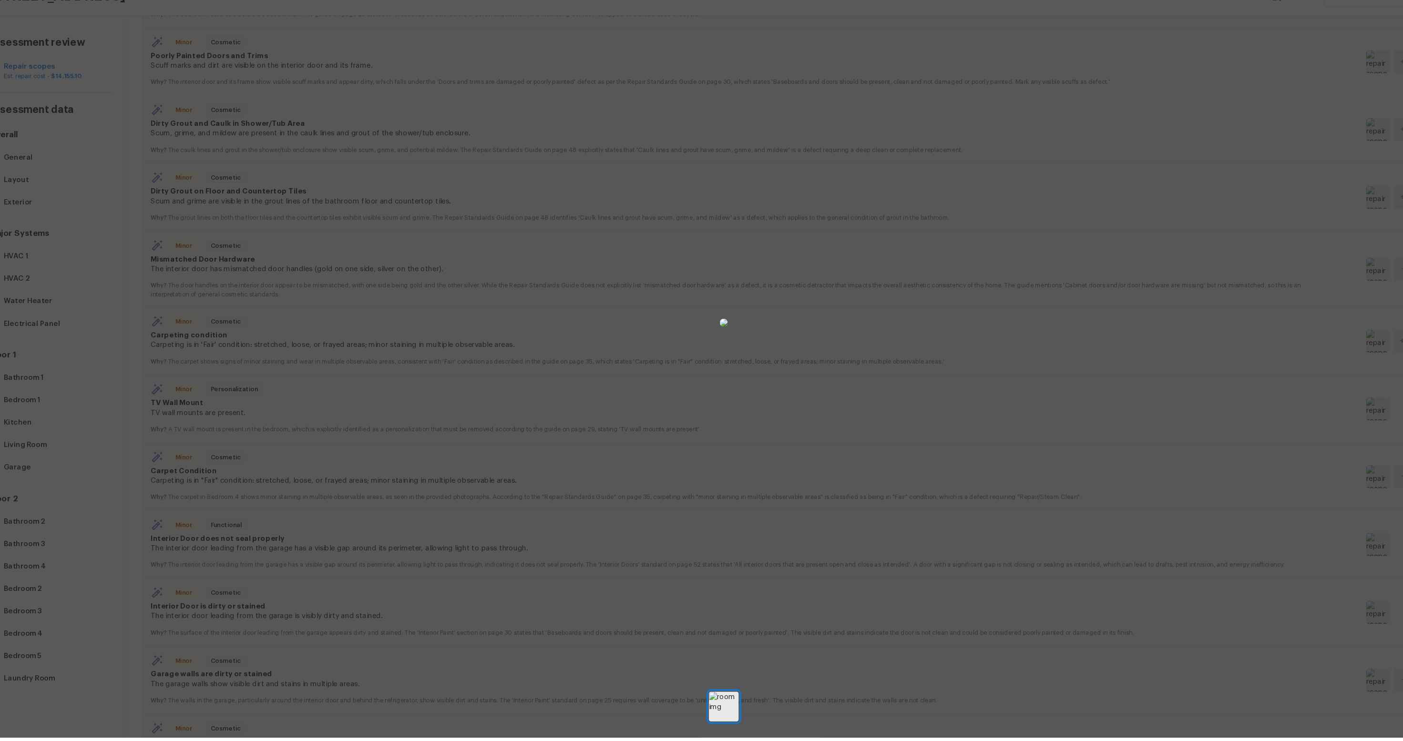
click at [400, 486] on div at bounding box center [701, 352] width 1403 height 675
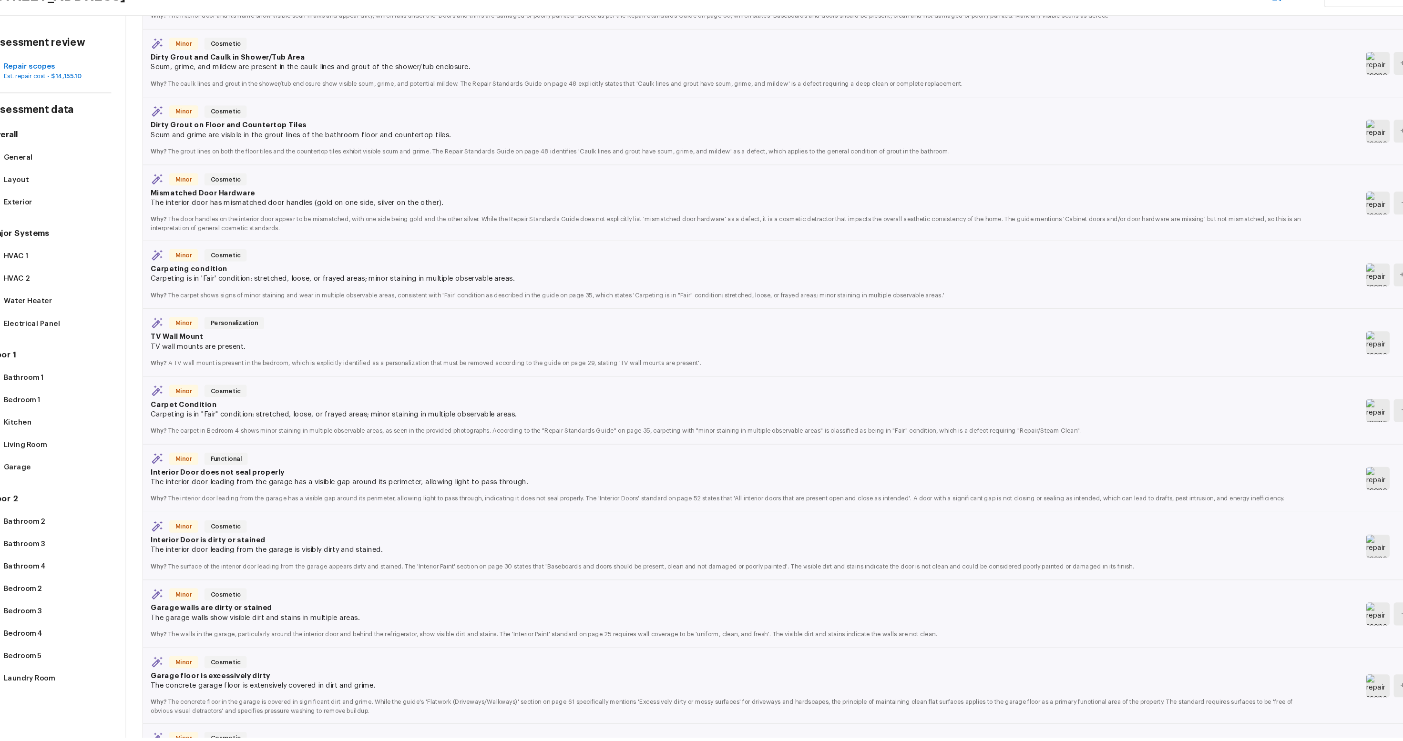
scroll to position [615, 0]
click at [980, 559] on img at bounding box center [1313, 624] width 22 height 21
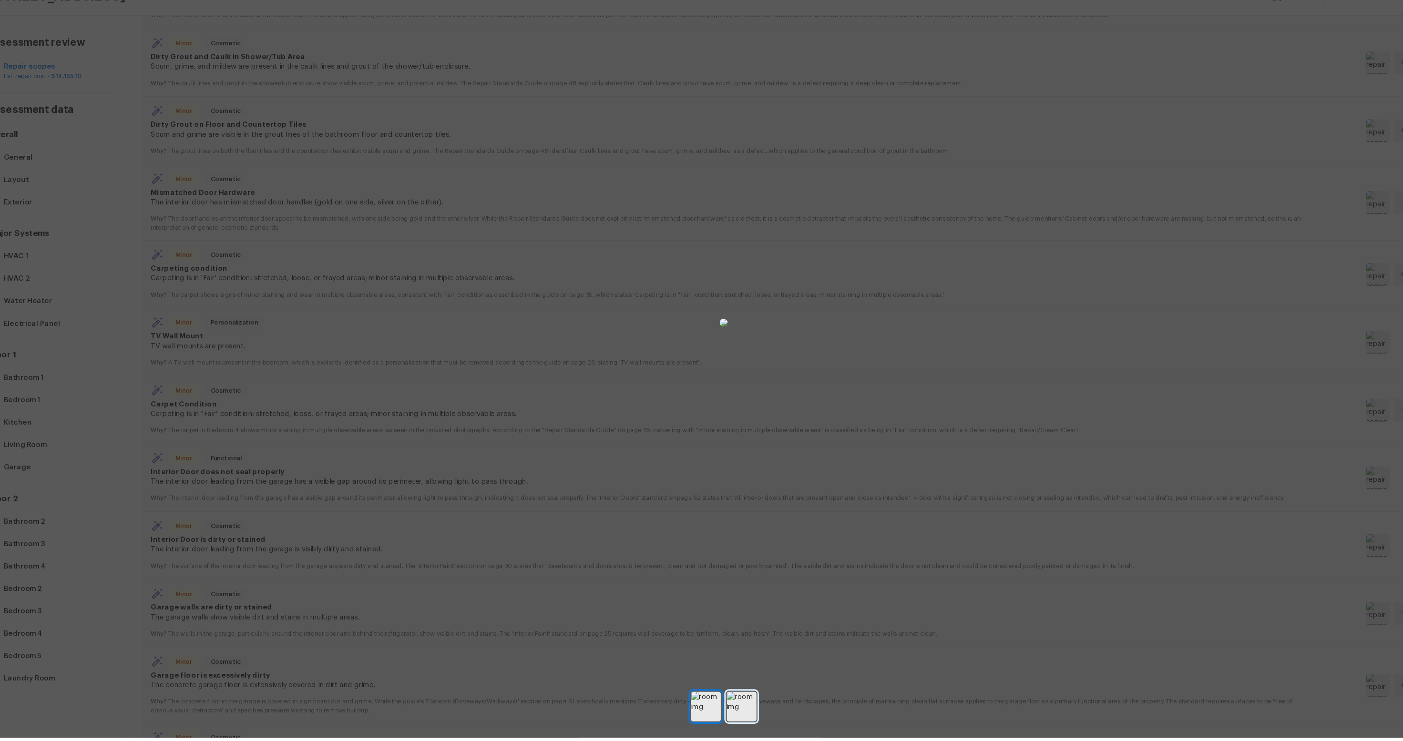
click at [711, 559] on img at bounding box center [719, 712] width 28 height 28
click at [980, 368] on div at bounding box center [701, 352] width 1403 height 675
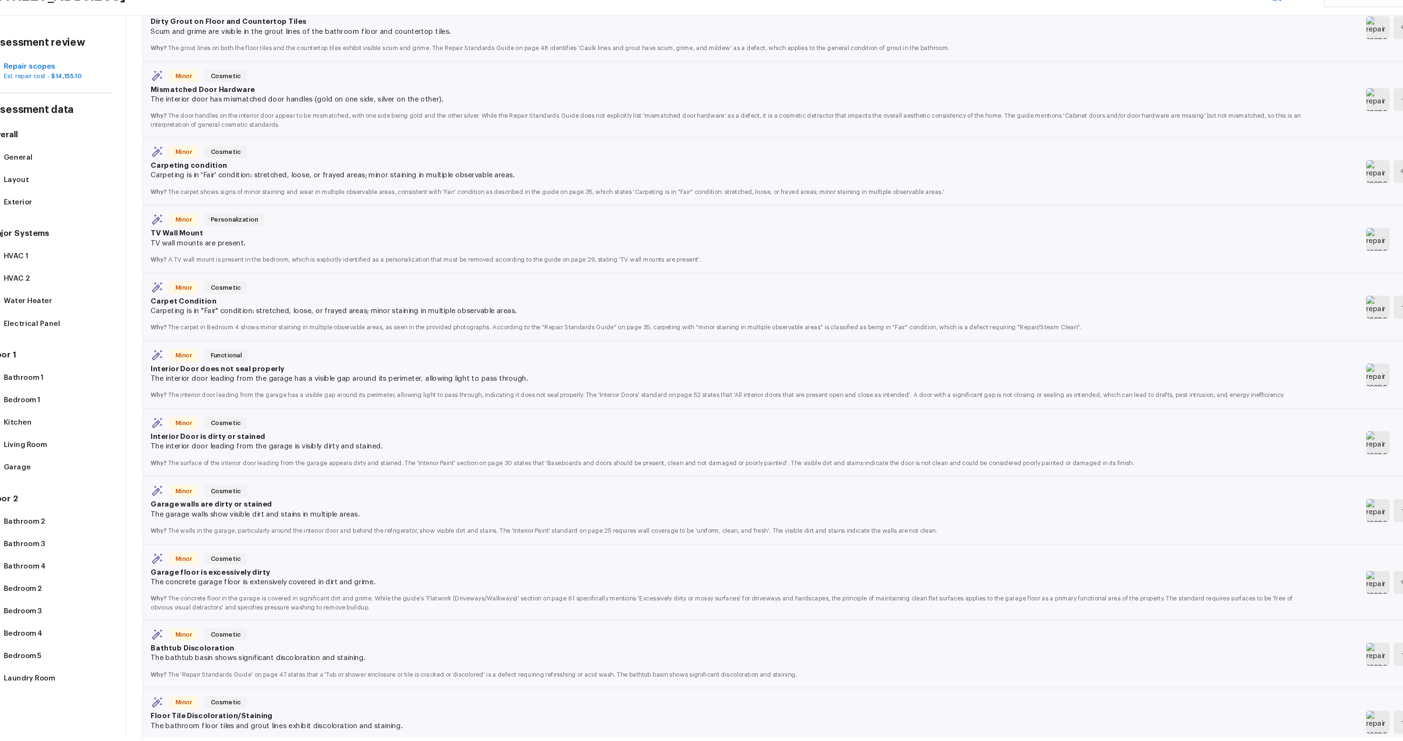
scroll to position [712, 0]
click at [980, 559] on img at bounding box center [1313, 595] width 22 height 21
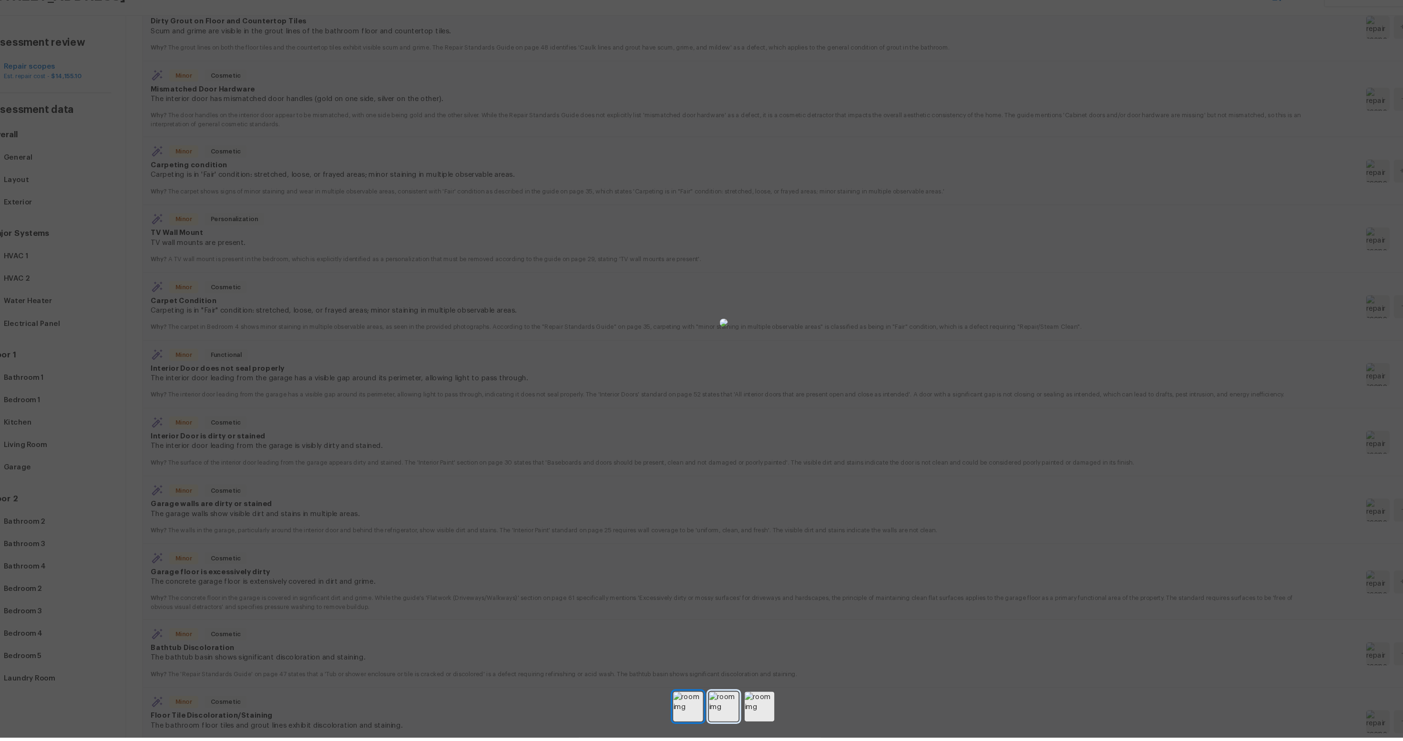
click at [712, 559] on img at bounding box center [702, 712] width 28 height 28
click at [734, 559] on img at bounding box center [735, 712] width 28 height 28
click at [708, 559] on img at bounding box center [702, 712] width 28 height 28
click at [684, 559] on div at bounding box center [701, 712] width 1403 height 28
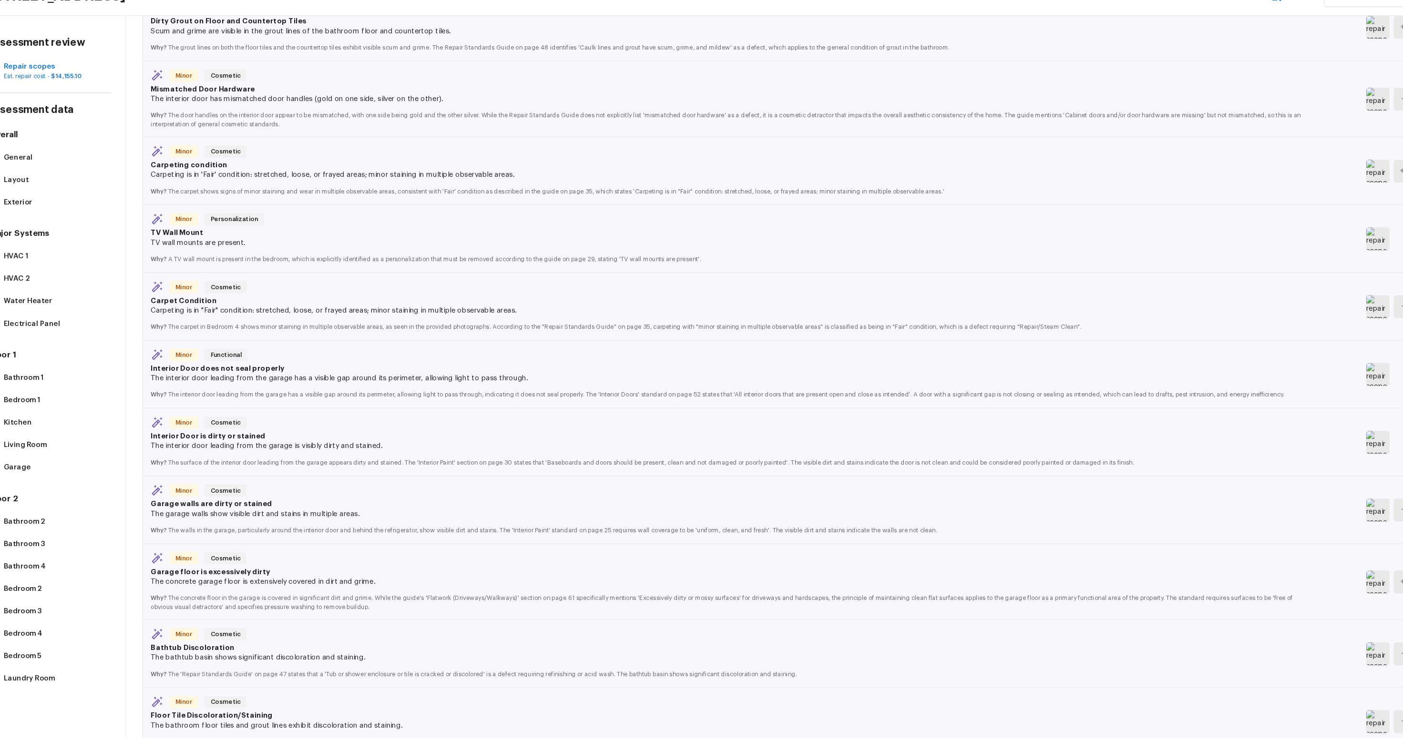
click at [980, 559] on img at bounding box center [1313, 595] width 22 height 21
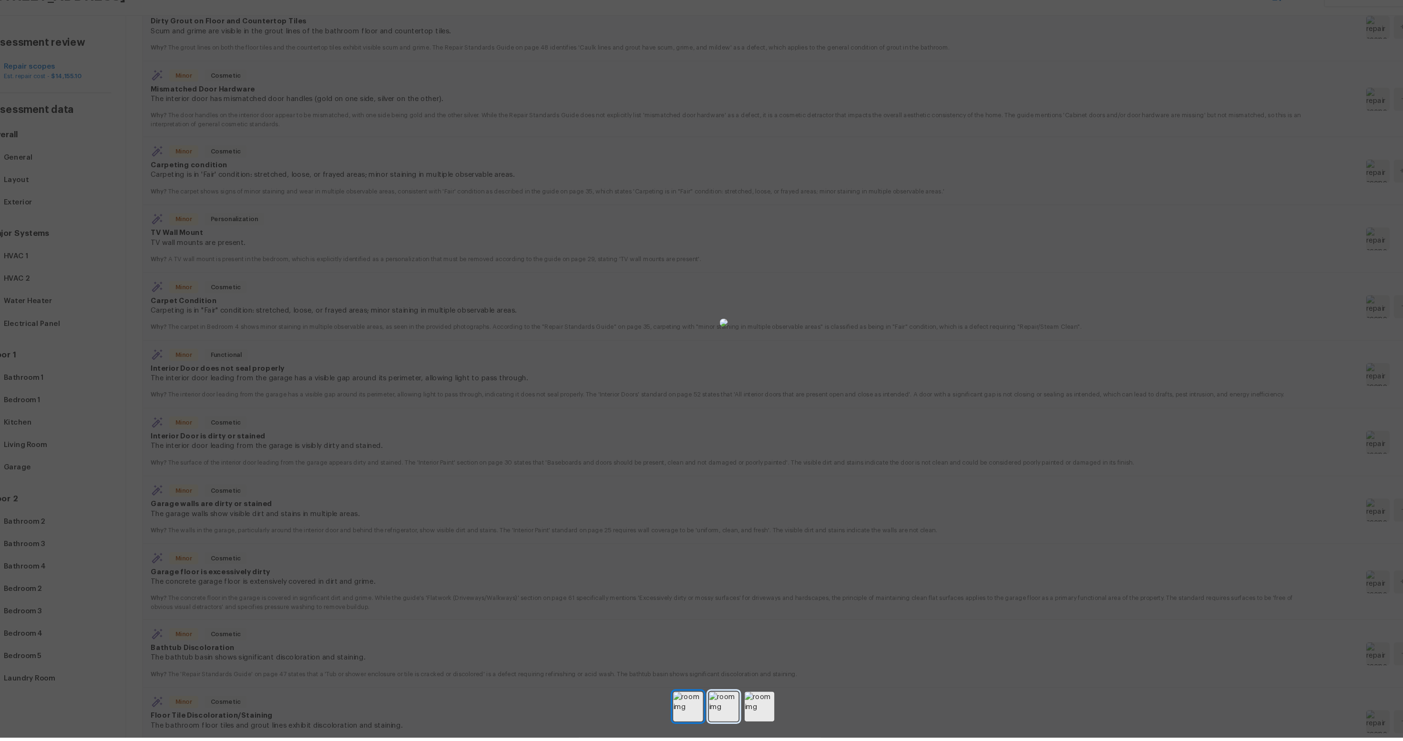
click at [705, 559] on img at bounding box center [702, 712] width 28 height 28
click at [728, 559] on img at bounding box center [735, 712] width 28 height 28
click at [980, 559] on div at bounding box center [701, 352] width 1403 height 675
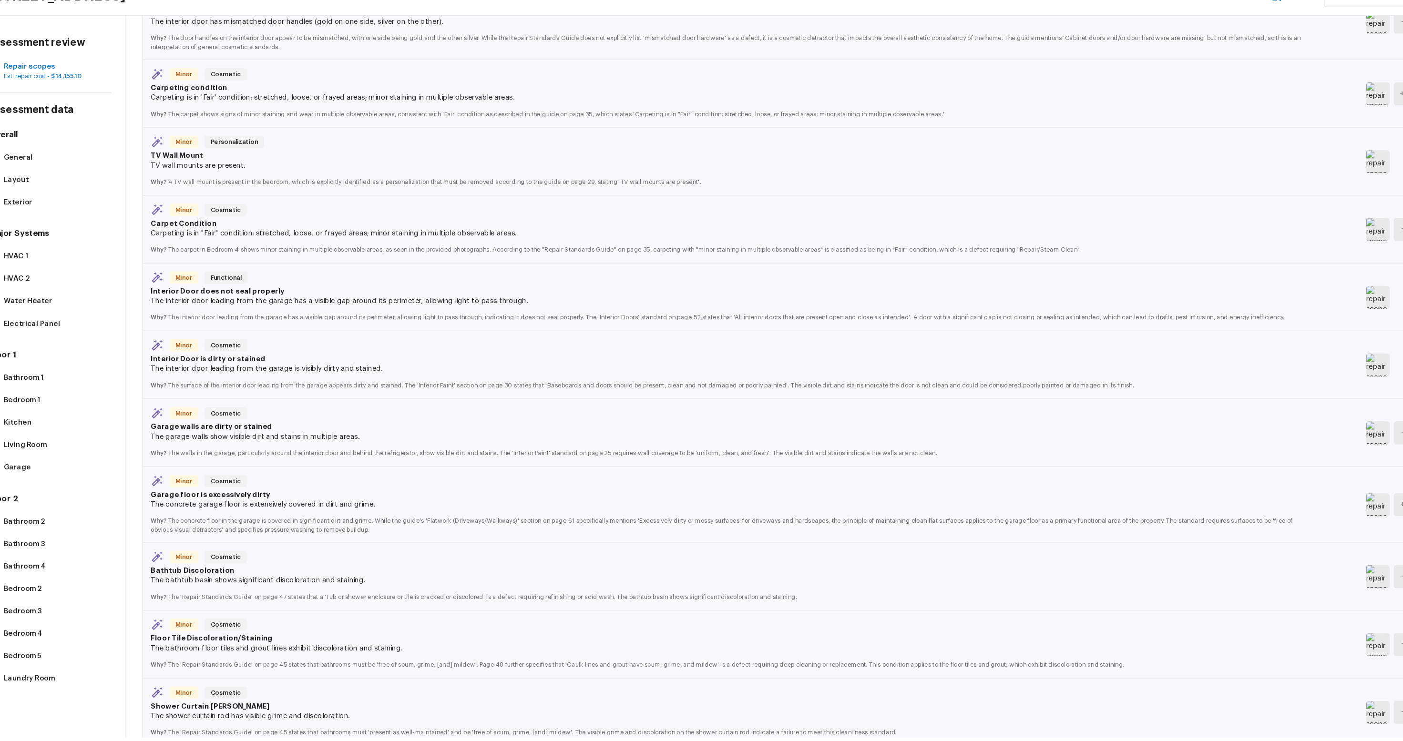
scroll to position [788, 0]
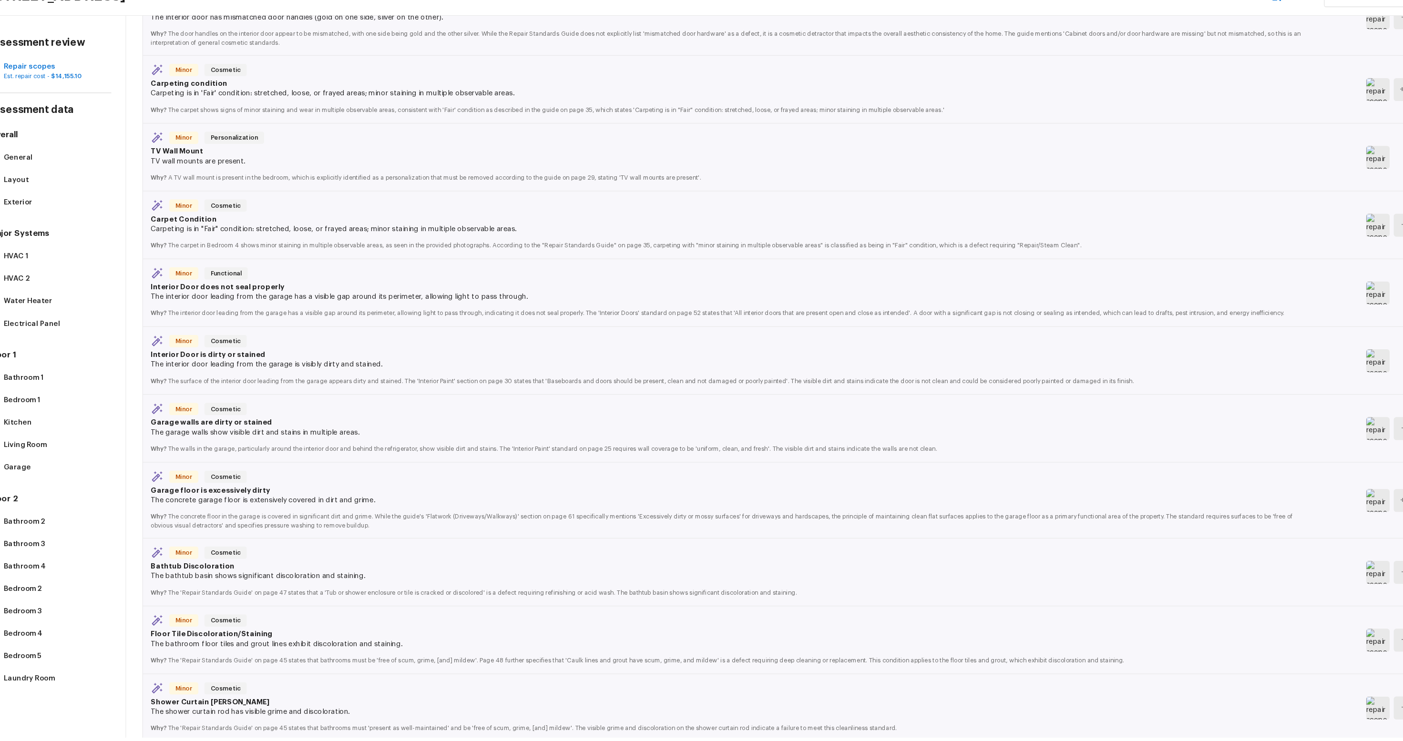
click at [980, 559] on img at bounding box center [1313, 586] width 22 height 21
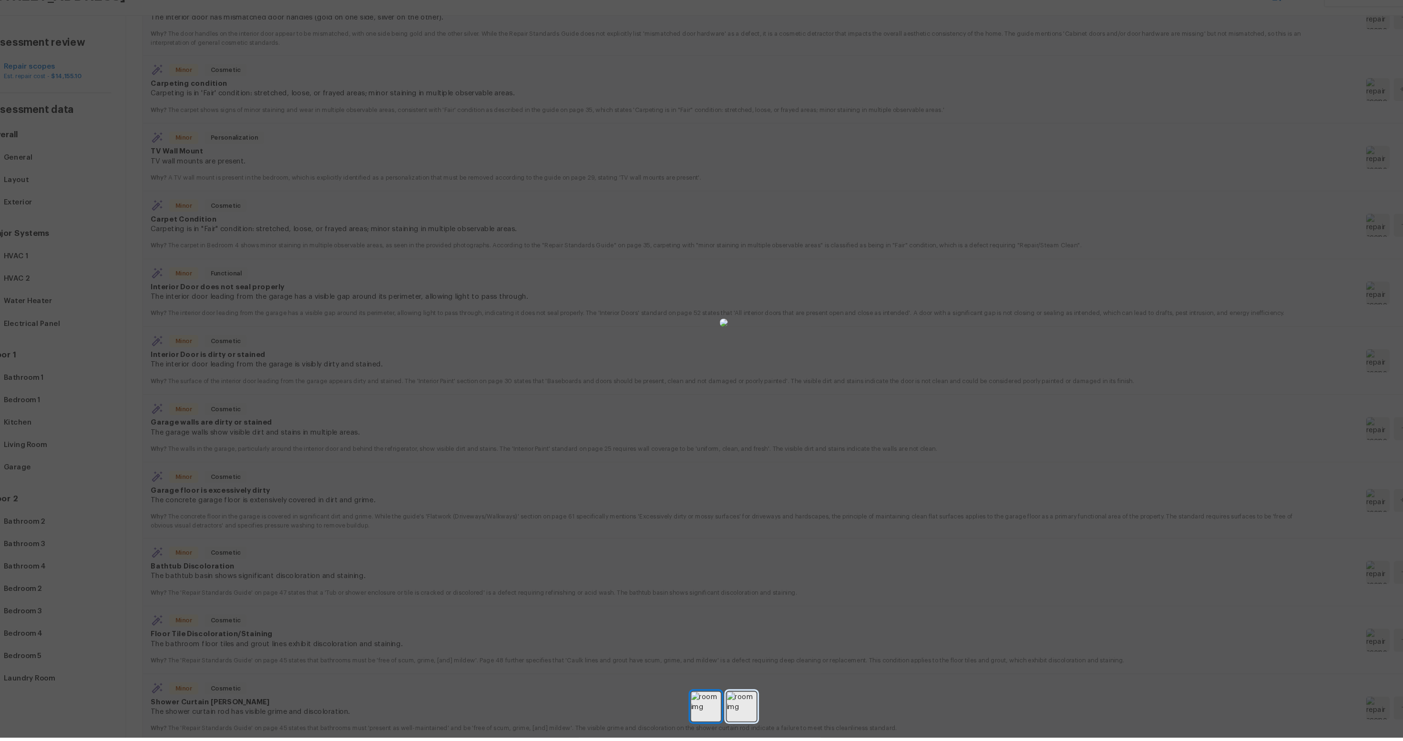
click at [705, 559] on img at bounding box center [719, 712] width 28 height 28
click at [687, 559] on img at bounding box center [685, 712] width 28 height 28
click at [322, 559] on div at bounding box center [701, 352] width 1403 height 675
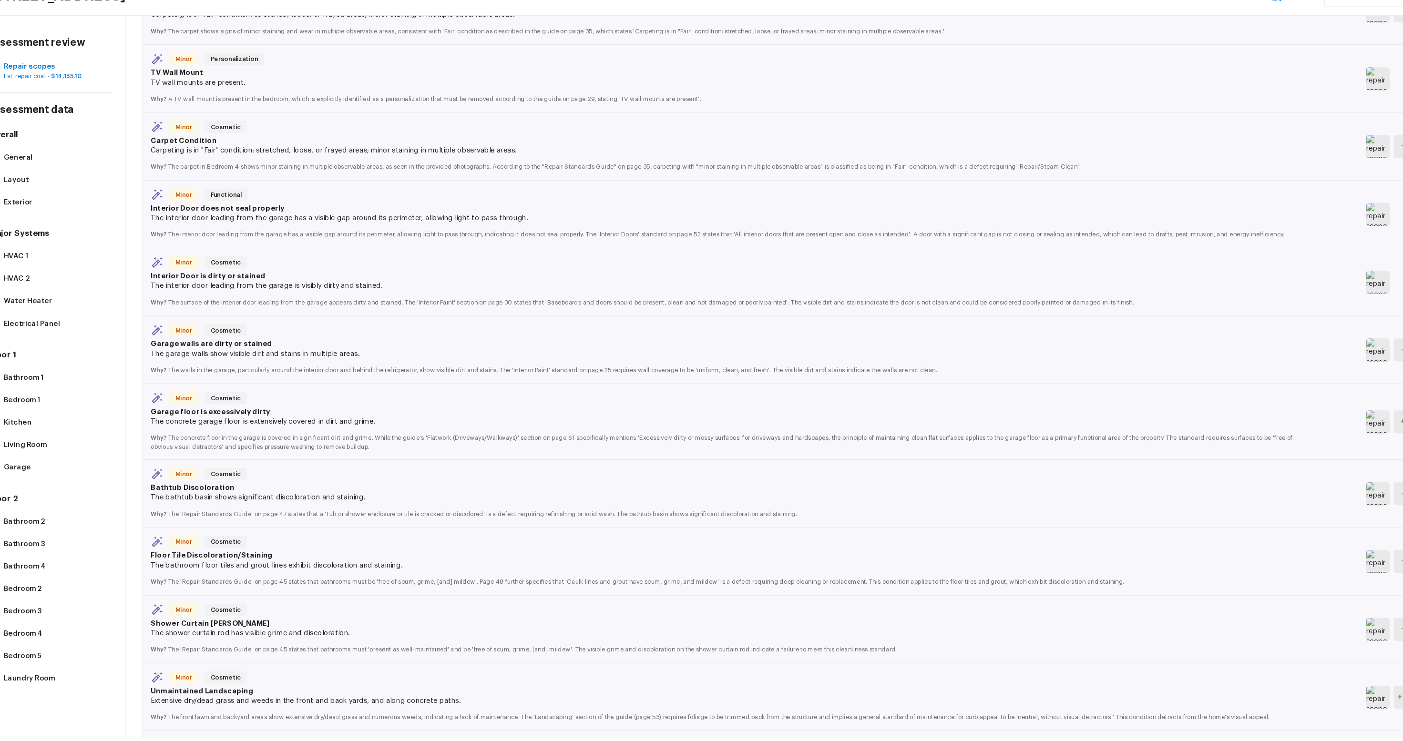
scroll to position [864, 0]
click at [980, 559] on img at bounding box center [1313, 573] width 22 height 21
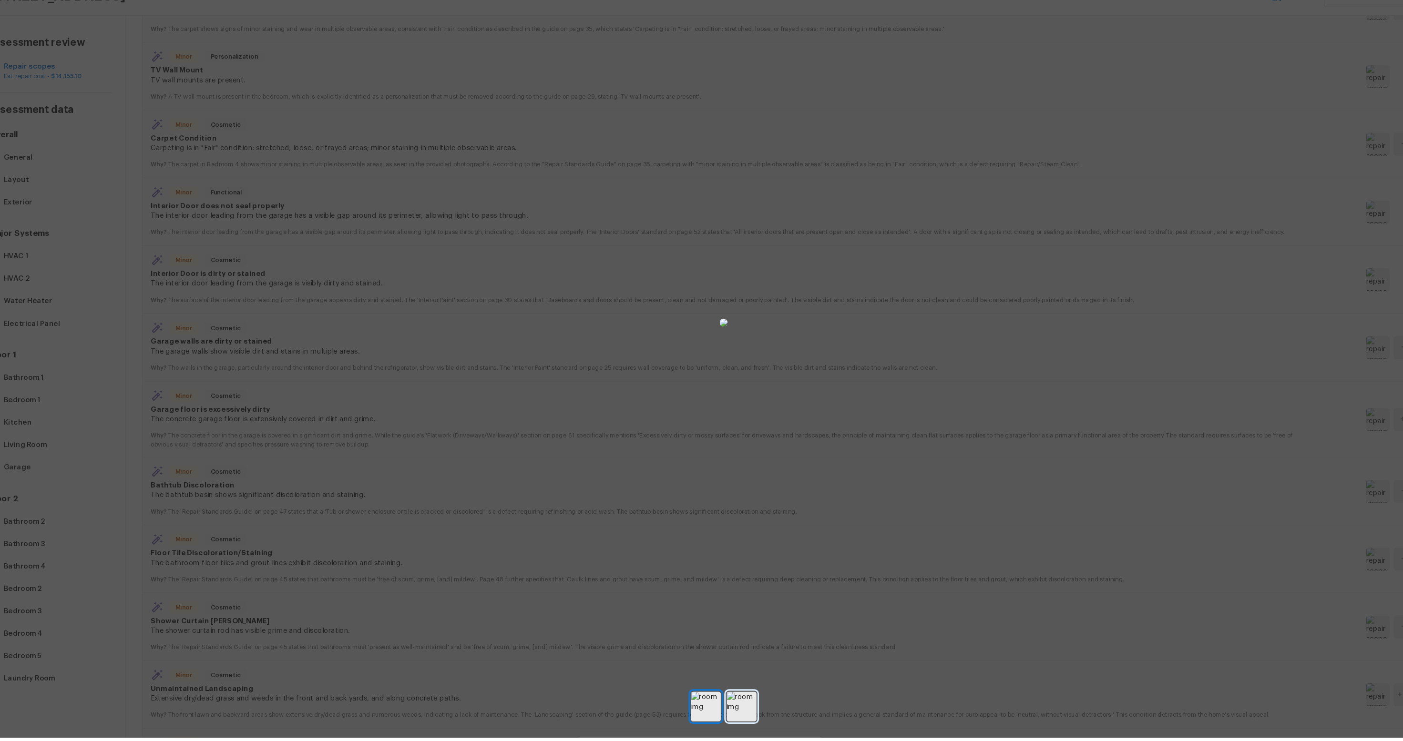
click at [723, 559] on img at bounding box center [719, 712] width 28 height 28
click at [679, 559] on img at bounding box center [685, 712] width 28 height 28
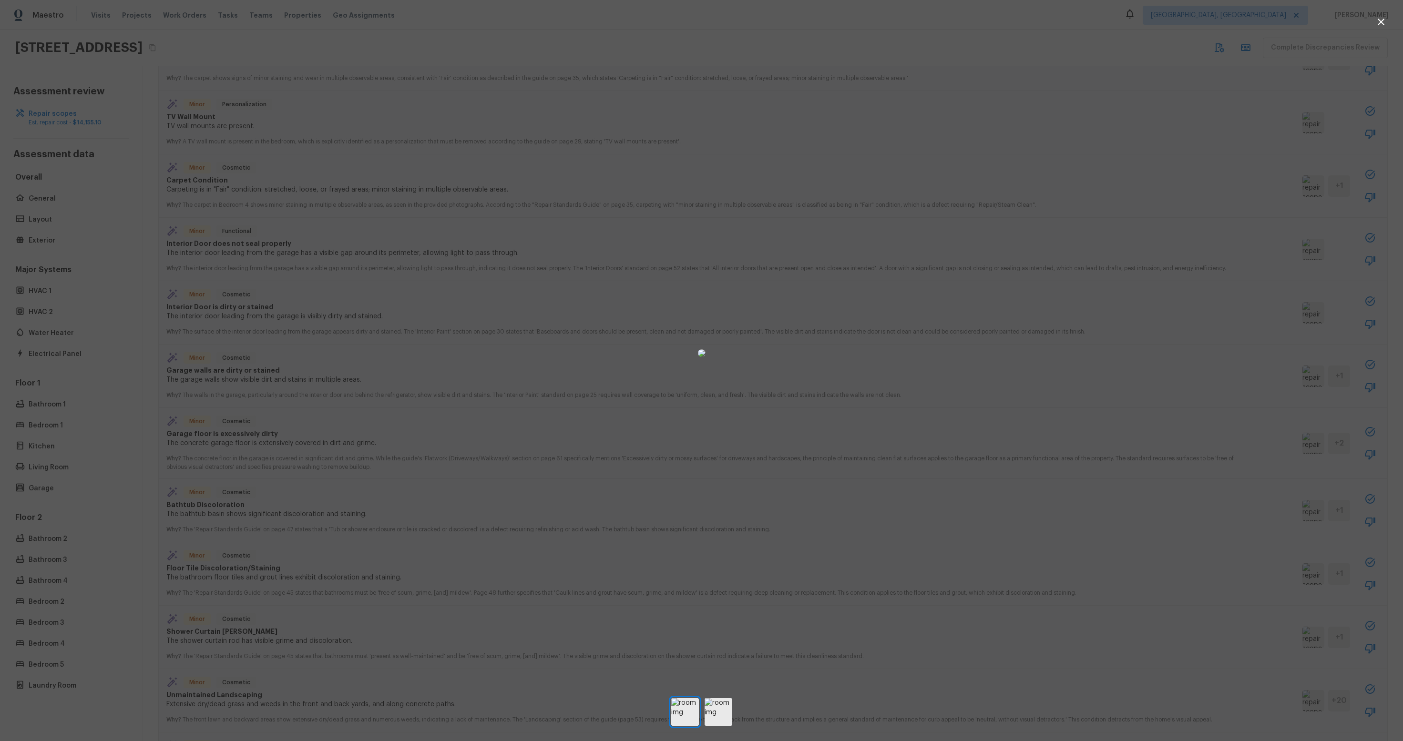
click at [980, 511] on div at bounding box center [701, 352] width 1403 height 675
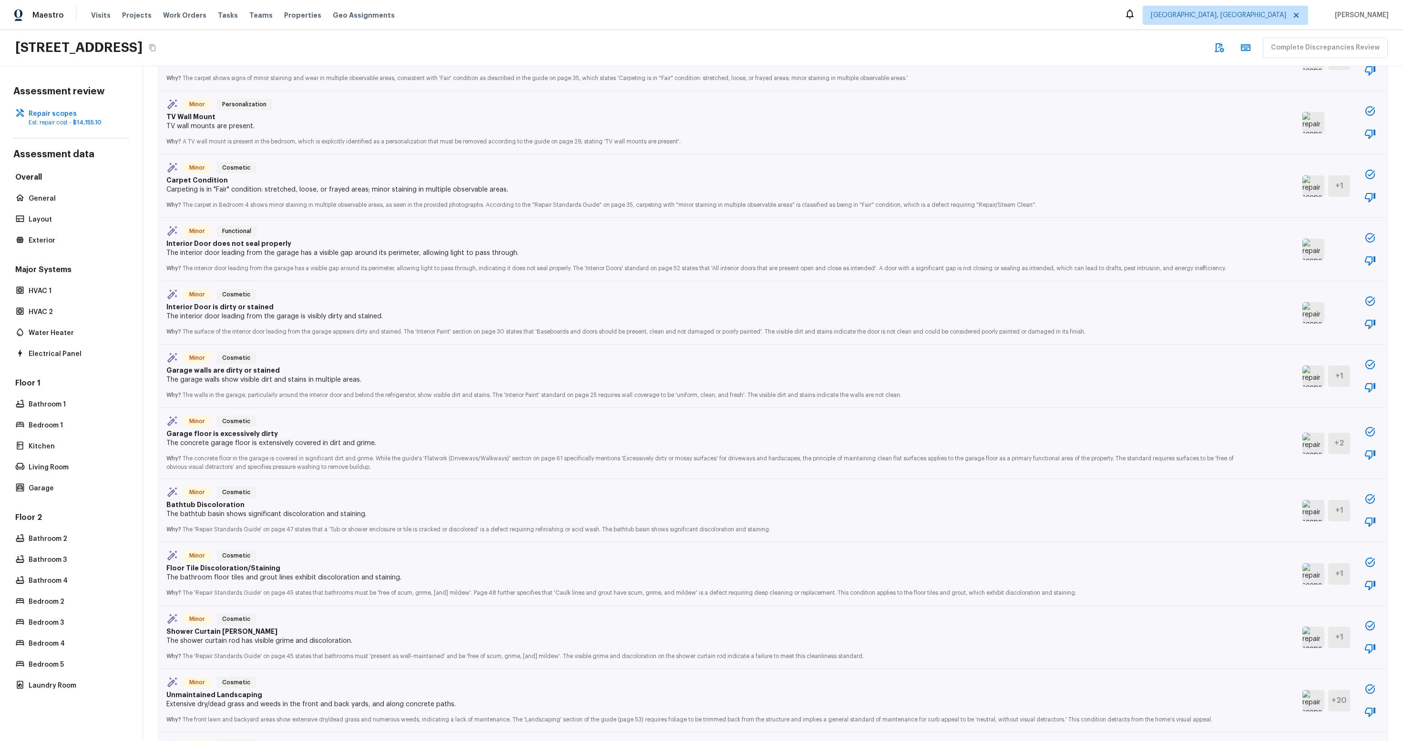
scroll to position [905, 0]
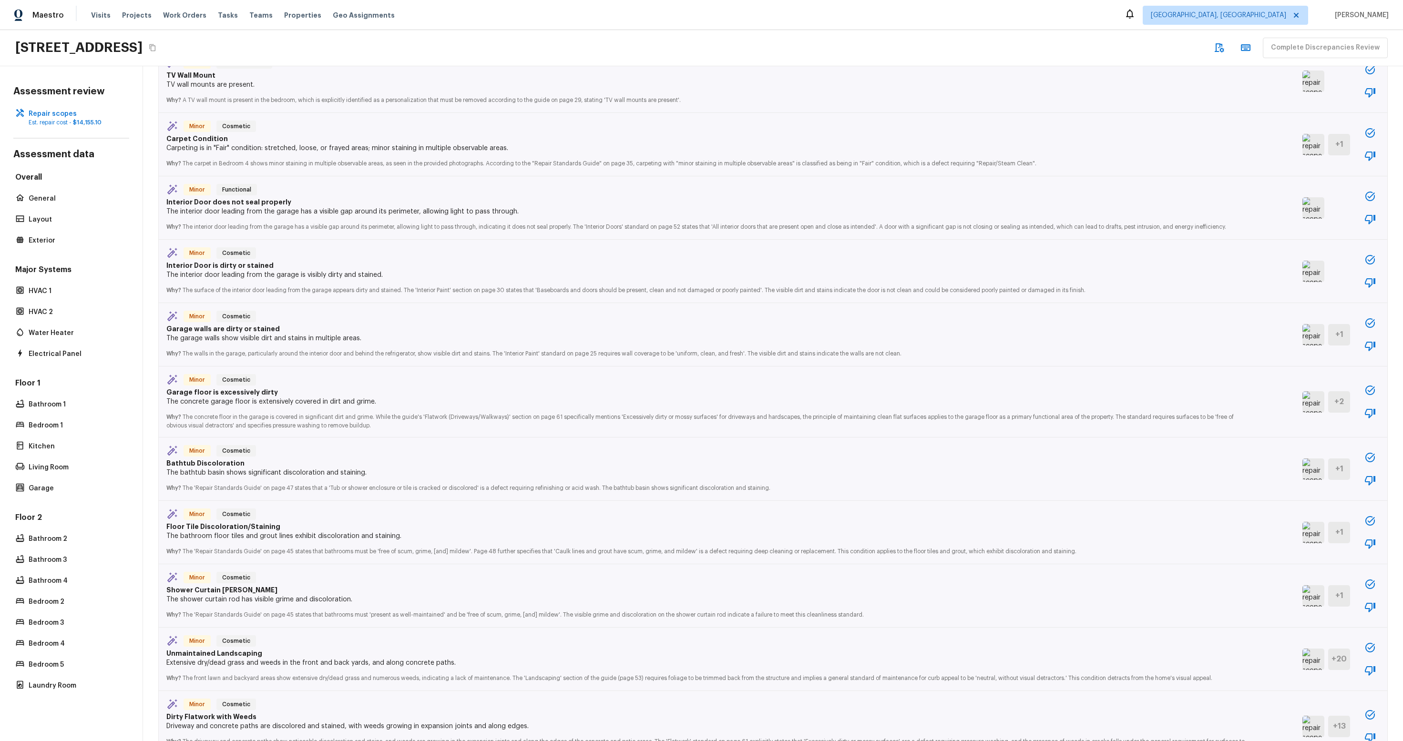
click at [305, 559] on div "Minor Cosmetic" at bounding box center [707, 578] width 1082 height 13
click at [980, 559] on img at bounding box center [1313, 595] width 22 height 21
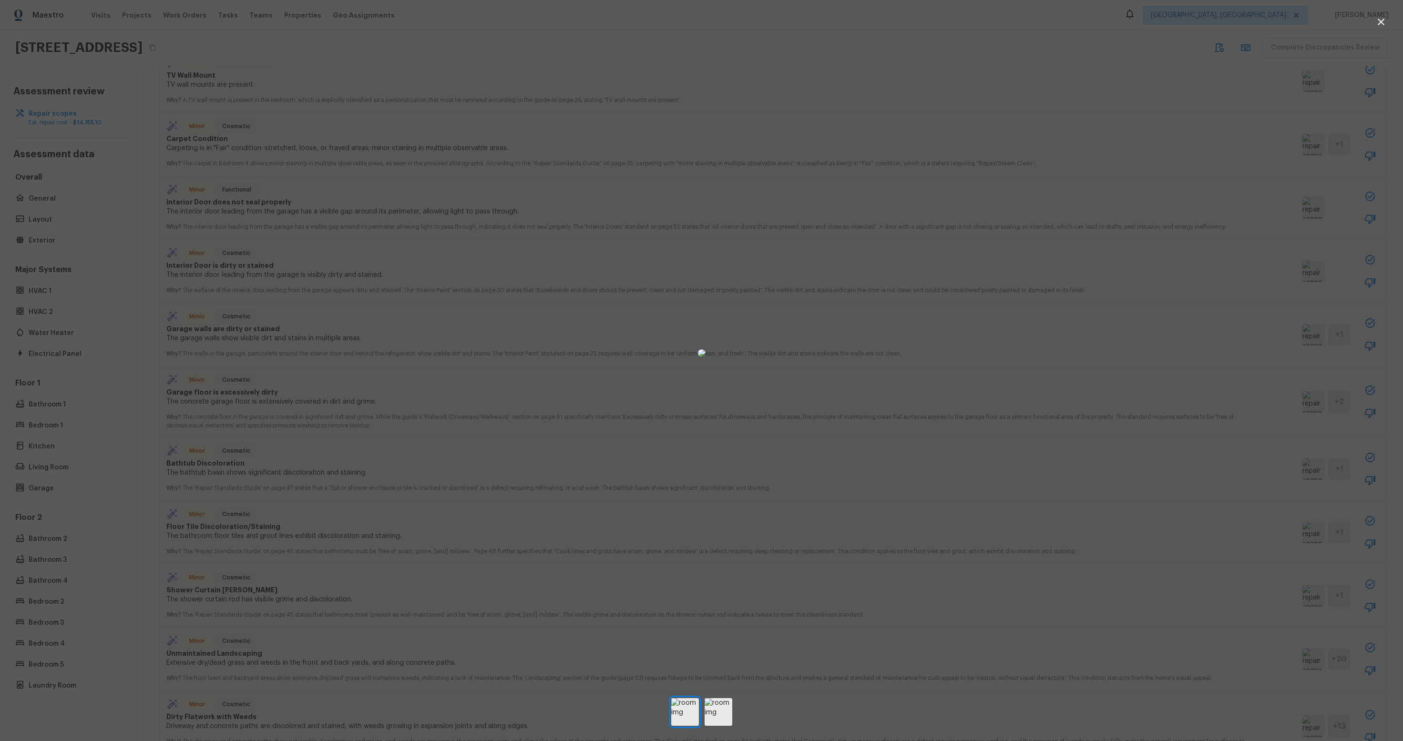
click at [270, 559] on div at bounding box center [701, 352] width 1403 height 675
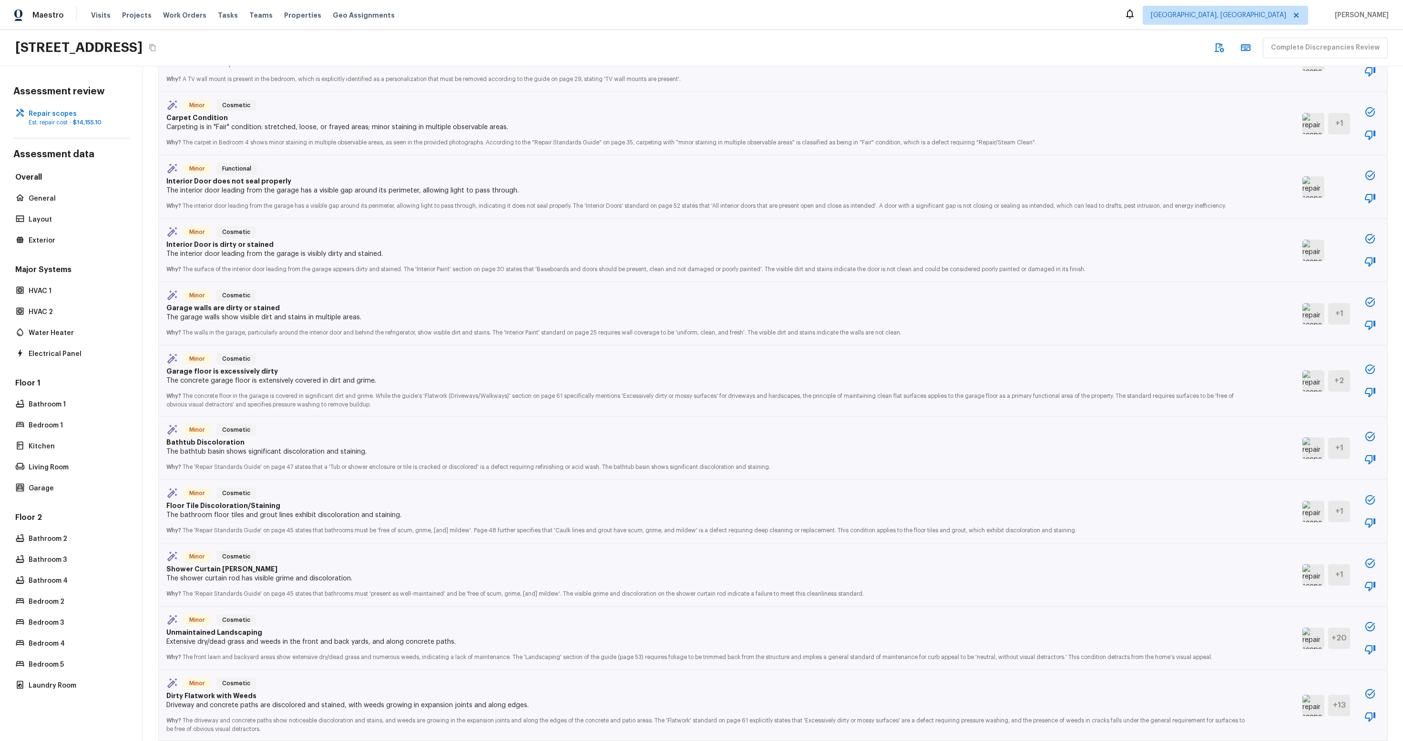
scroll to position [927, 0]
click at [277, 559] on p "The shower curtain rod has visible grime and discoloration." at bounding box center [707, 578] width 1082 height 10
click at [980, 559] on div "Minor Cosmetic Unmaintained Landscaping Extensive dry/dead grass and weeds in t…" at bounding box center [773, 637] width 1228 height 63
click at [980, 559] on img at bounding box center [1313, 637] width 22 height 21
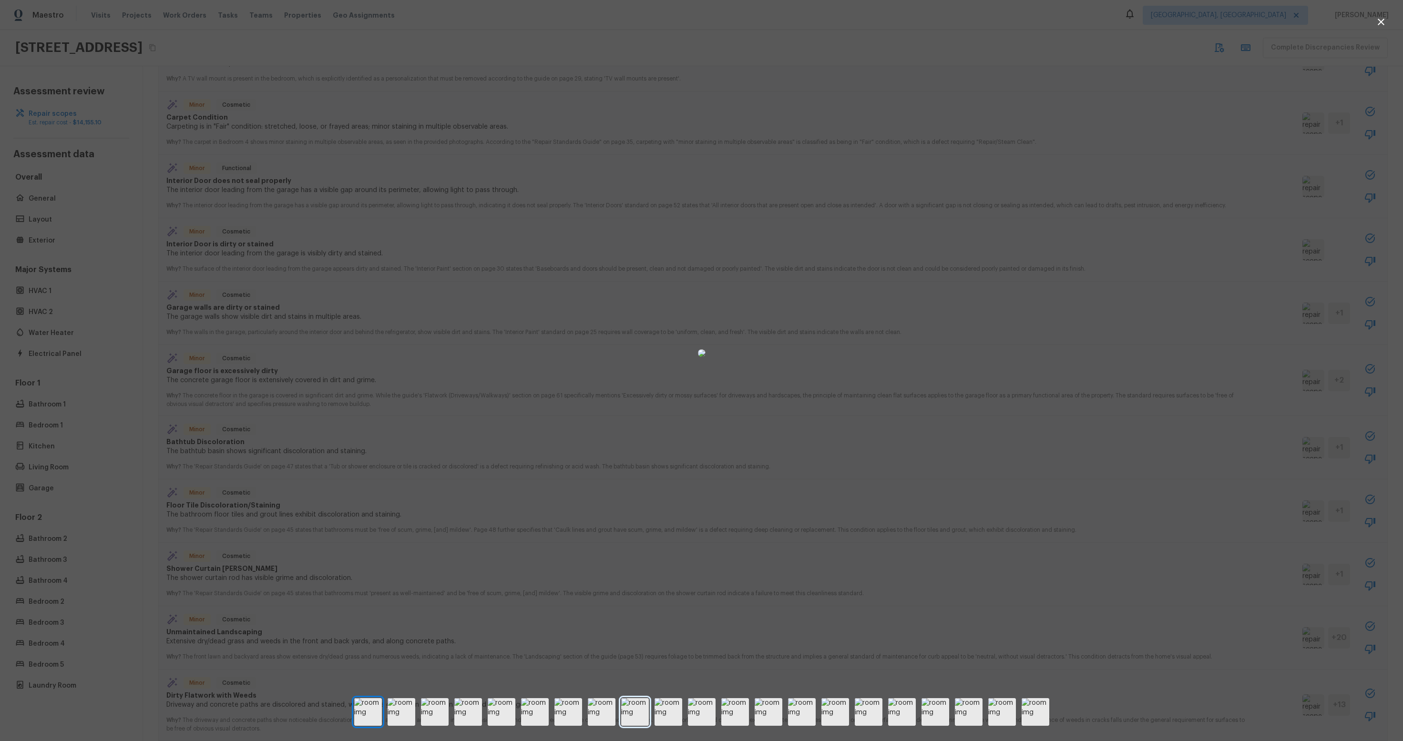
click at [641, 559] on img at bounding box center [635, 712] width 28 height 28
click at [668, 559] on img at bounding box center [668, 712] width 28 height 28
click at [712, 559] on img at bounding box center [702, 712] width 28 height 28
click at [737, 559] on img at bounding box center [735, 712] width 28 height 28
click at [782, 559] on img at bounding box center [769, 712] width 28 height 28
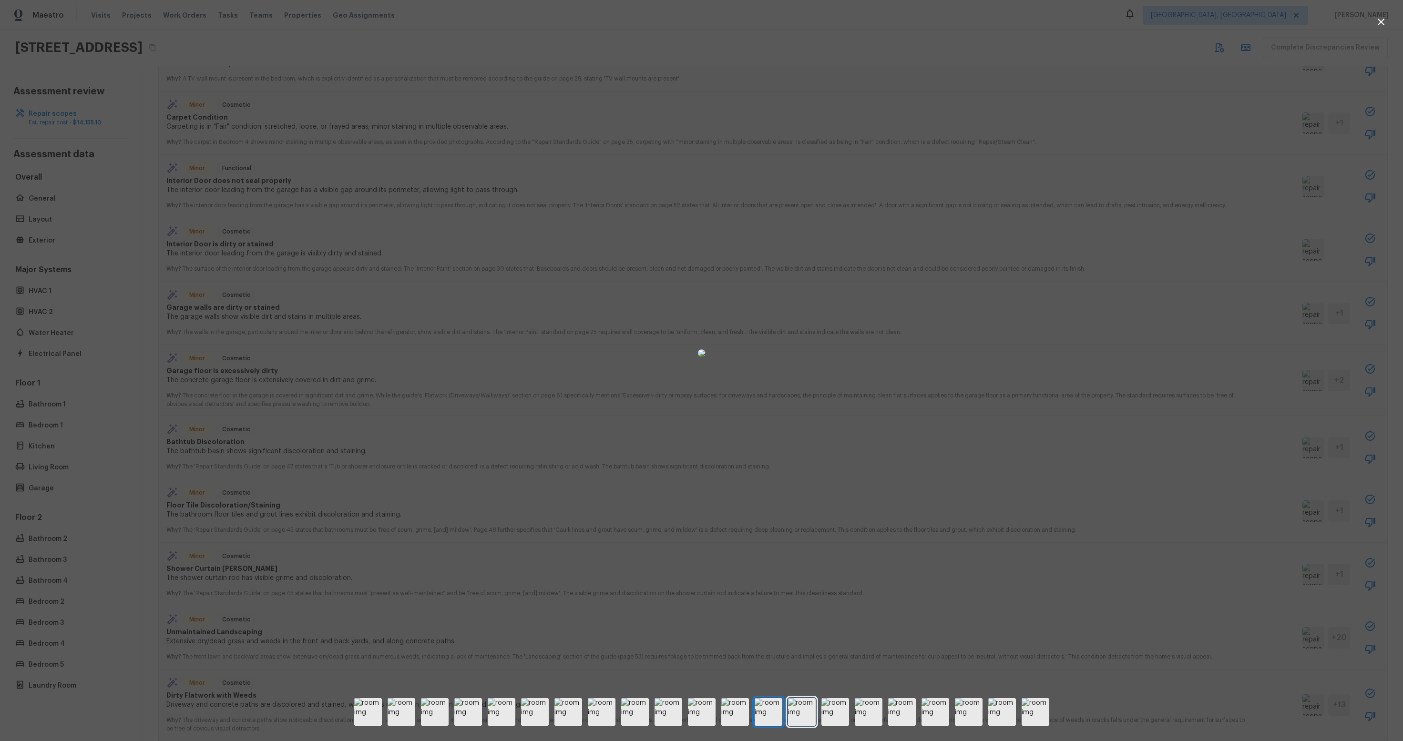
click at [807, 559] on img at bounding box center [802, 712] width 28 height 28
click at [842, 559] on img at bounding box center [835, 712] width 28 height 28
click at [875, 559] on img at bounding box center [869, 712] width 28 height 28
click at [909, 559] on img at bounding box center [902, 712] width 28 height 28
click at [930, 559] on img at bounding box center [935, 712] width 28 height 28
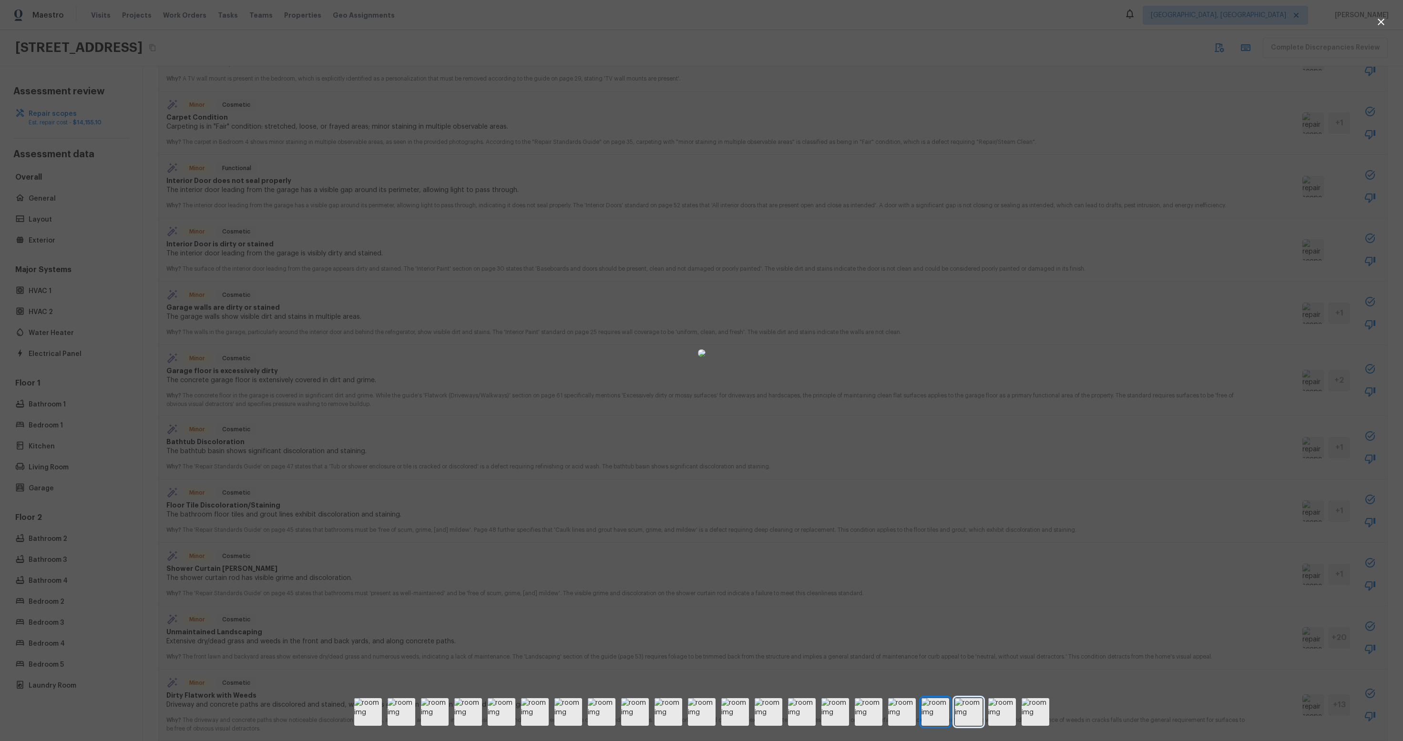
click at [956, 559] on img at bounding box center [969, 712] width 28 height 28
click at [980, 559] on div at bounding box center [701, 712] width 1403 height 28
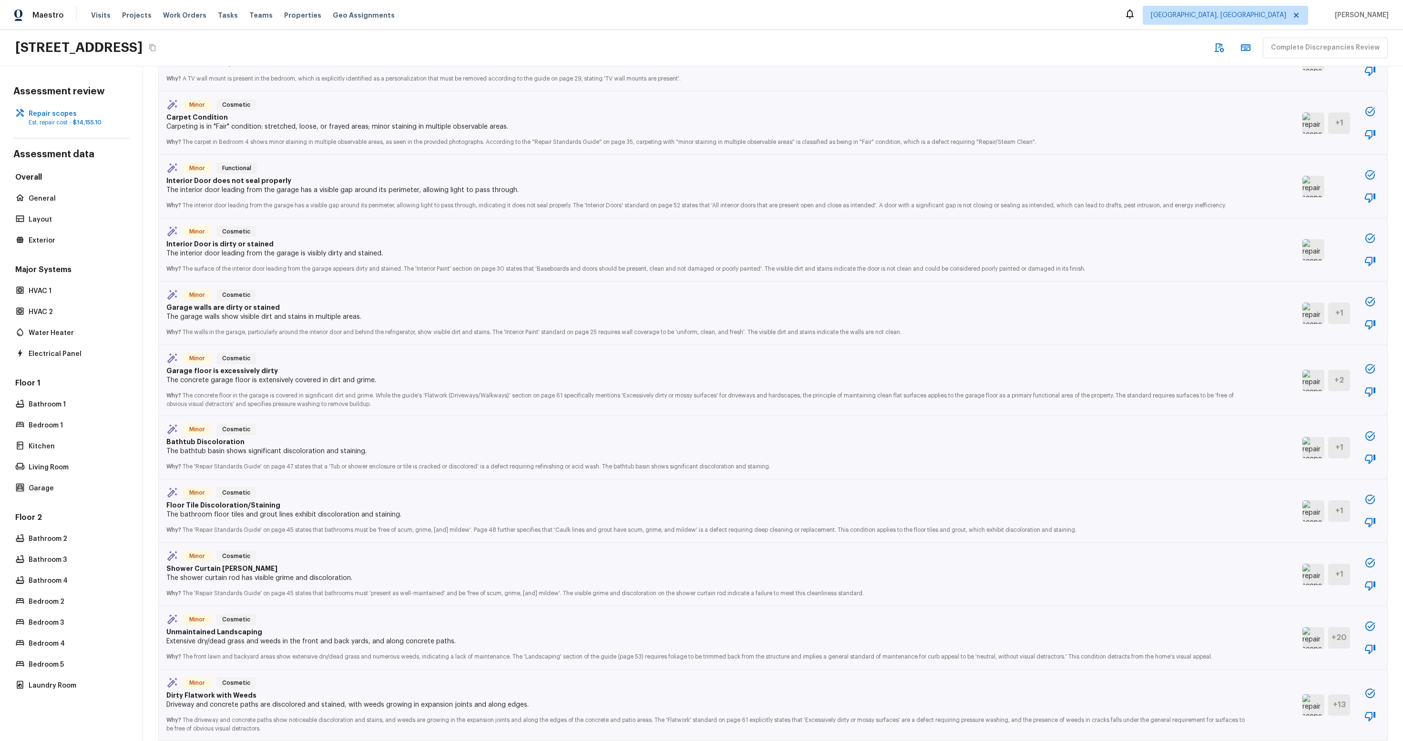
click at [980, 559] on img at bounding box center [1313, 637] width 22 height 21
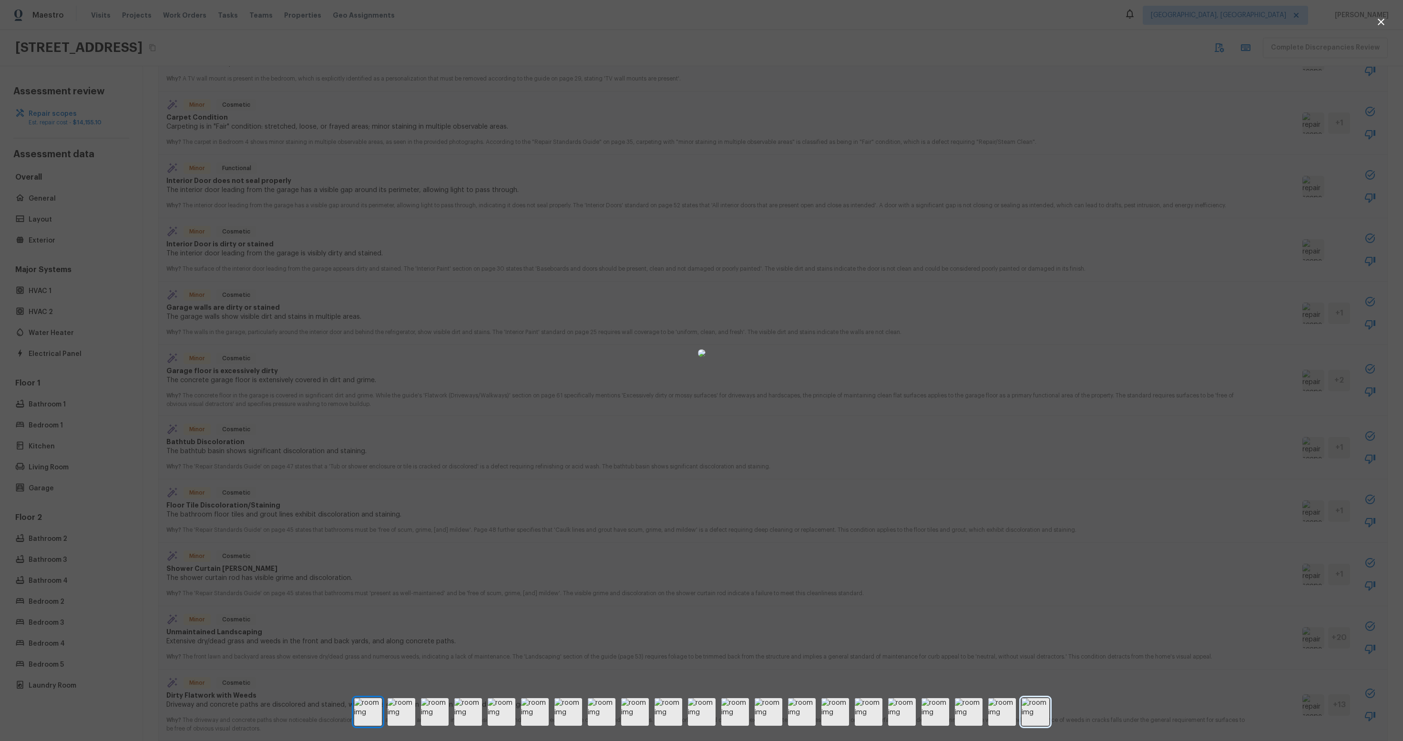
click at [980, 559] on img at bounding box center [1035, 712] width 28 height 28
click at [977, 559] on img at bounding box center [969, 712] width 28 height 28
click at [928, 559] on img at bounding box center [935, 712] width 28 height 28
click at [980, 559] on div at bounding box center [701, 352] width 1403 height 675
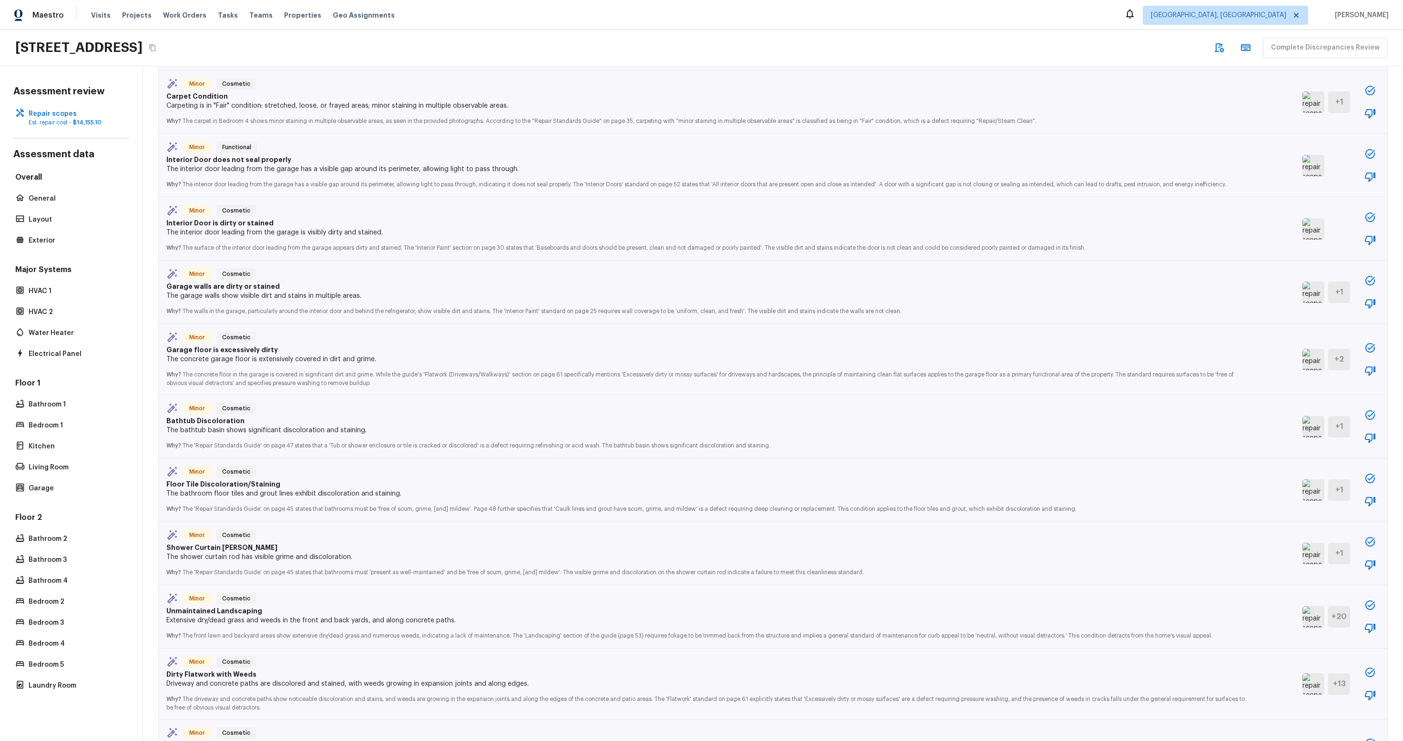
scroll to position [1051, 0]
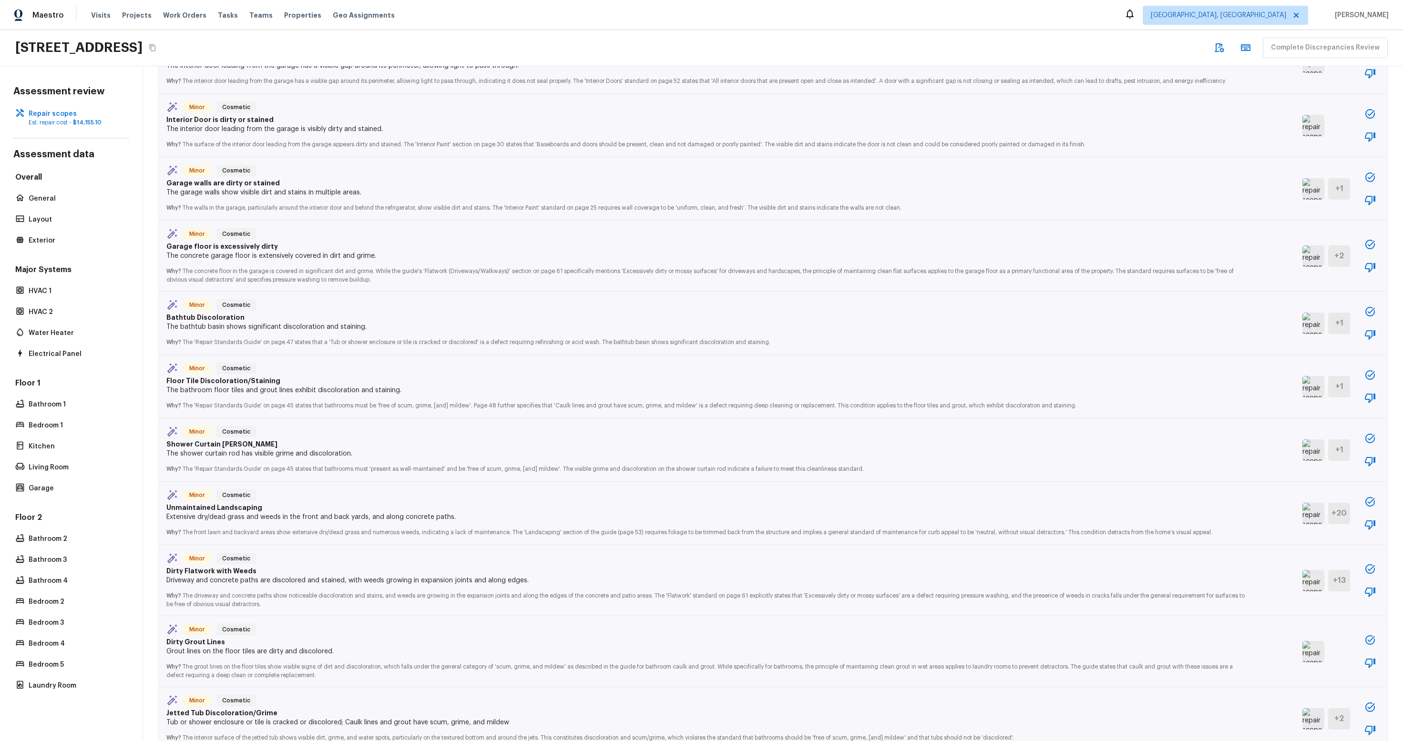
click at [980, 559] on img at bounding box center [1313, 580] width 22 height 21
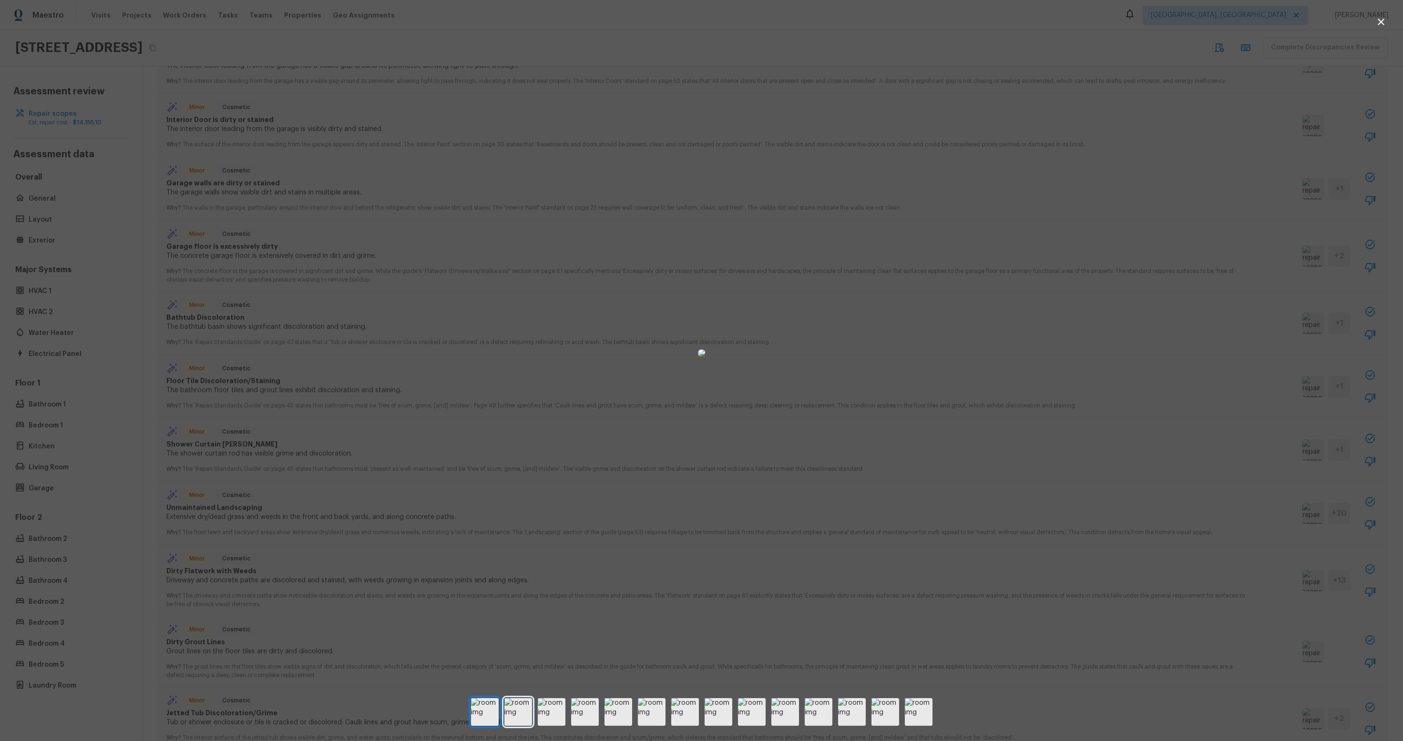
click at [516, 559] on img at bounding box center [518, 712] width 28 height 28
click at [564, 559] on img at bounding box center [552, 712] width 28 height 28
click at [597, 559] on img at bounding box center [585, 712] width 28 height 28
click at [625, 559] on img at bounding box center [618, 712] width 28 height 28
click at [661, 559] on img at bounding box center [652, 712] width 28 height 28
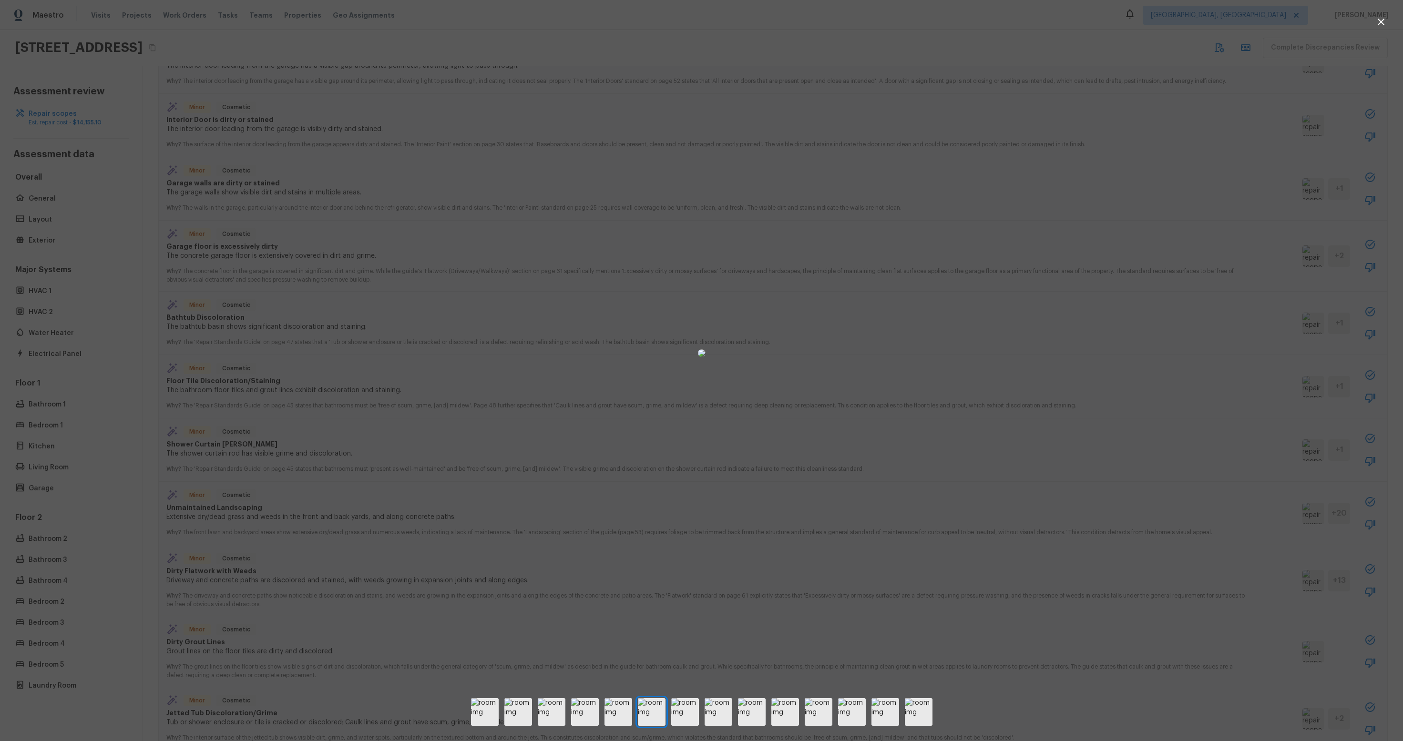
click at [969, 559] on div at bounding box center [701, 352] width 1403 height 675
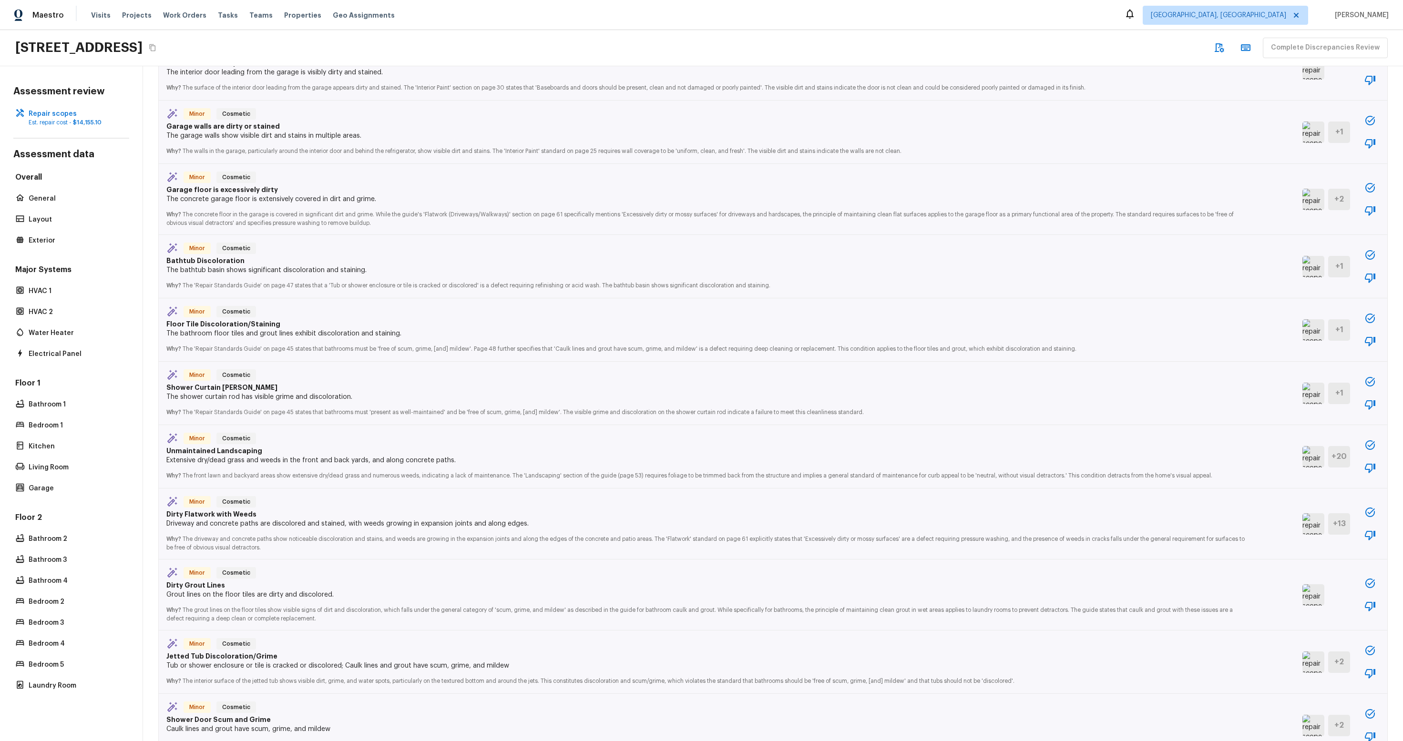
scroll to position [1120, 0]
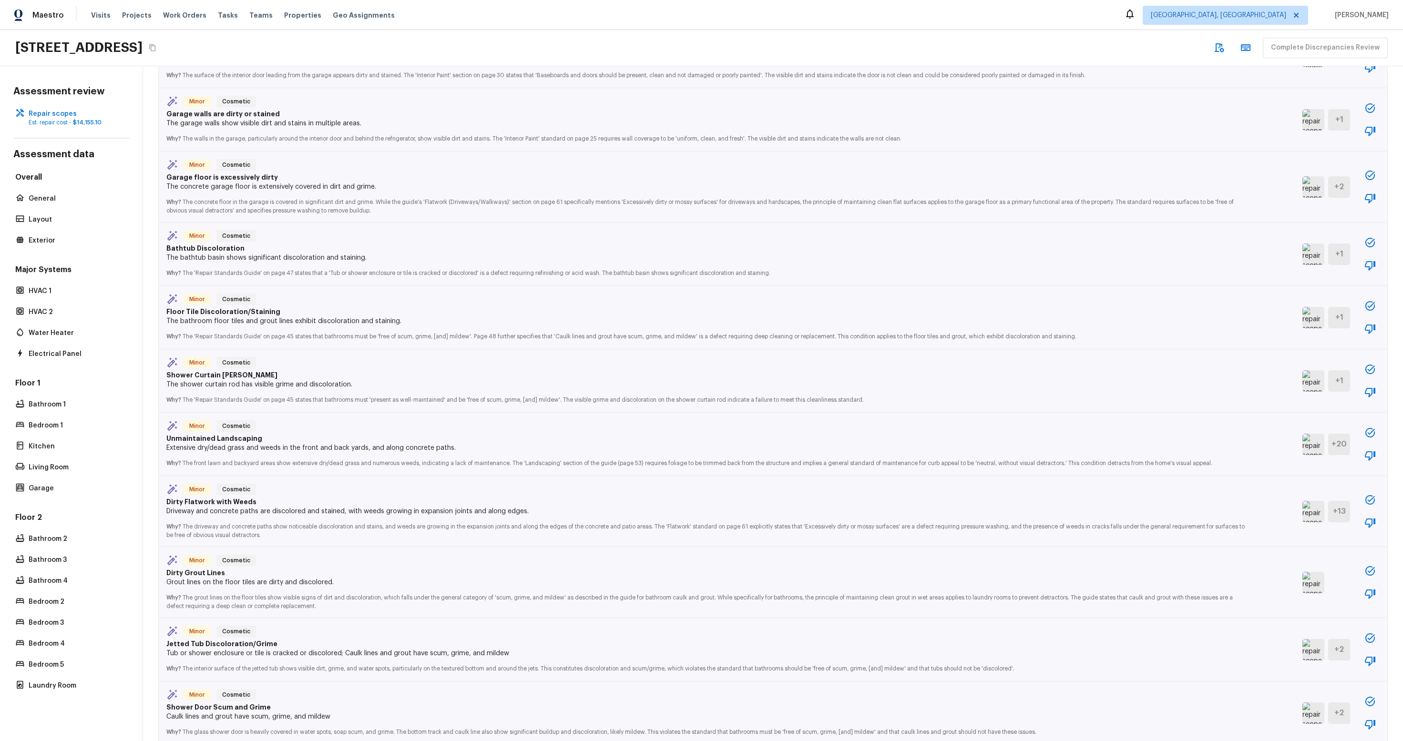
click at [980, 559] on img at bounding box center [1313, 582] width 22 height 21
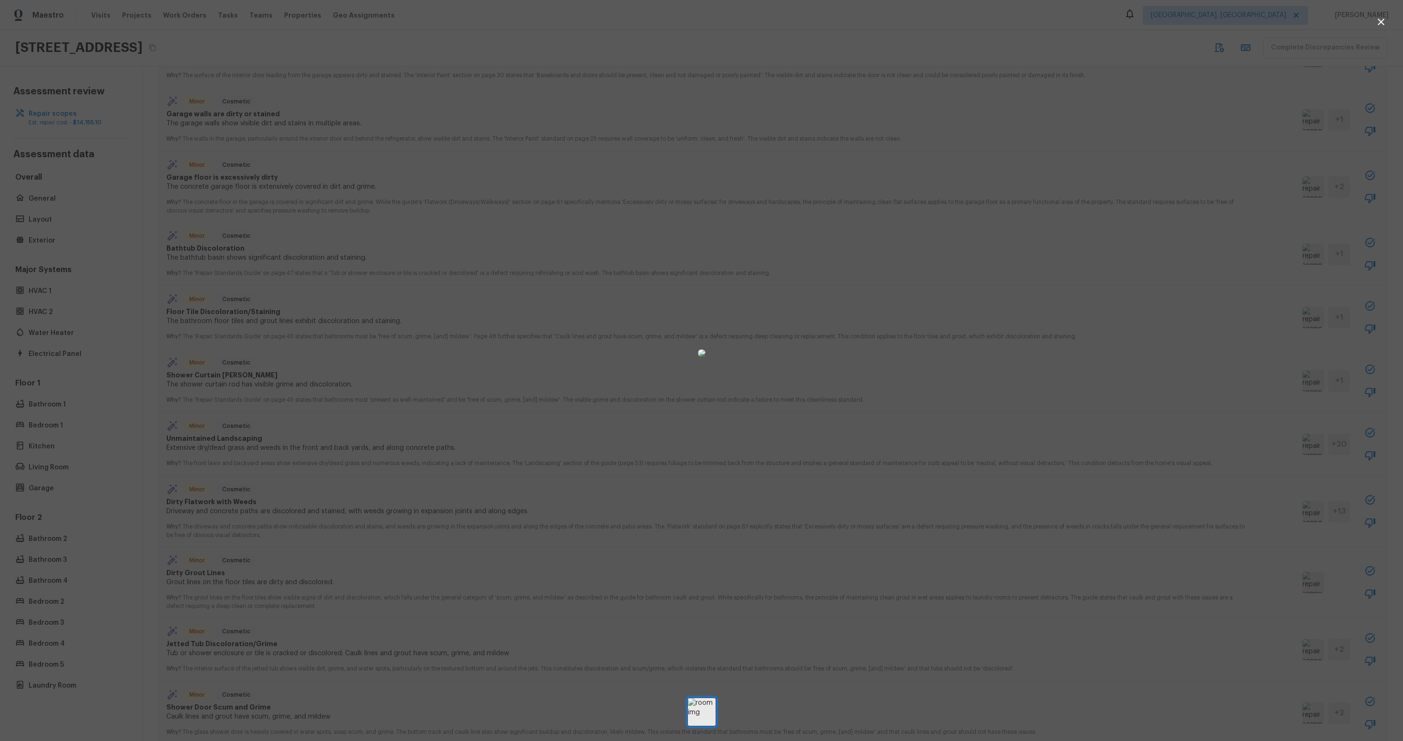
click at [980, 250] on div at bounding box center [701, 352] width 1403 height 675
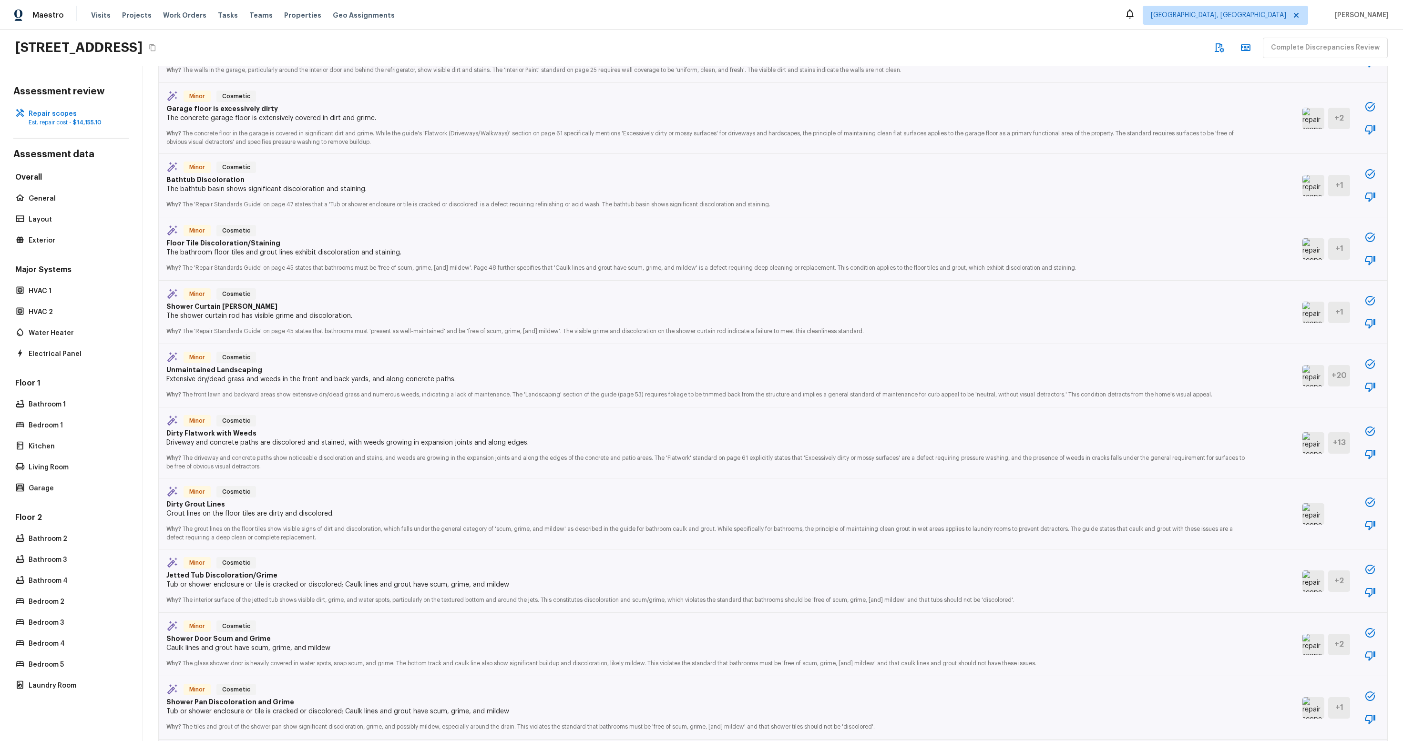
scroll to position [1196, 0]
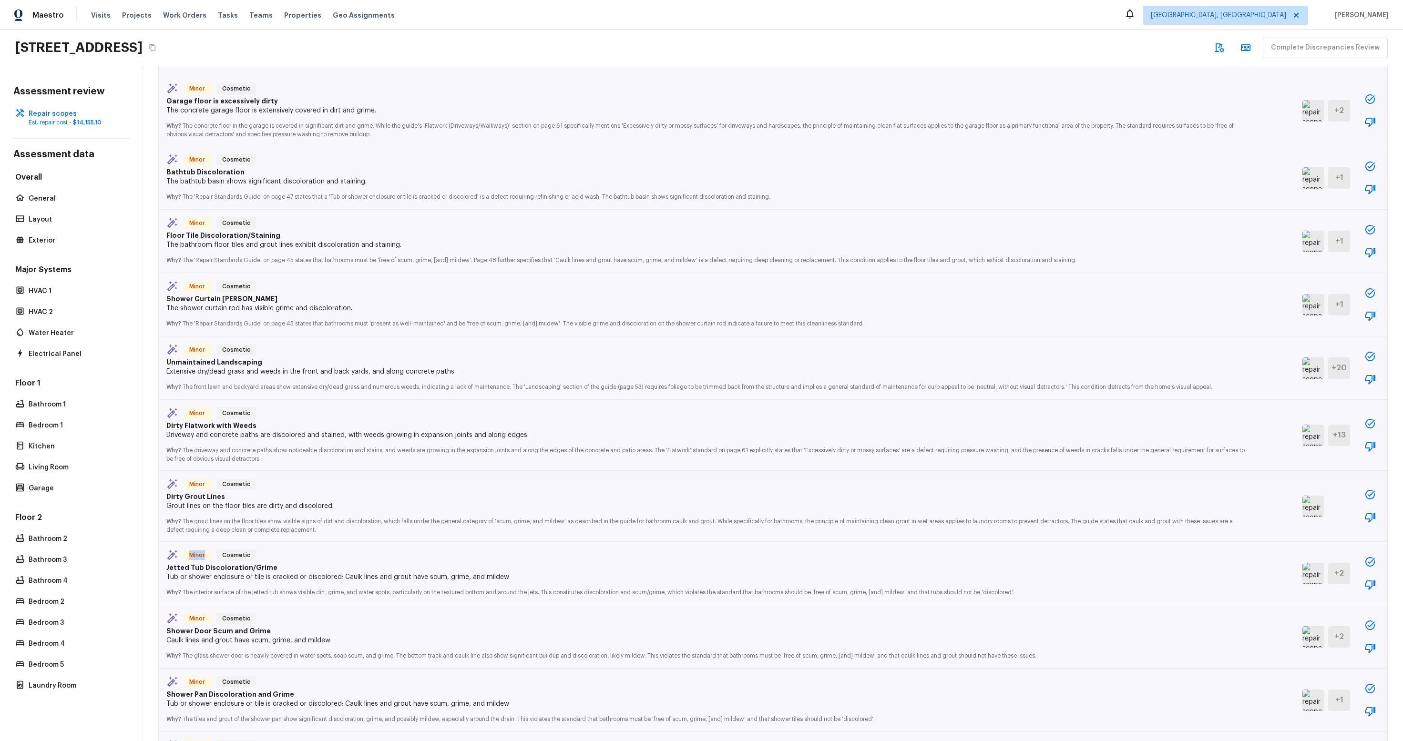
drag, startPoint x: 191, startPoint y: 484, endPoint x: 234, endPoint y: 548, distance: 76.9
click at [249, 559] on span "Cosmetic" at bounding box center [236, 556] width 36 height 10
click at [195, 482] on span "Minor" at bounding box center [196, 485] width 23 height 10
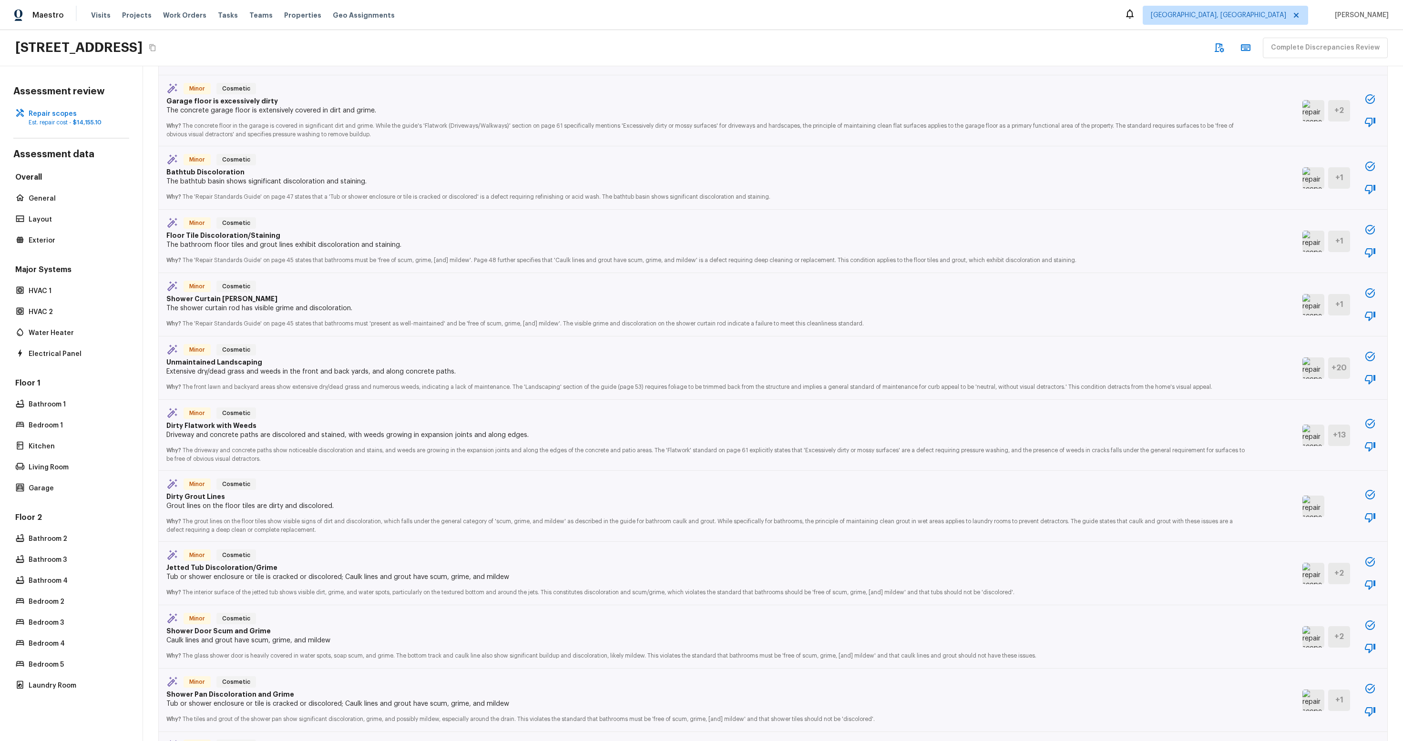
click at [199, 556] on span "Minor" at bounding box center [196, 556] width 23 height 10
click at [980, 559] on div "Minor Cosmetic Jetted Tub Discoloration/Grime Tub or shower enclosure or tile i…" at bounding box center [773, 573] width 1228 height 63
click at [980, 559] on img at bounding box center [1313, 573] width 22 height 21
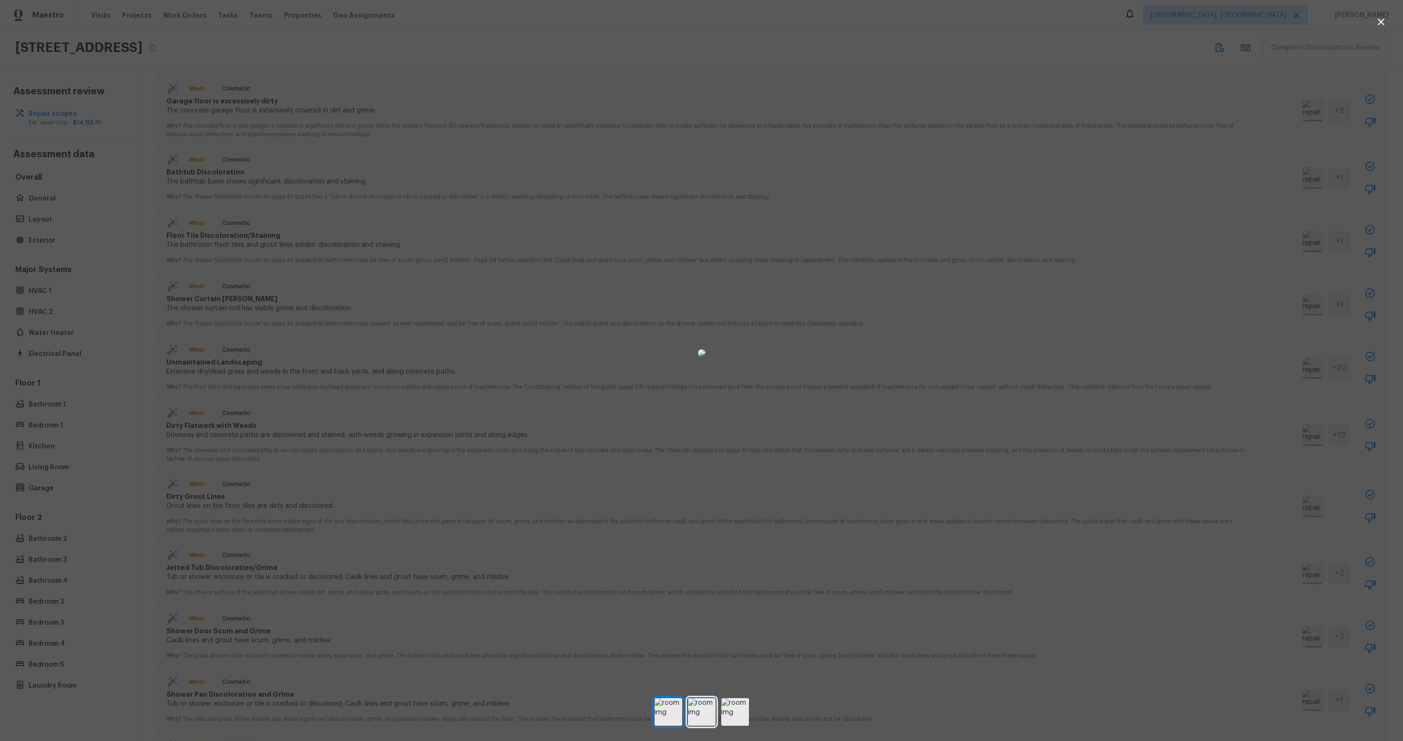
click at [709, 559] on img at bounding box center [702, 712] width 28 height 28
click at [743, 559] on img at bounding box center [735, 712] width 28 height 28
click at [709, 559] on img at bounding box center [702, 712] width 28 height 28
click at [672, 559] on img at bounding box center [668, 712] width 28 height 28
click at [711, 559] on img at bounding box center [702, 712] width 28 height 28
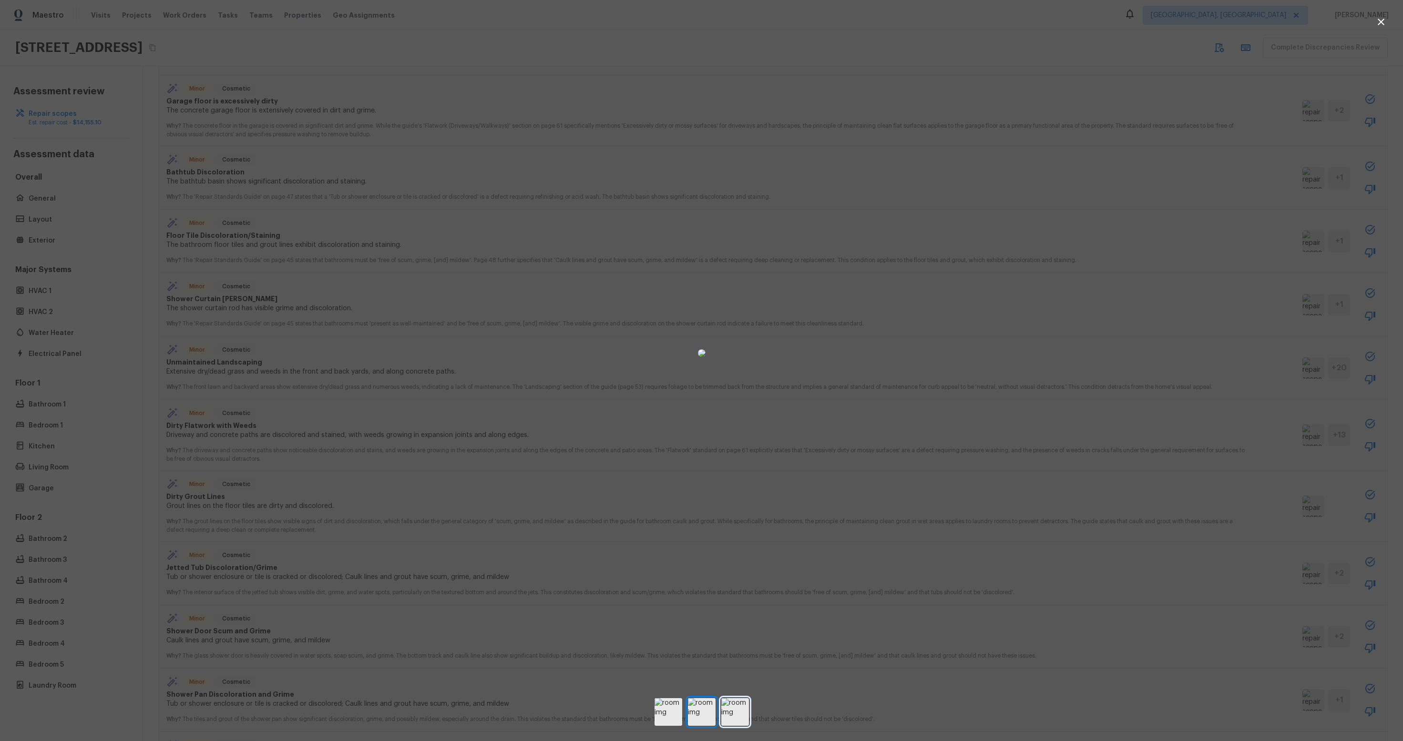
click at [739, 559] on img at bounding box center [735, 712] width 28 height 28
click at [980, 496] on div at bounding box center [701, 352] width 1403 height 675
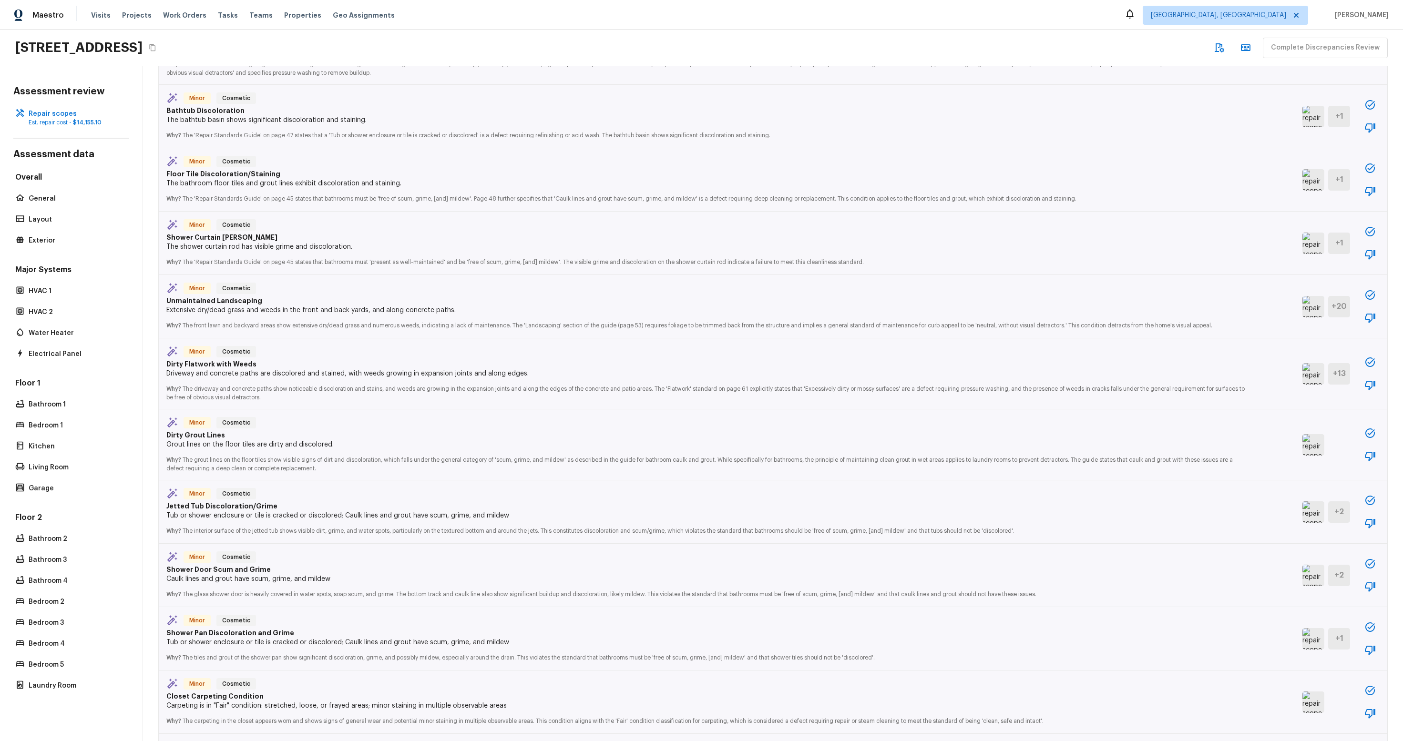
scroll to position [1258, 0]
click at [980, 559] on img at bounding box center [1313, 574] width 22 height 21
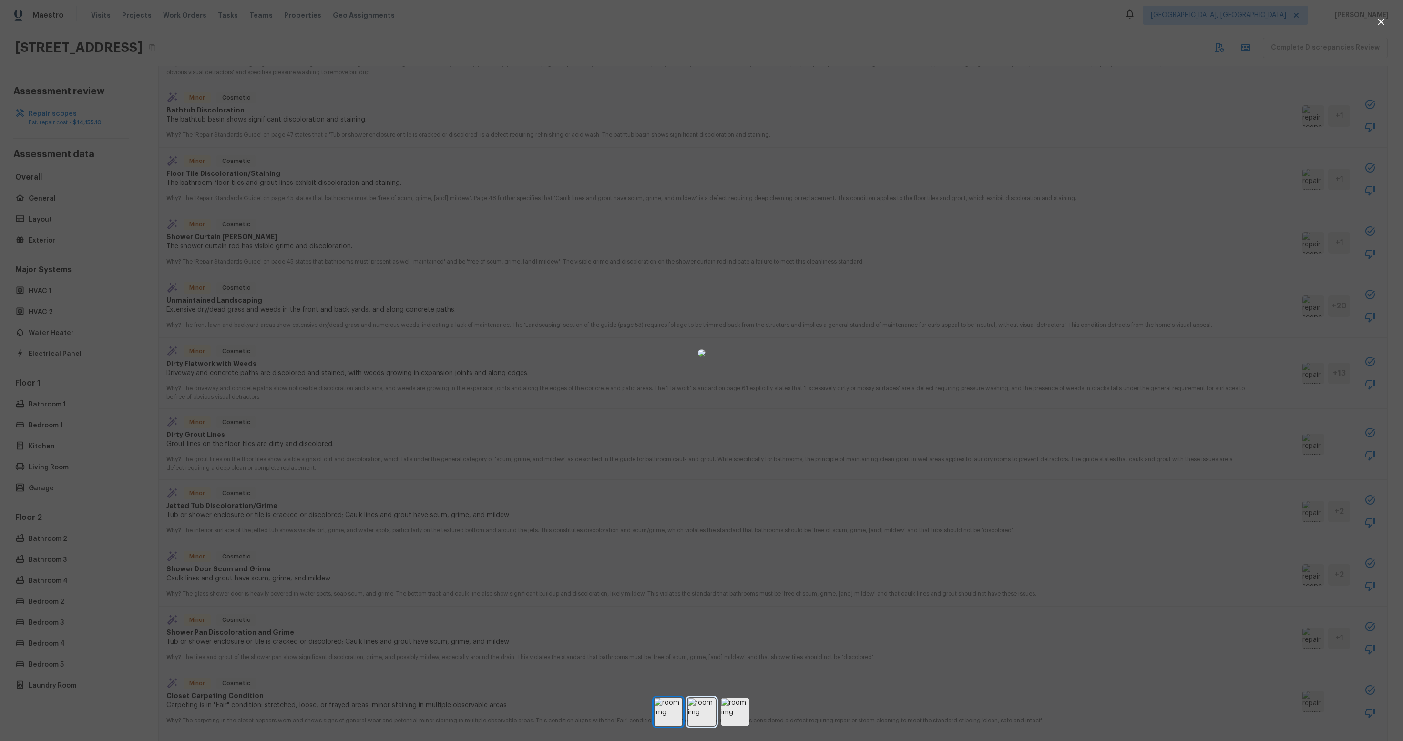
click at [694, 559] on img at bounding box center [702, 712] width 28 height 28
click at [729, 559] on img at bounding box center [735, 712] width 28 height 28
click at [702, 559] on img at bounding box center [702, 712] width 28 height 28
click at [678, 559] on img at bounding box center [668, 712] width 28 height 28
click at [716, 559] on div at bounding box center [701, 712] width 1403 height 28
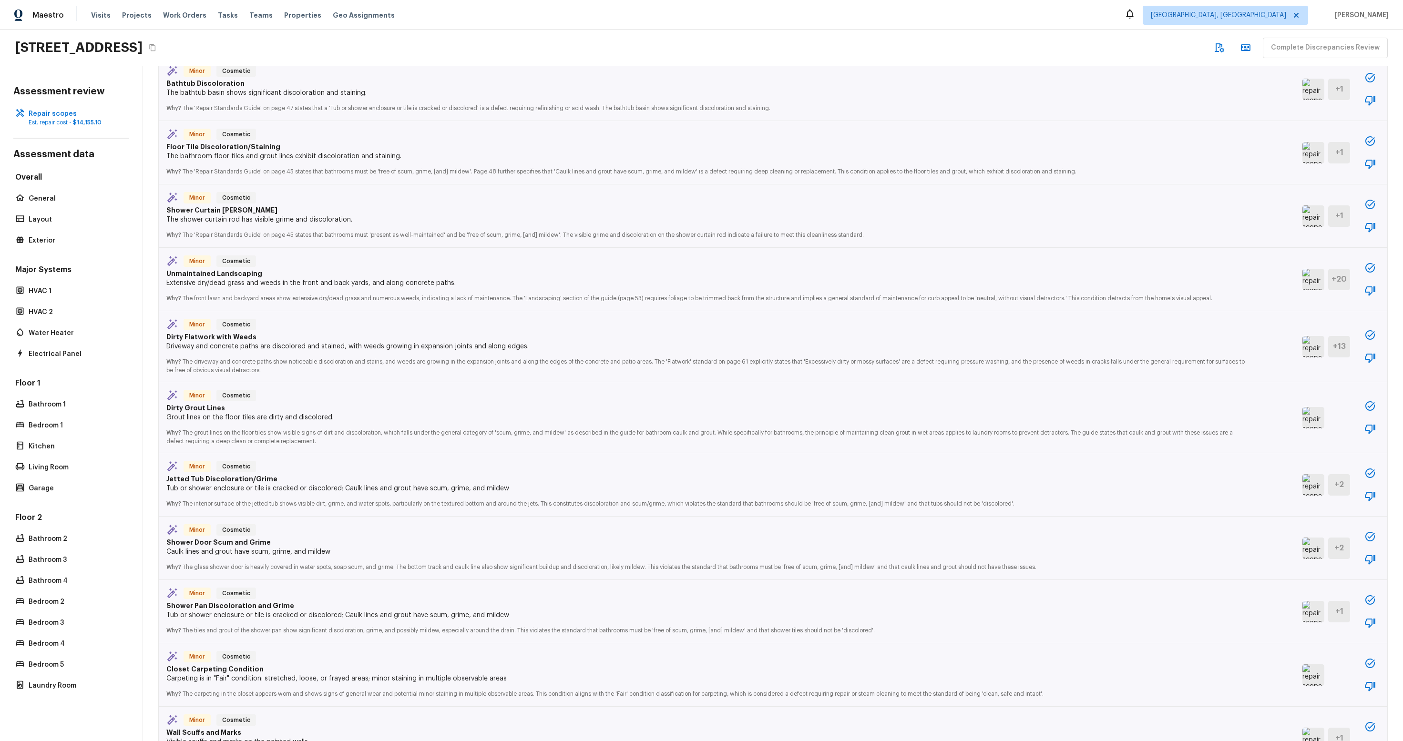
scroll to position [1286, 0]
click at [980, 559] on img at bounding box center [1313, 610] width 22 height 21
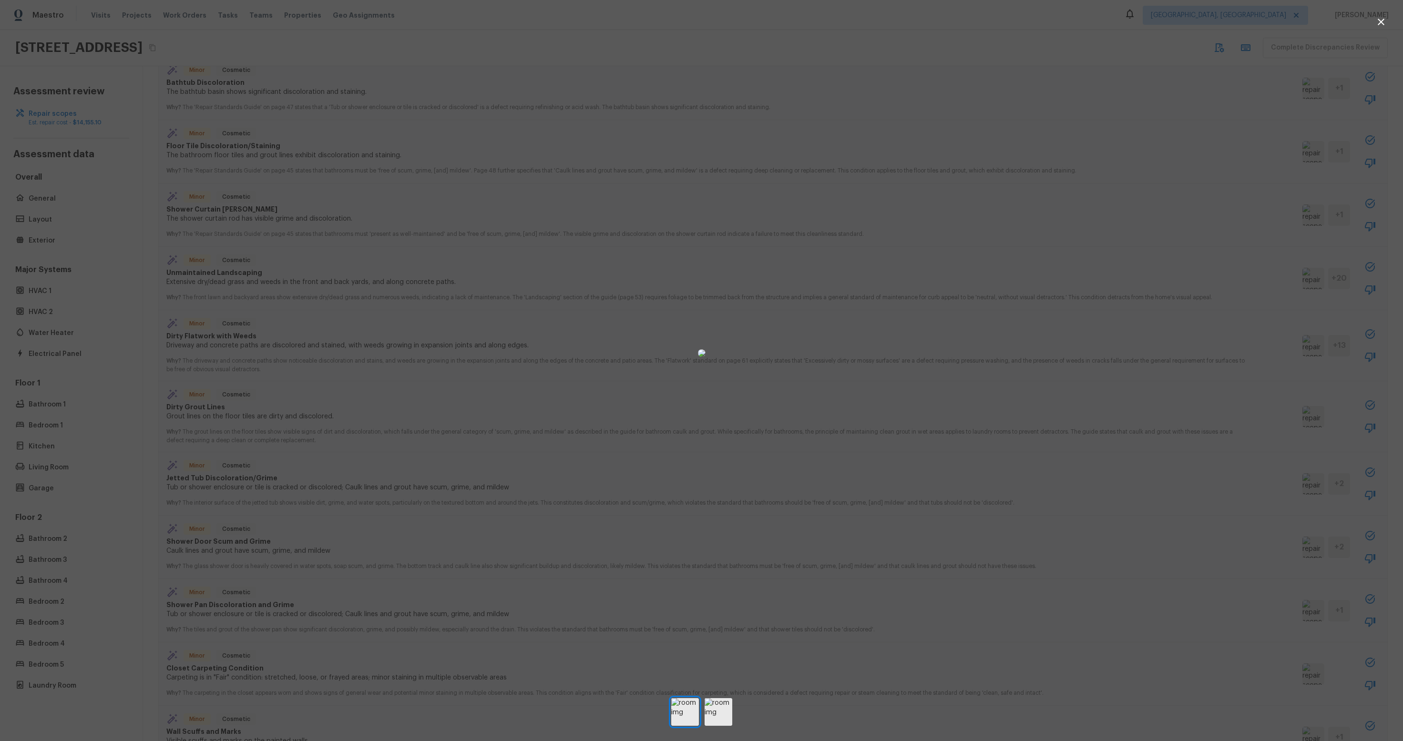
click at [980, 559] on div at bounding box center [701, 352] width 1403 height 675
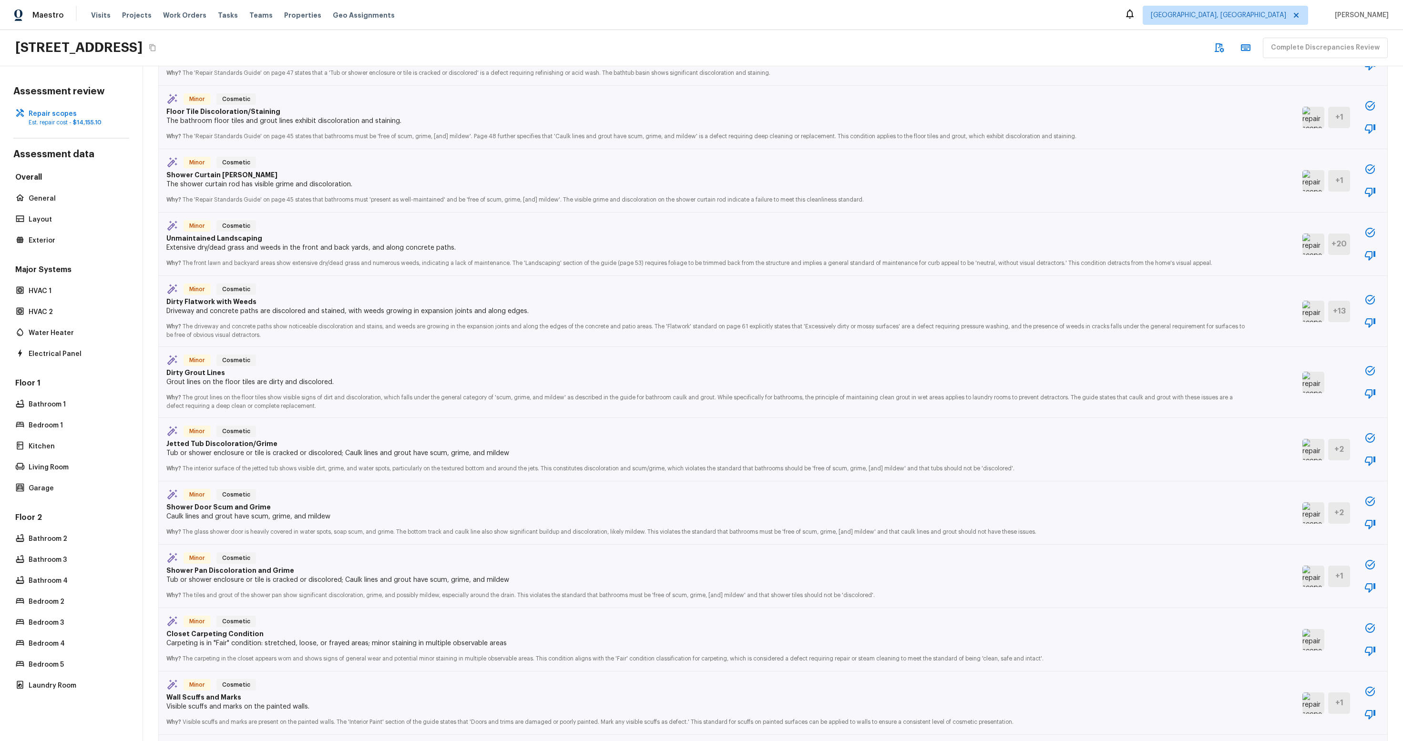
scroll to position [1321, 0]
click at [980, 559] on img at bounding box center [1313, 575] width 22 height 21
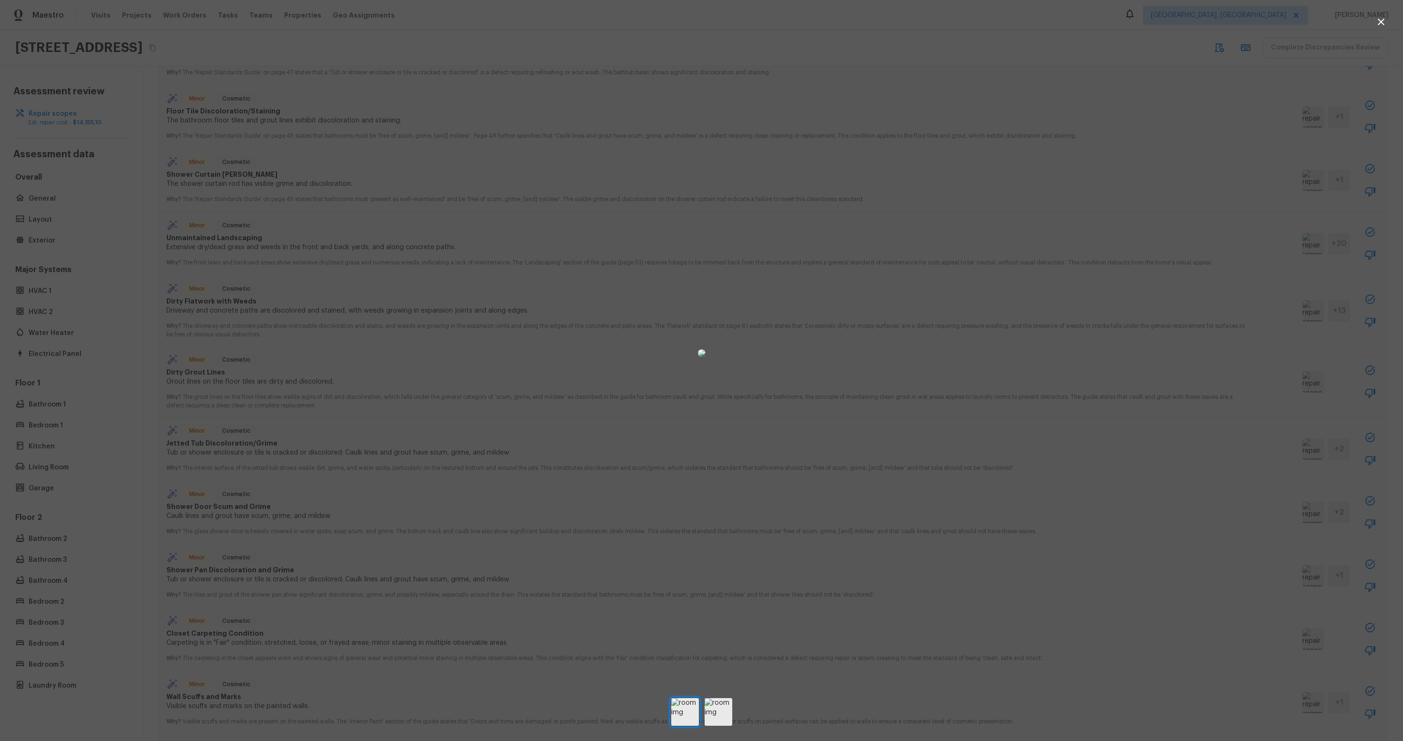
click at [375, 548] on div at bounding box center [701, 352] width 1403 height 675
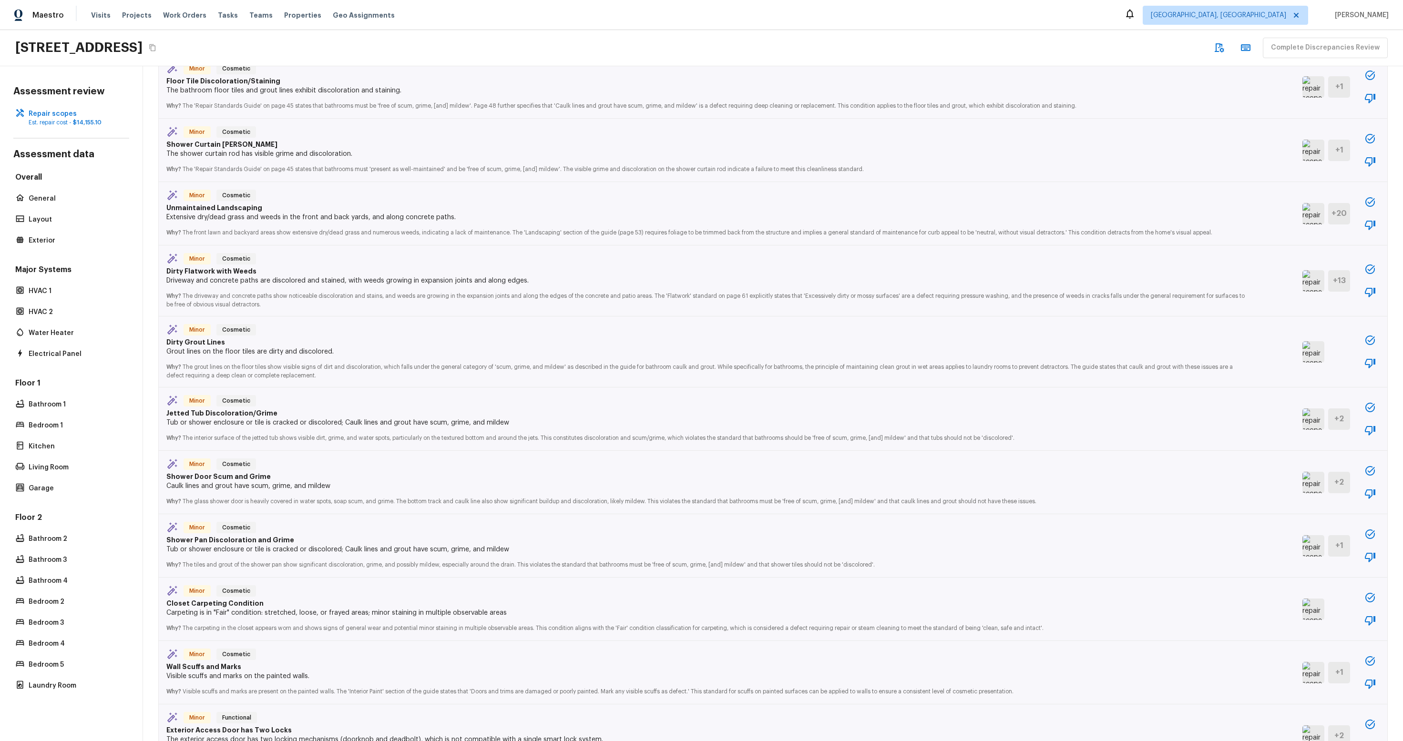
scroll to position [1493, 0]
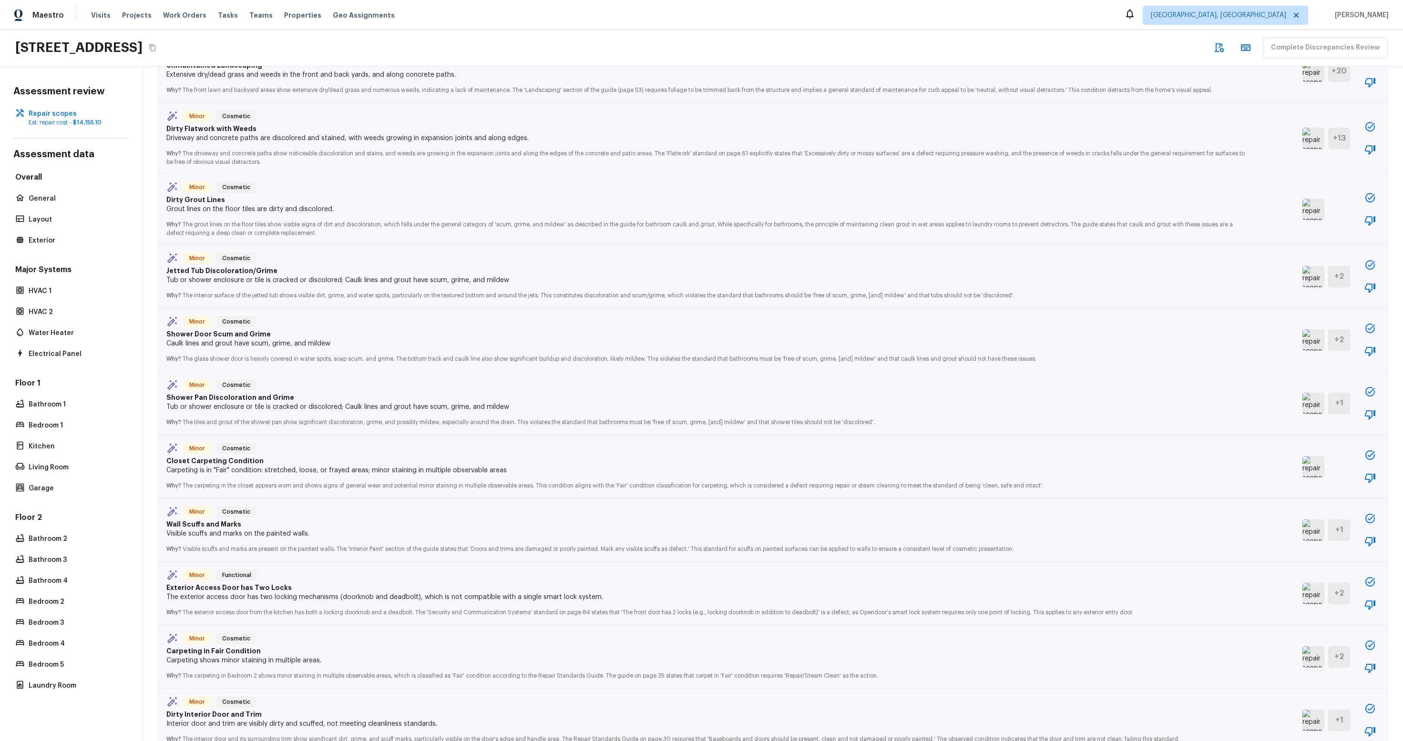
click at [980, 531] on img at bounding box center [1313, 530] width 22 height 21
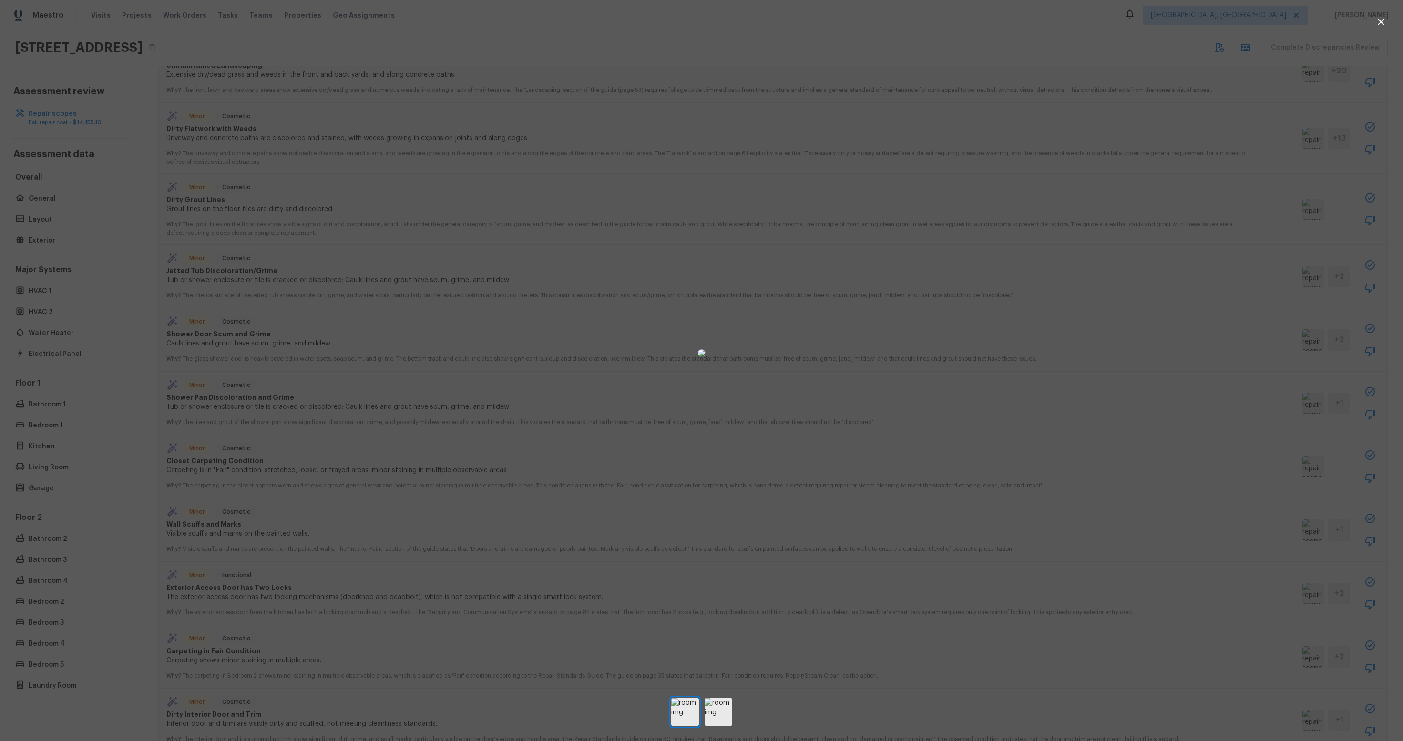
click at [980, 496] on div at bounding box center [701, 352] width 1403 height 675
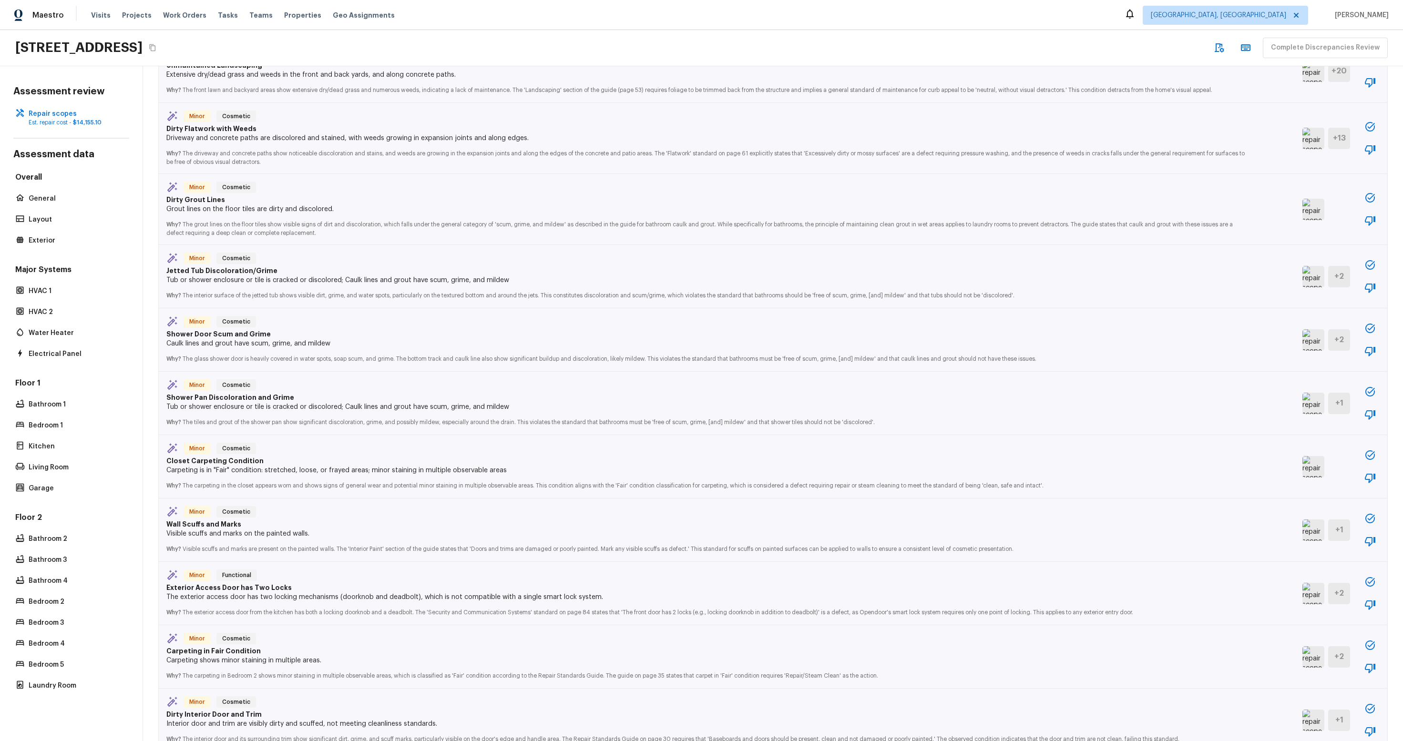
click at [980, 527] on img at bounding box center [1313, 530] width 22 height 21
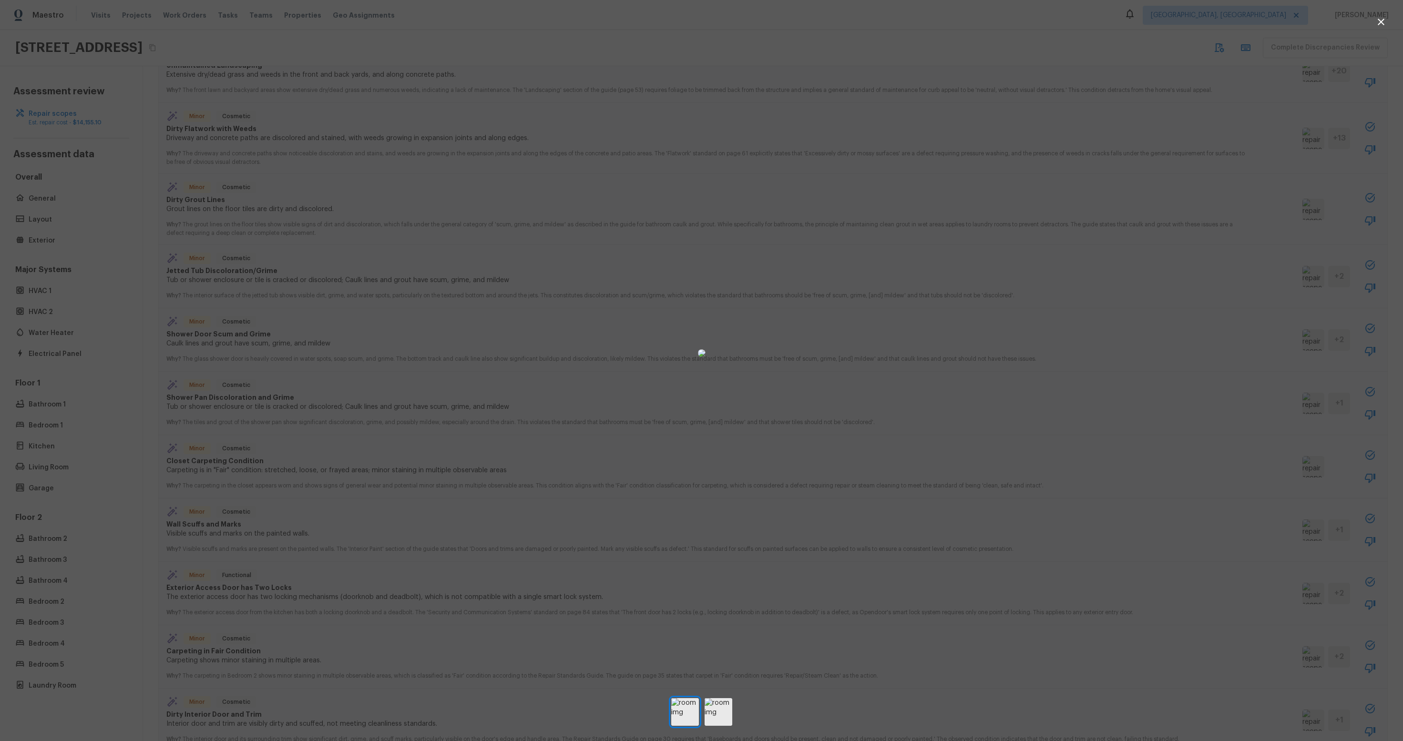
click at [980, 328] on div at bounding box center [701, 352] width 1403 height 675
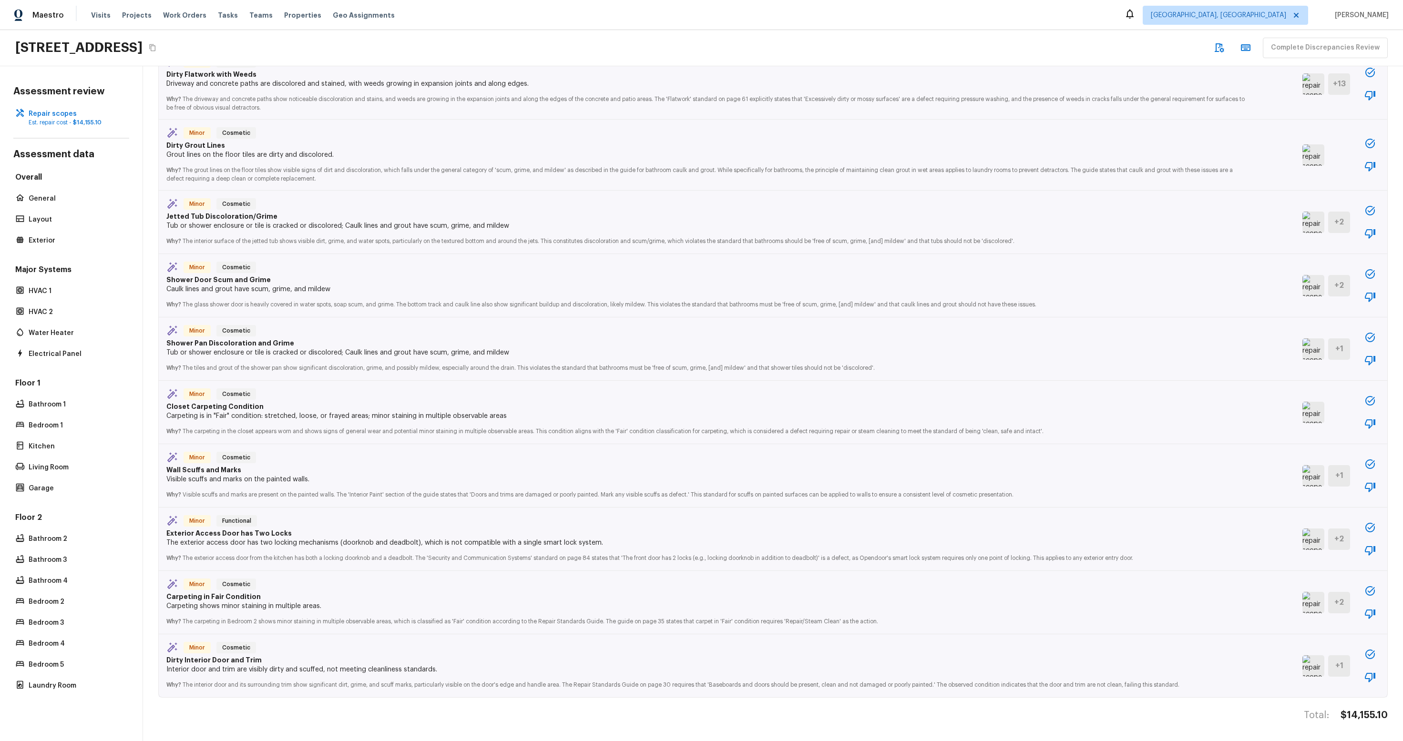
scroll to position [7, 0]
click at [980, 559] on img at bounding box center [1313, 602] width 22 height 21
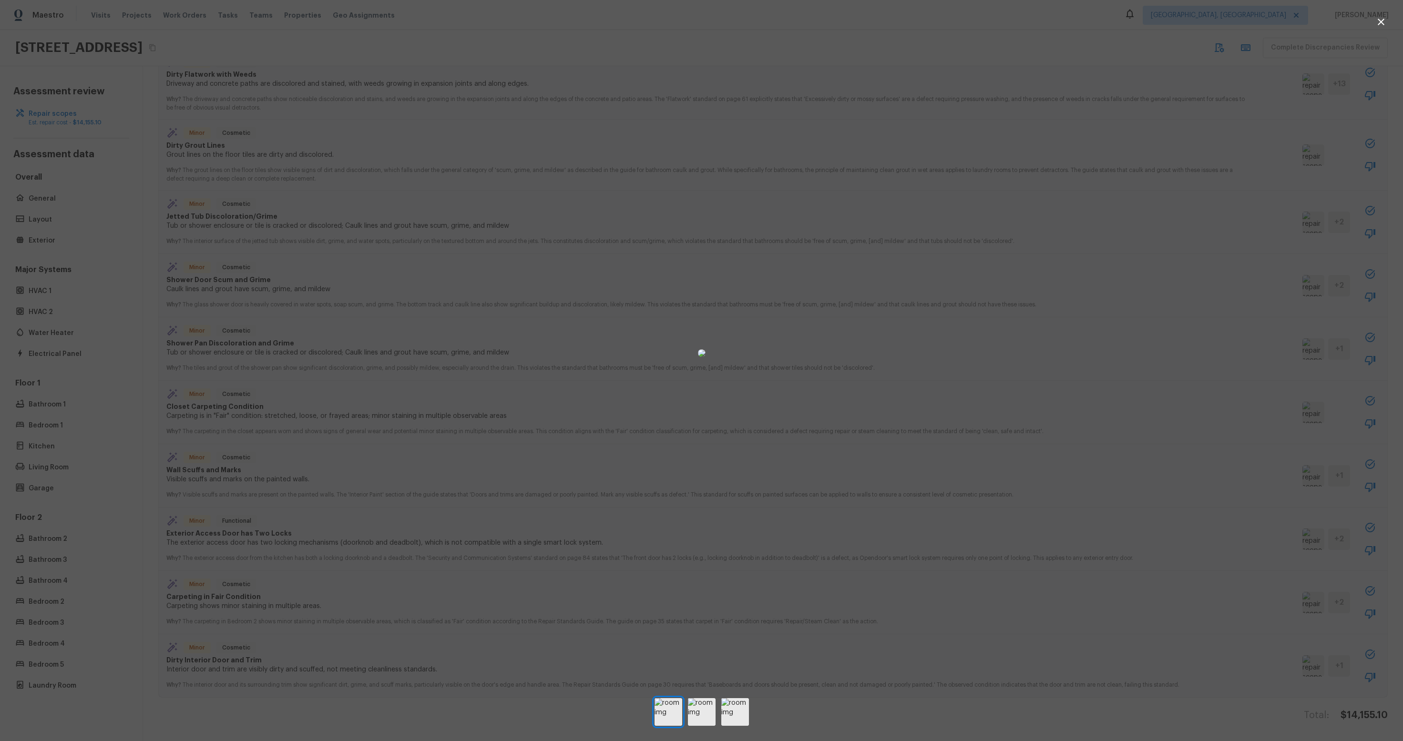
click at [980, 544] on div at bounding box center [701, 352] width 1403 height 675
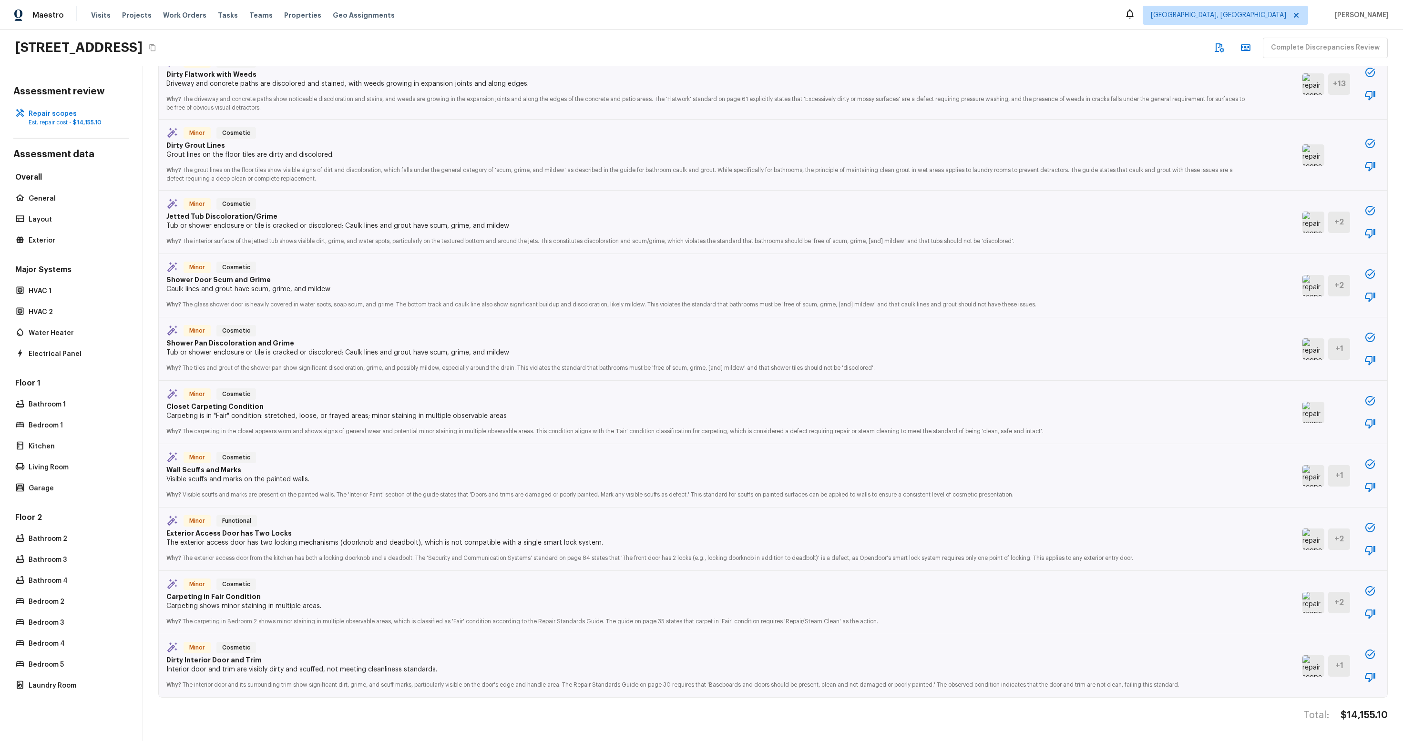
click at [980, 559] on img at bounding box center [1313, 665] width 22 height 21
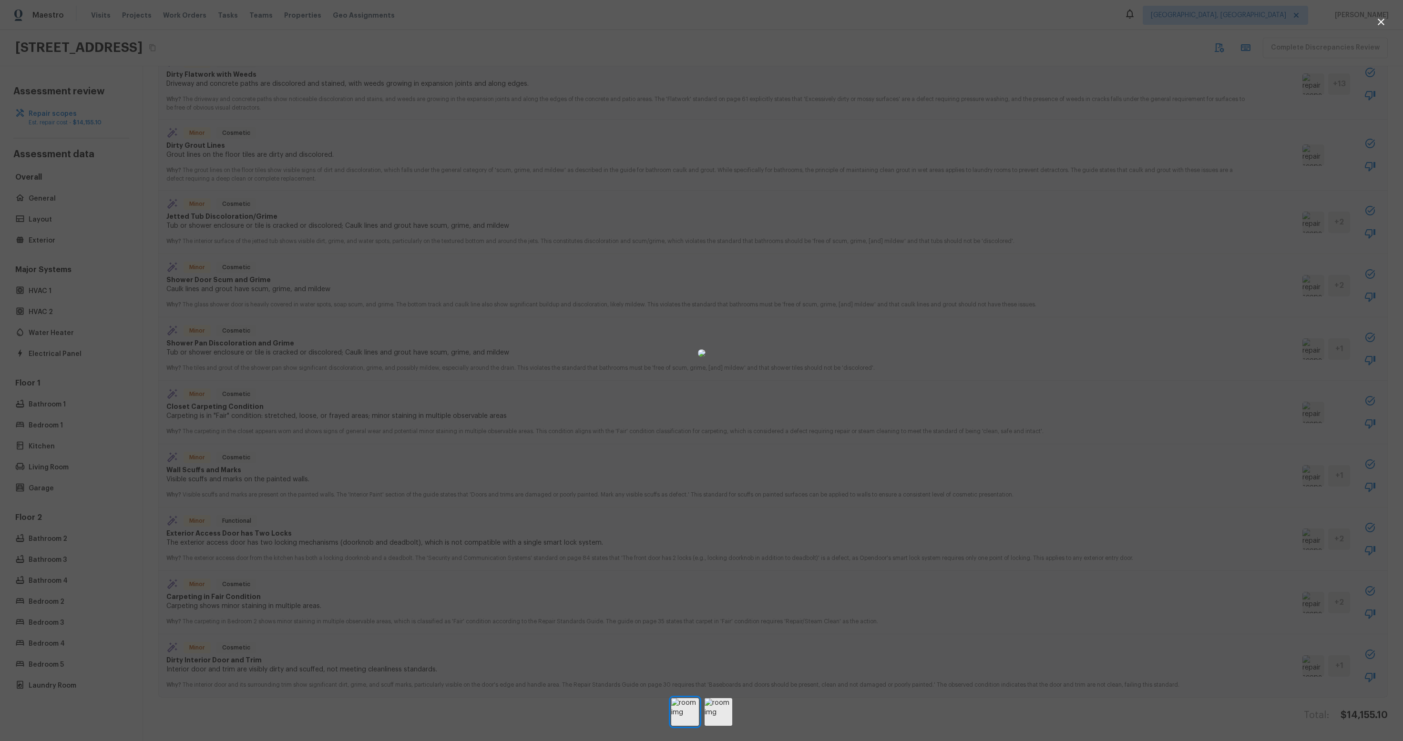
click at [717, 559] on div at bounding box center [701, 370] width 1403 height 741
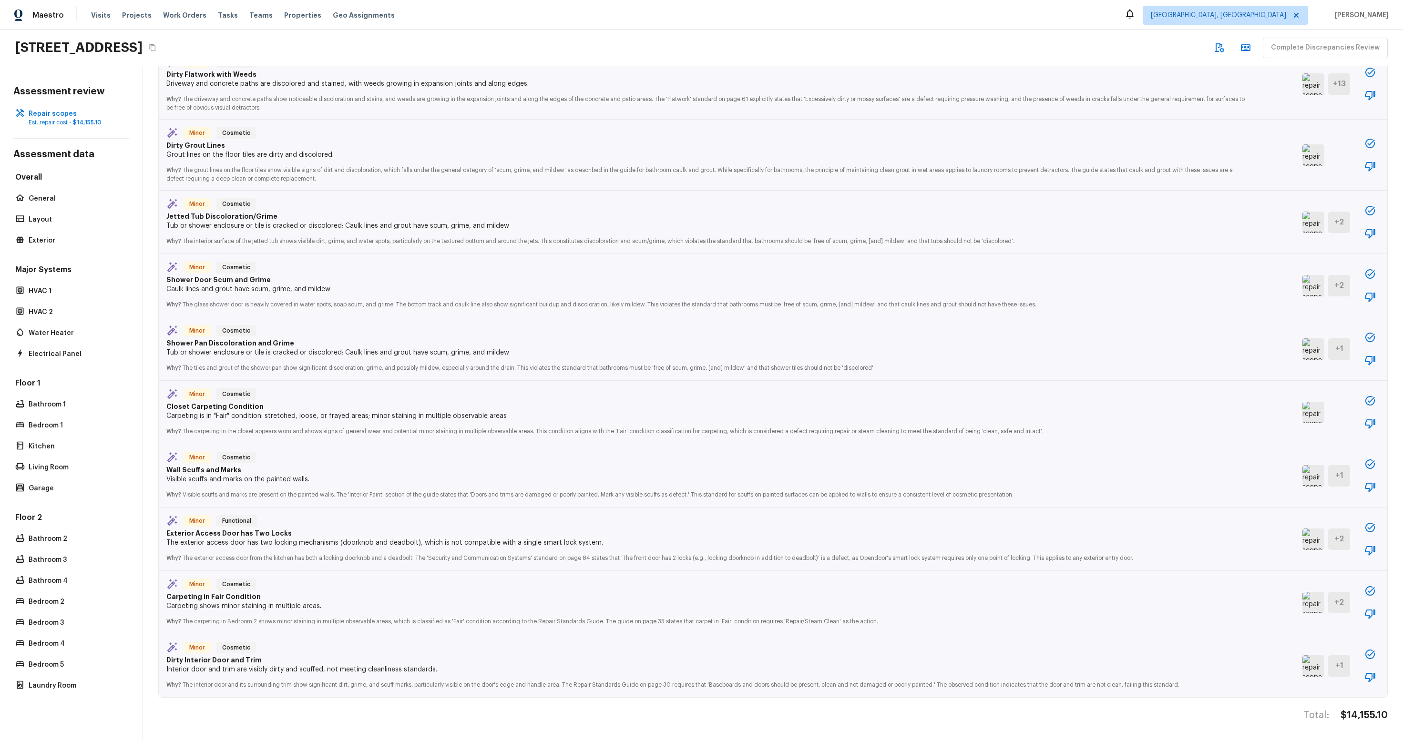
click at [980, 559] on img at bounding box center [1313, 665] width 22 height 21
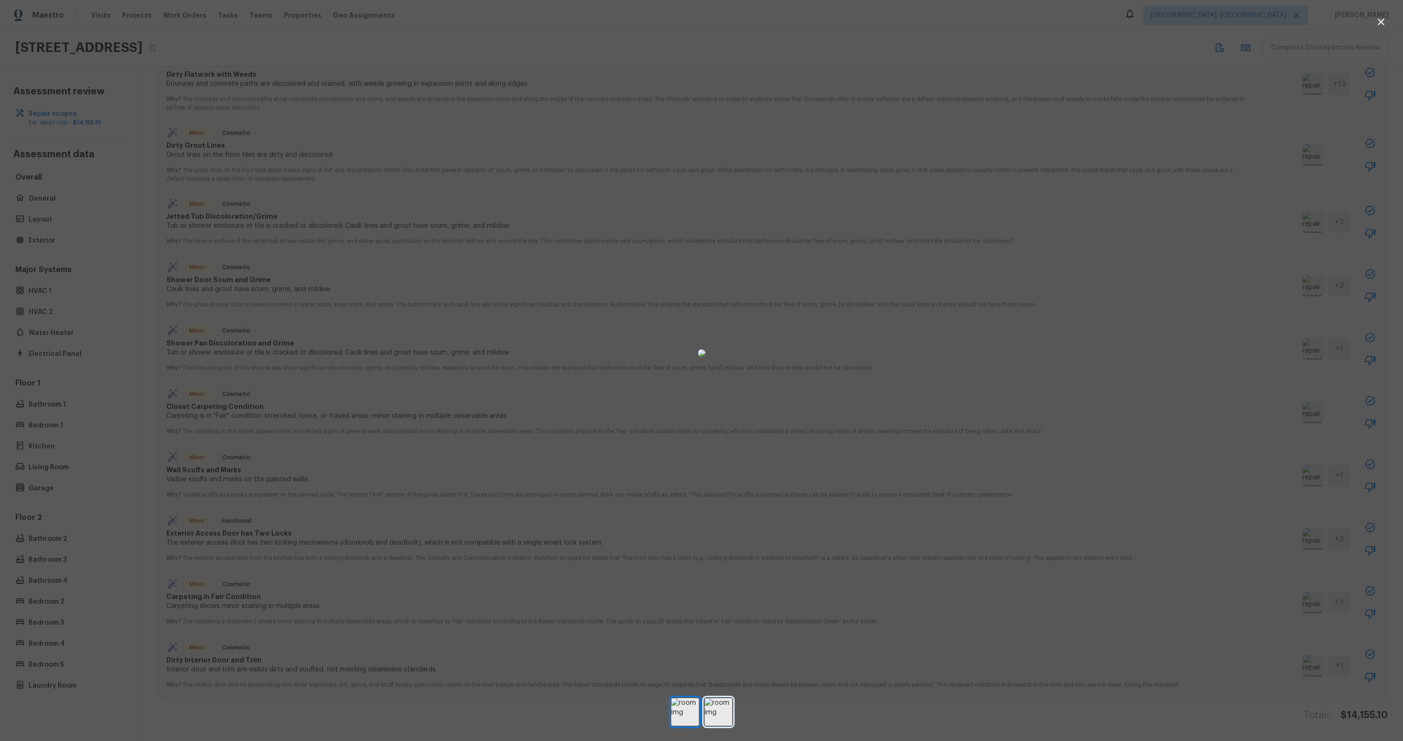
click at [720, 559] on img at bounding box center [719, 712] width 28 height 28
click at [688, 559] on img at bounding box center [685, 712] width 28 height 28
click at [726, 559] on img at bounding box center [719, 712] width 28 height 28
click at [401, 559] on div at bounding box center [701, 352] width 1403 height 675
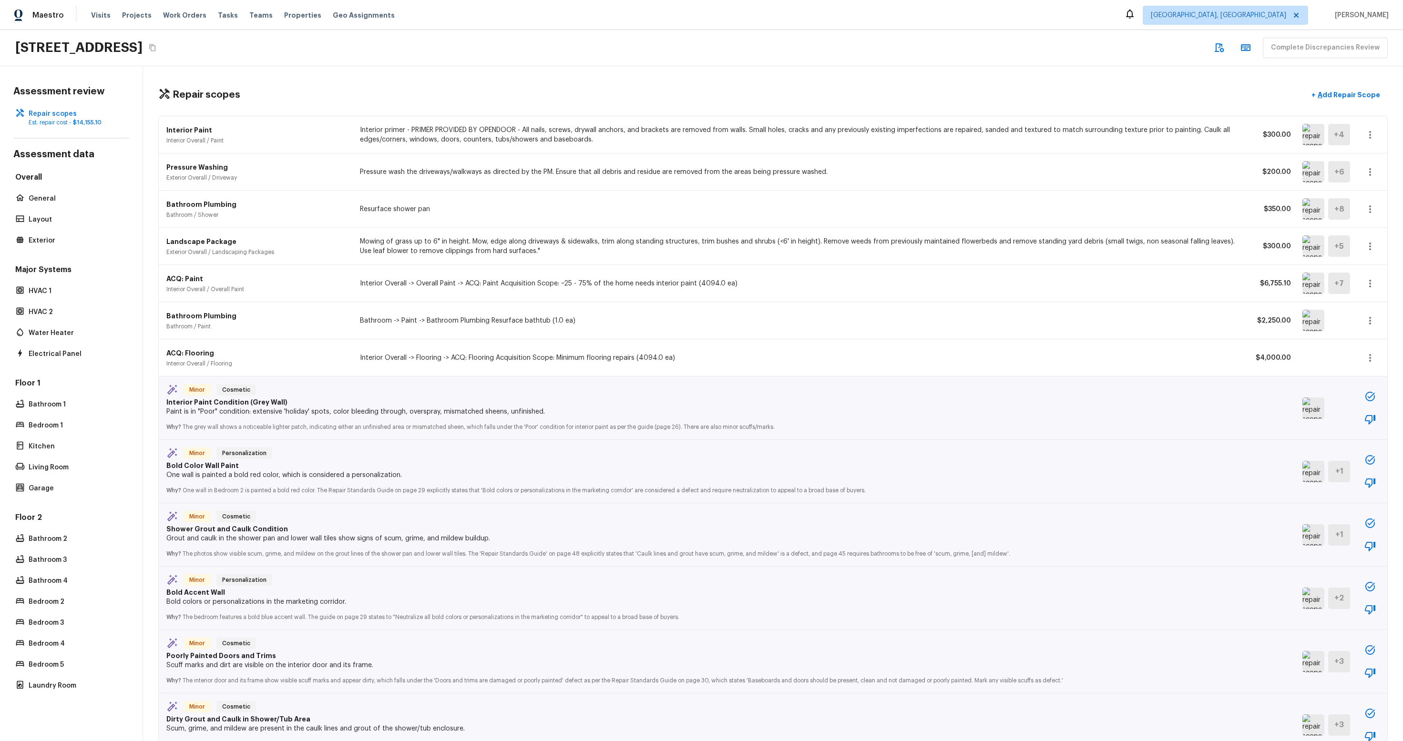
scroll to position [0, 0]
click at [980, 206] on img at bounding box center [1313, 208] width 22 height 21
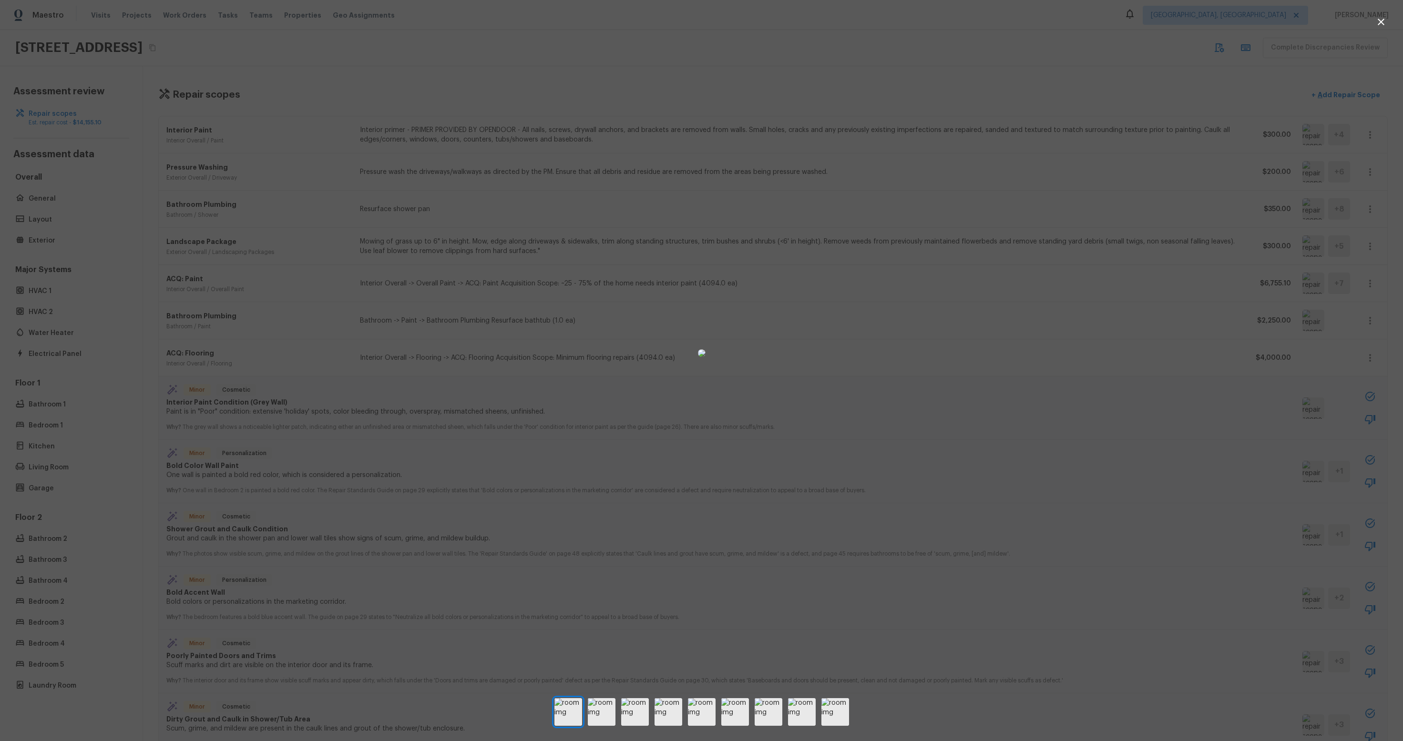
click at [980, 234] on div at bounding box center [701, 352] width 1403 height 675
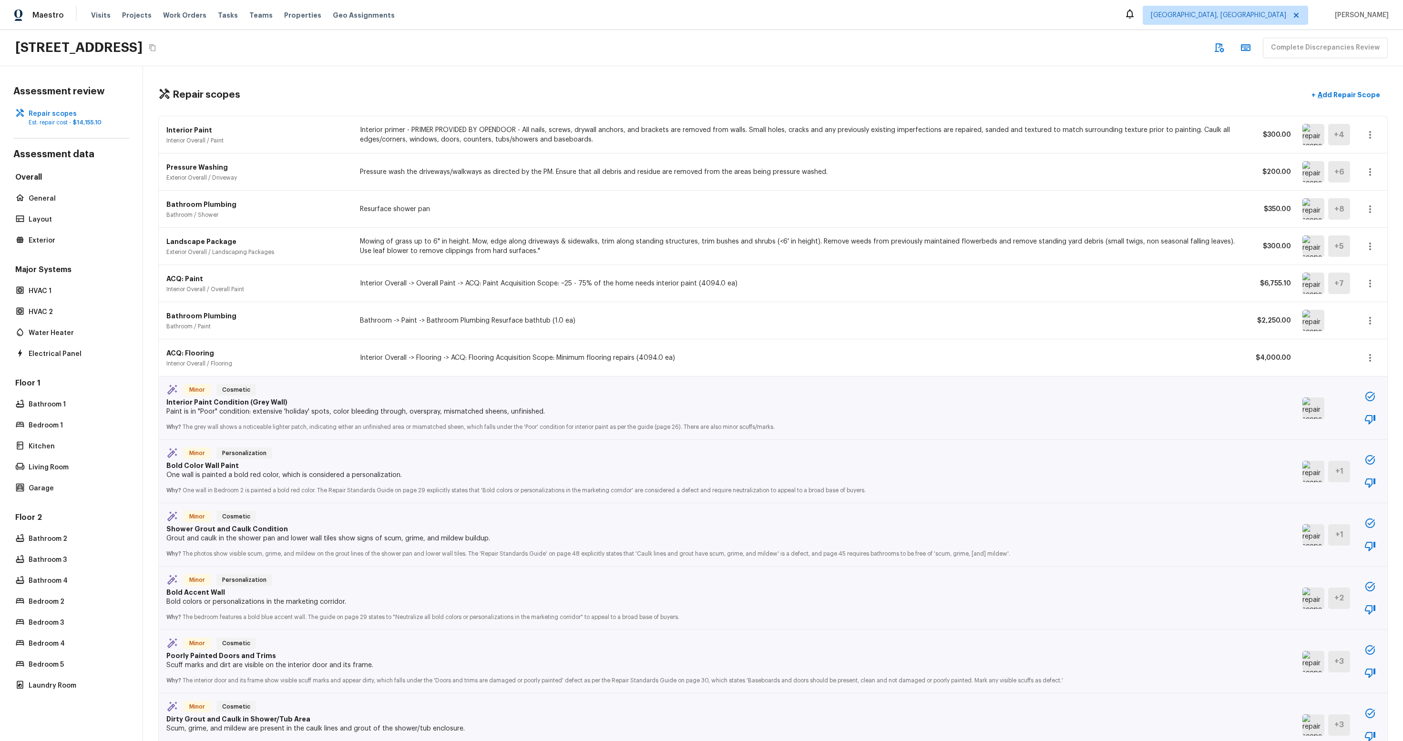
click at [980, 327] on img at bounding box center [1313, 320] width 22 height 21
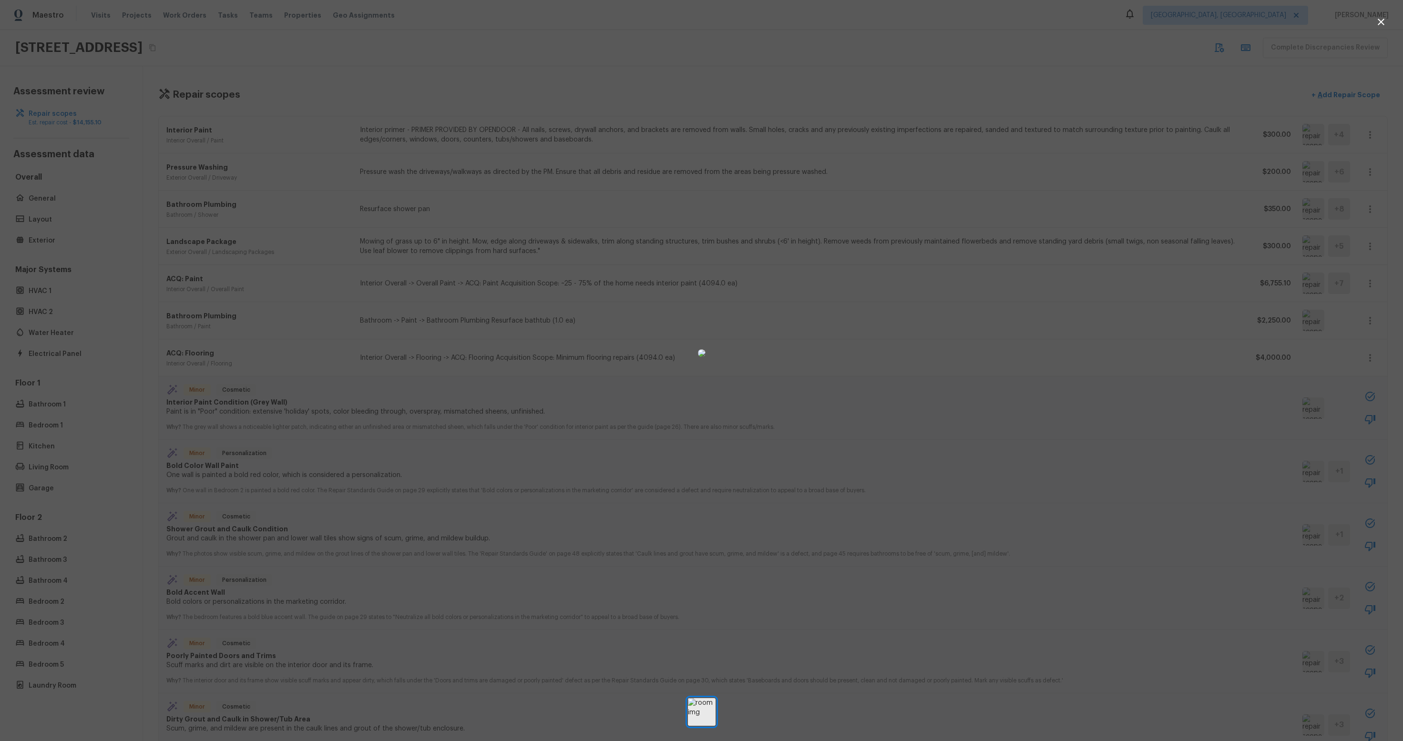
click at [980, 329] on div at bounding box center [701, 352] width 1403 height 675
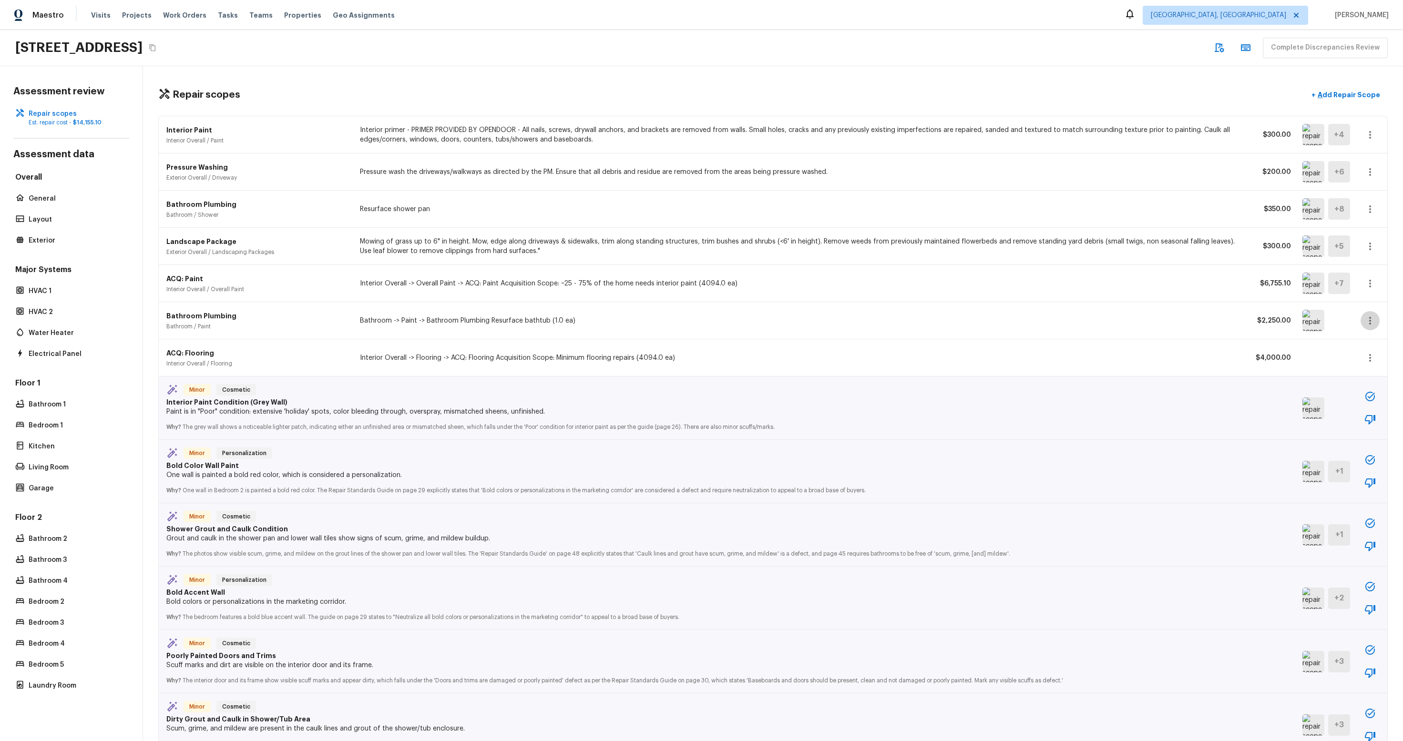
click at [980, 321] on icon "button" at bounding box center [1369, 320] width 11 height 11
click at [980, 353] on li "Edit" at bounding box center [1366, 348] width 62 height 29
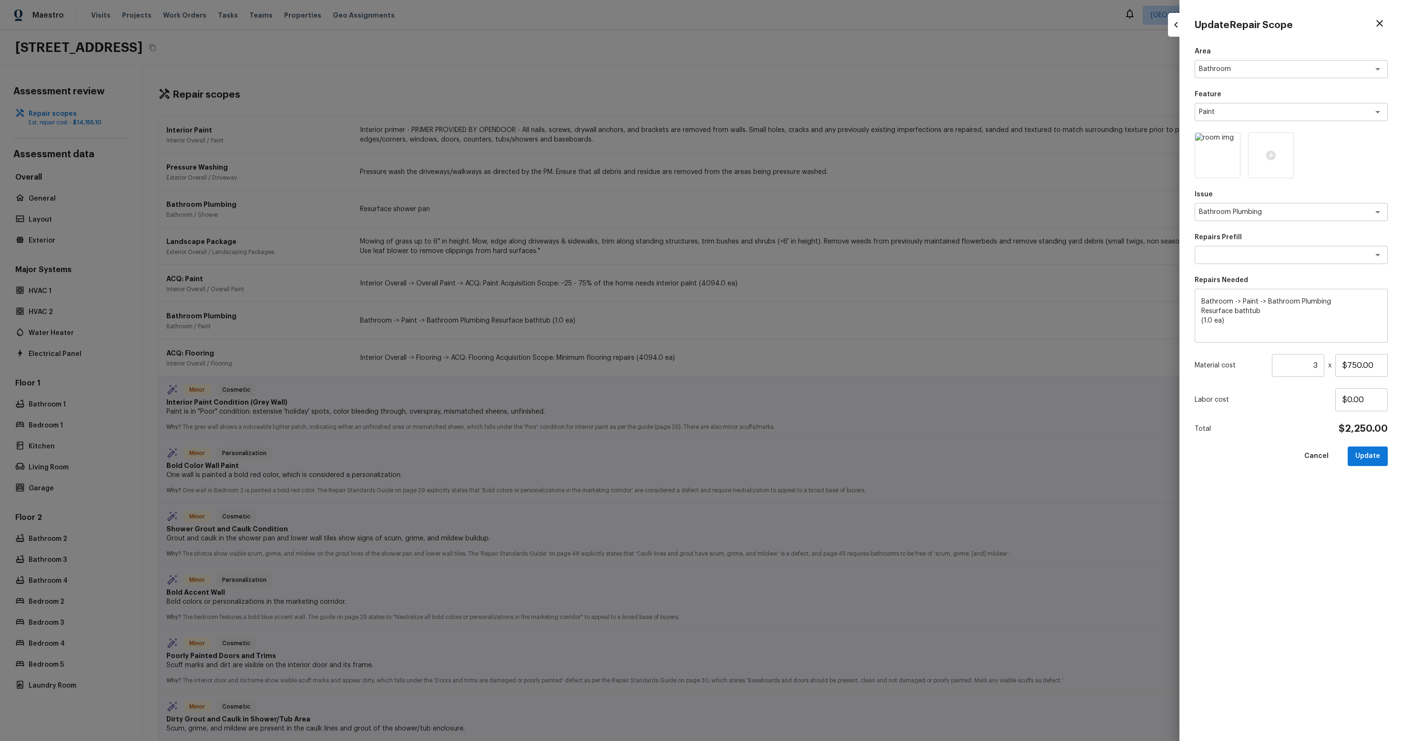
click at [980, 383] on div at bounding box center [701, 370] width 1403 height 741
type input "1"
type input "$0.00"
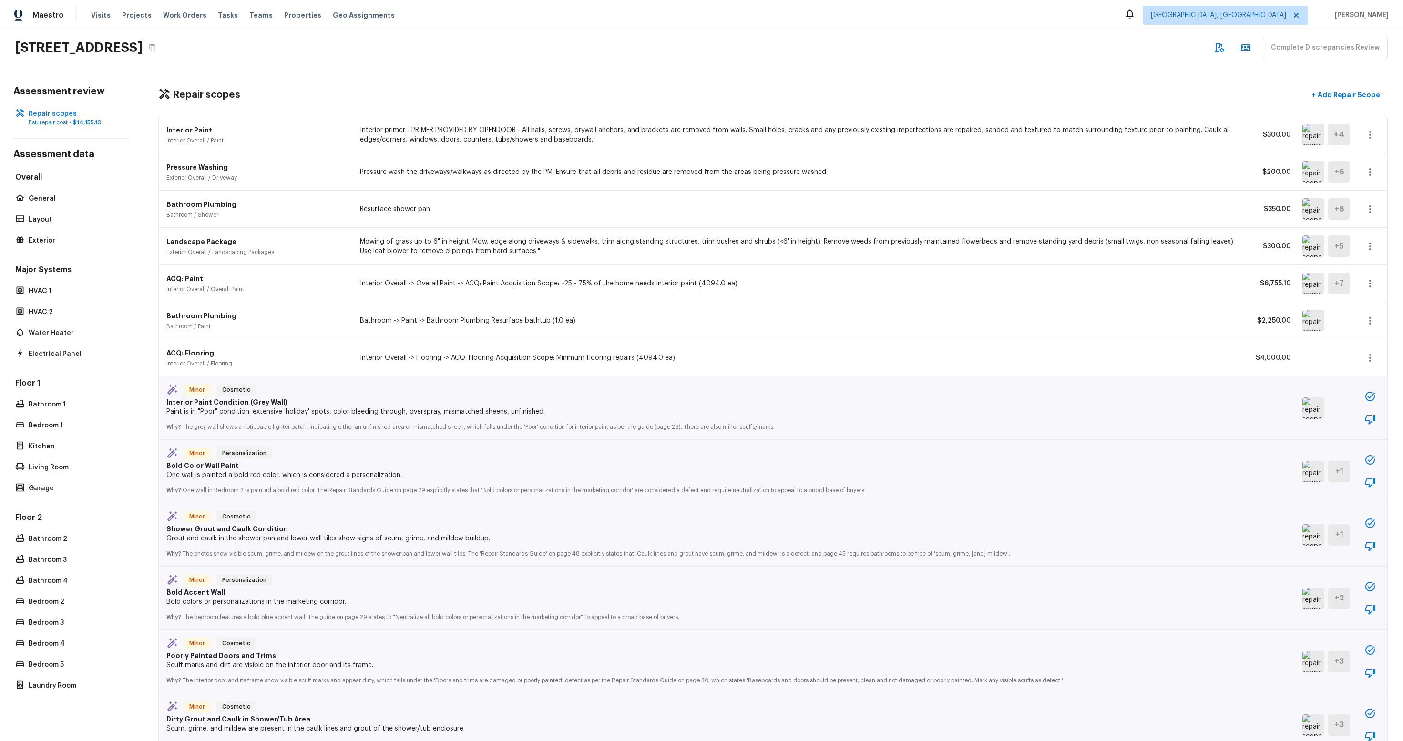
click at [980, 316] on div "Bathroom Plumbing Bathroom / Paint Bathroom -> Paint -> Bathroom Plumbing Resur…" at bounding box center [773, 320] width 1228 height 37
click at [980, 324] on img at bounding box center [1313, 320] width 22 height 21
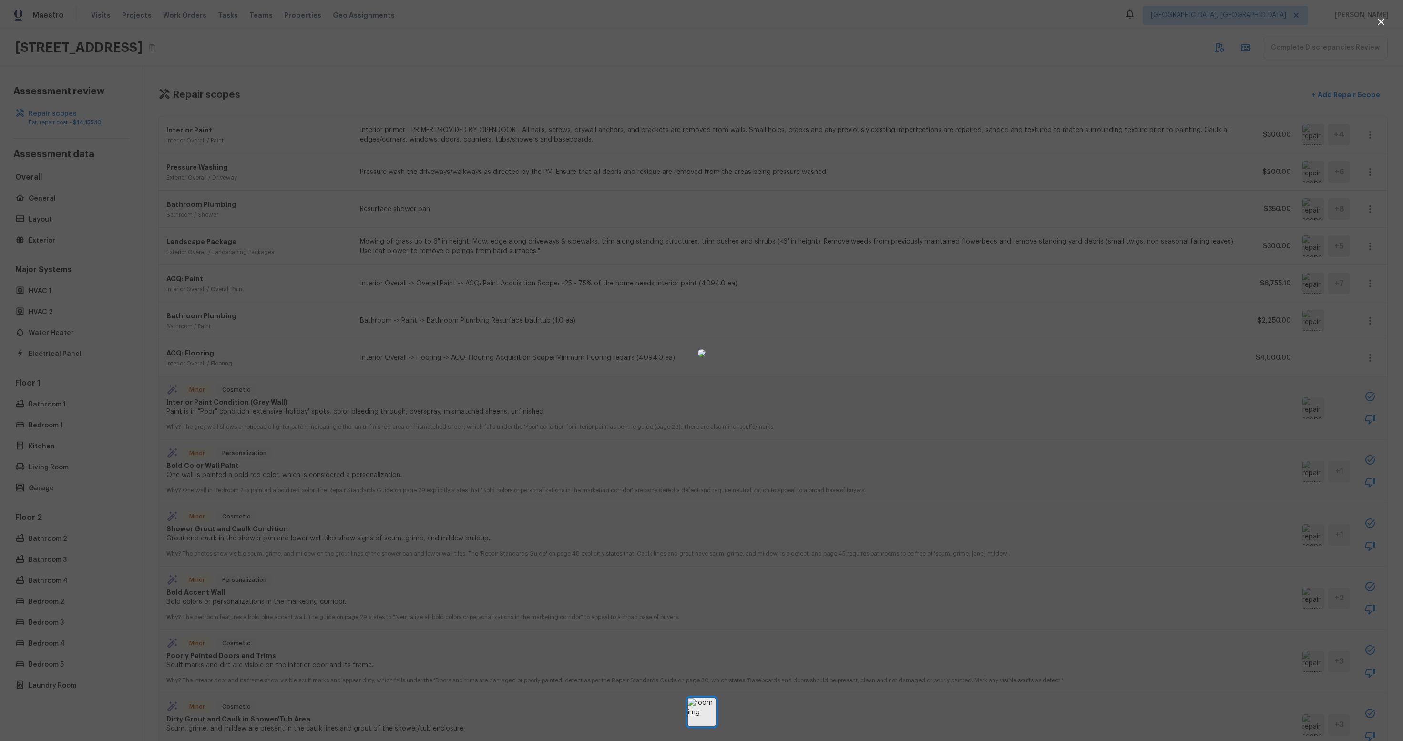
click at [980, 325] on div at bounding box center [701, 352] width 1403 height 675
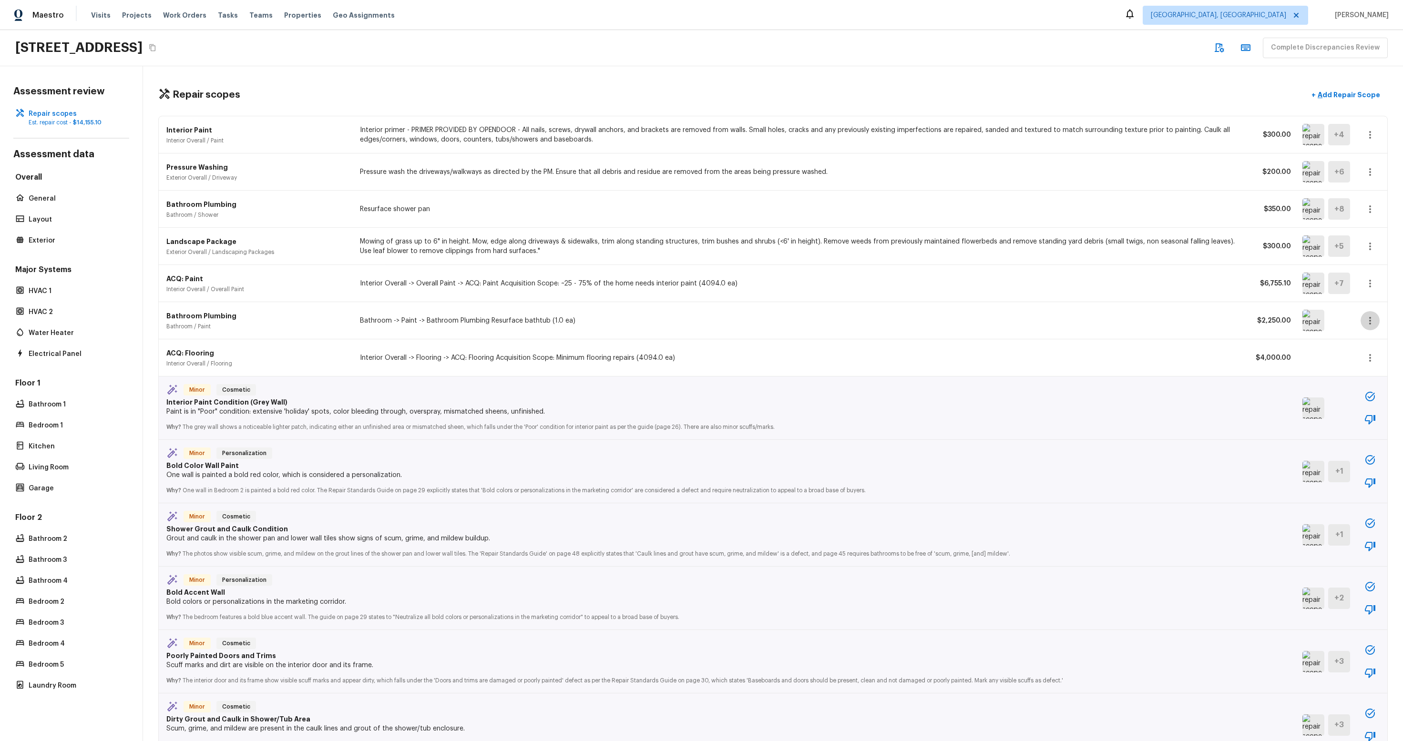
click at [980, 314] on button "button" at bounding box center [1369, 320] width 19 height 19
click at [980, 339] on li "Edit" at bounding box center [1366, 348] width 62 height 29
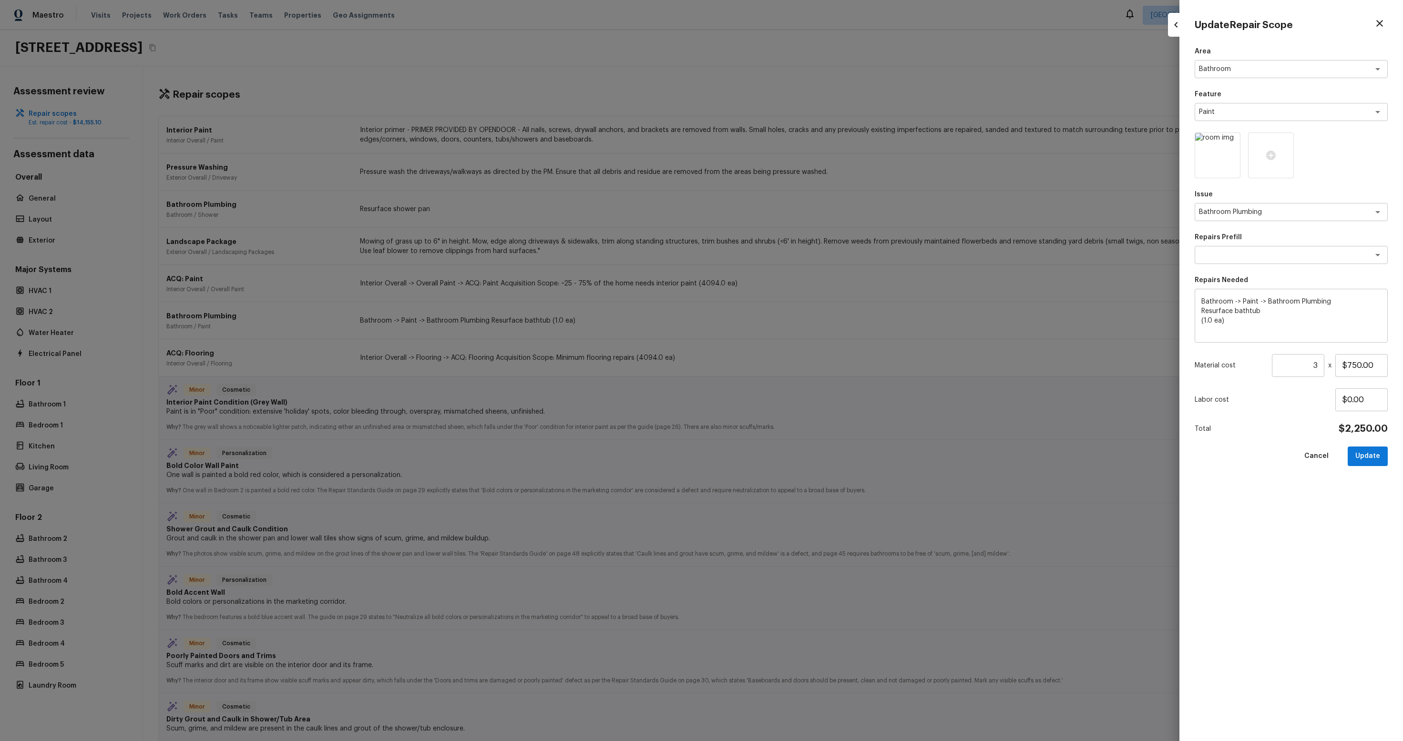
click at [980, 337] on div at bounding box center [701, 370] width 1403 height 741
type input "1"
type input "$0.00"
